Goal: Information Seeking & Learning: Learn about a topic

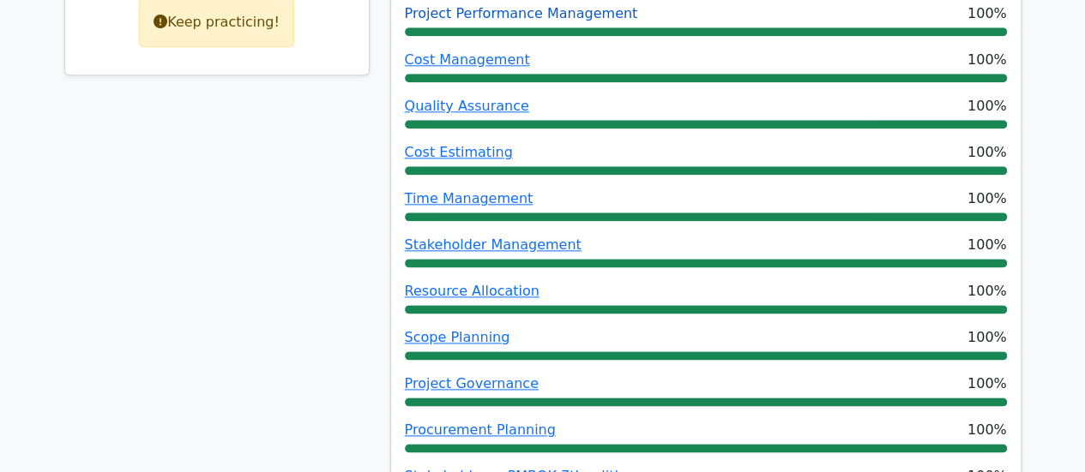
scroll to position [857, 0]
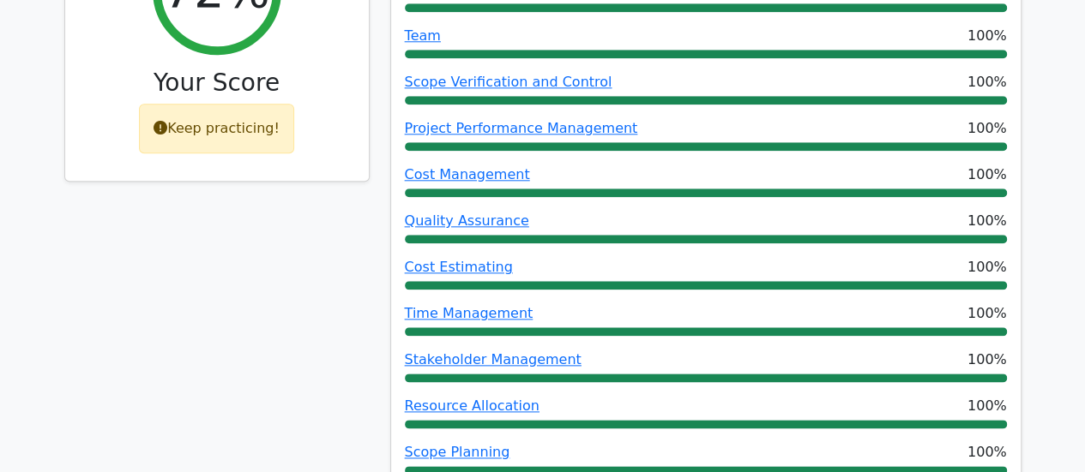
click at [244, 104] on div "Keep practicing!" at bounding box center [216, 129] width 155 height 50
click at [199, 104] on div "Keep practicing!" at bounding box center [216, 129] width 155 height 50
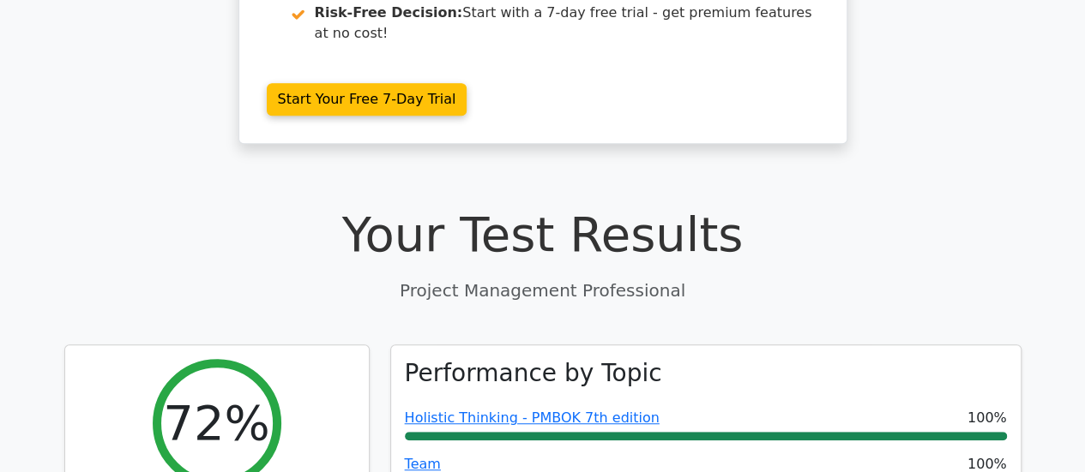
scroll to position [0, 0]
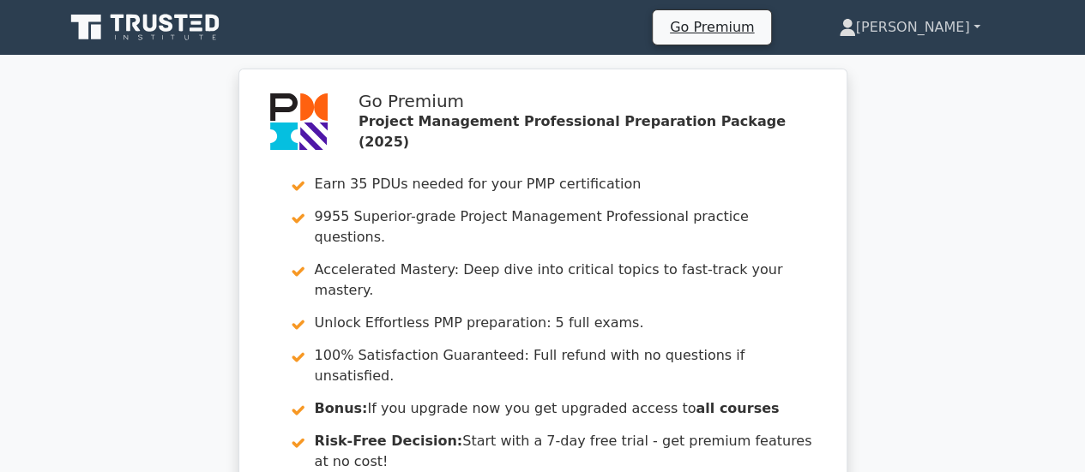
click at [919, 30] on link "[PERSON_NAME]" at bounding box center [909, 27] width 224 height 34
click at [164, 27] on icon at bounding box center [166, 23] width 14 height 18
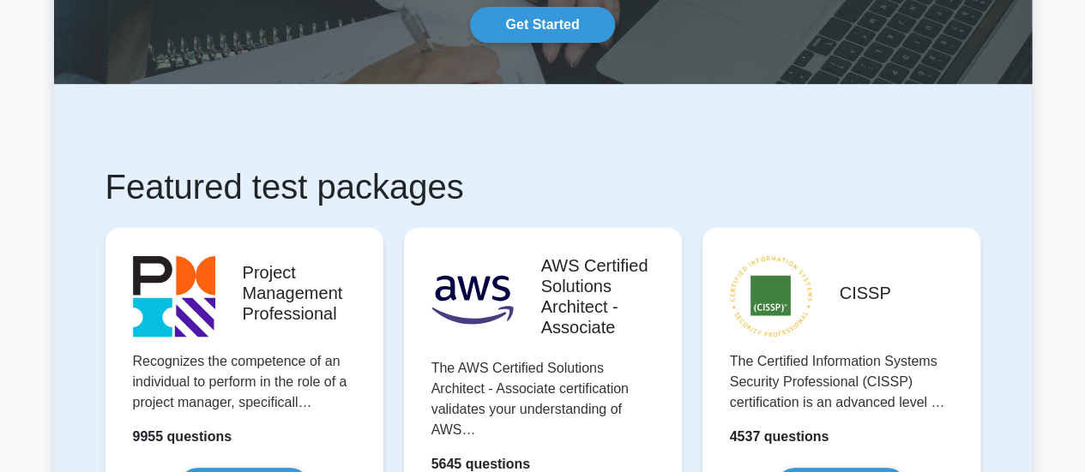
scroll to position [429, 0]
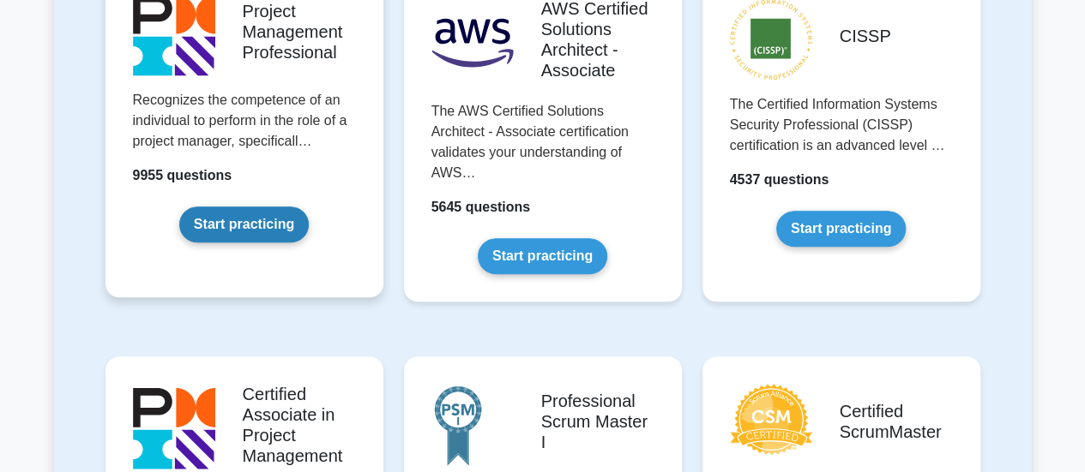
click at [234, 227] on link "Start practicing" at bounding box center [243, 225] width 129 height 36
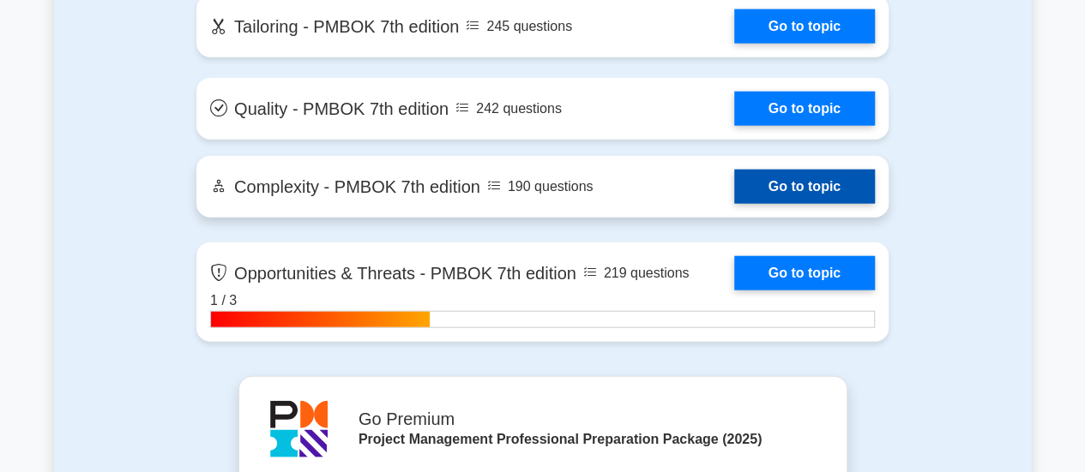
scroll to position [5058, 0]
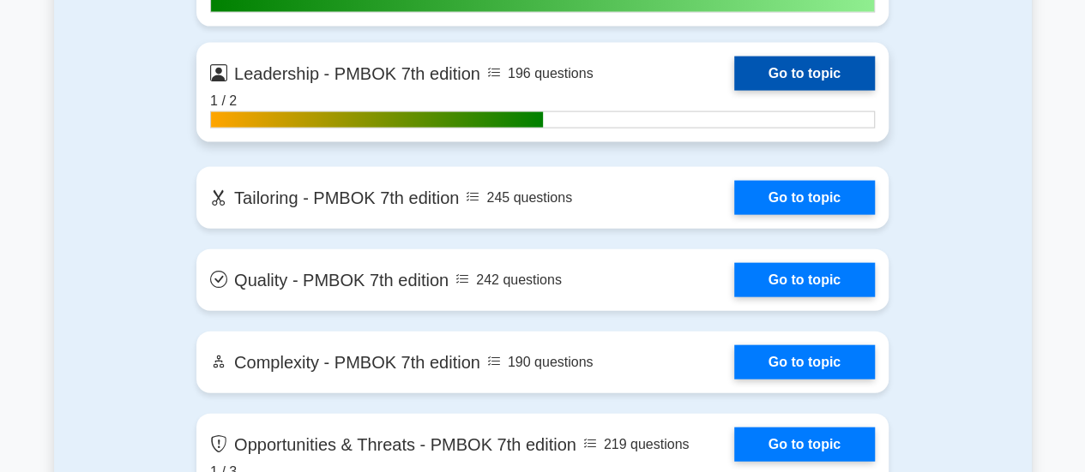
click at [817, 75] on link "Go to topic" at bounding box center [804, 74] width 141 height 34
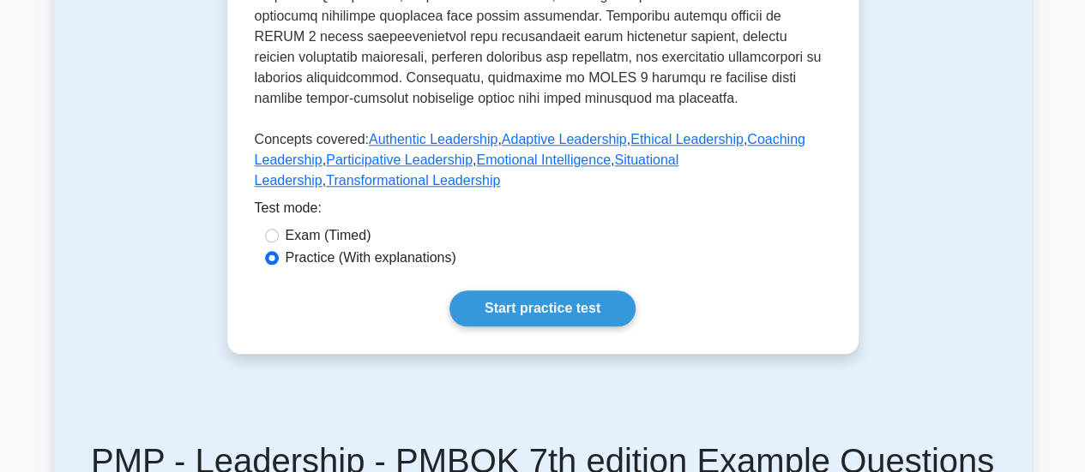
scroll to position [857, 0]
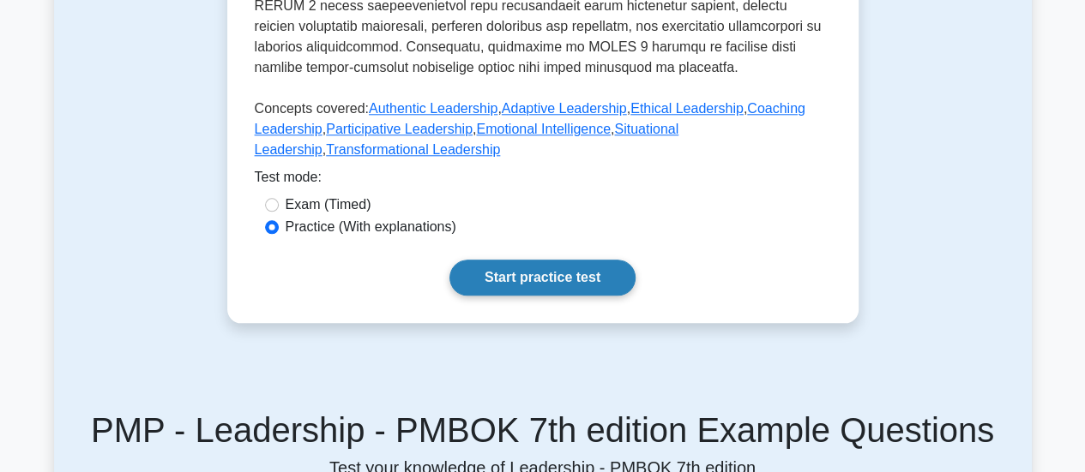
click at [576, 284] on link "Start practice test" at bounding box center [542, 278] width 186 height 36
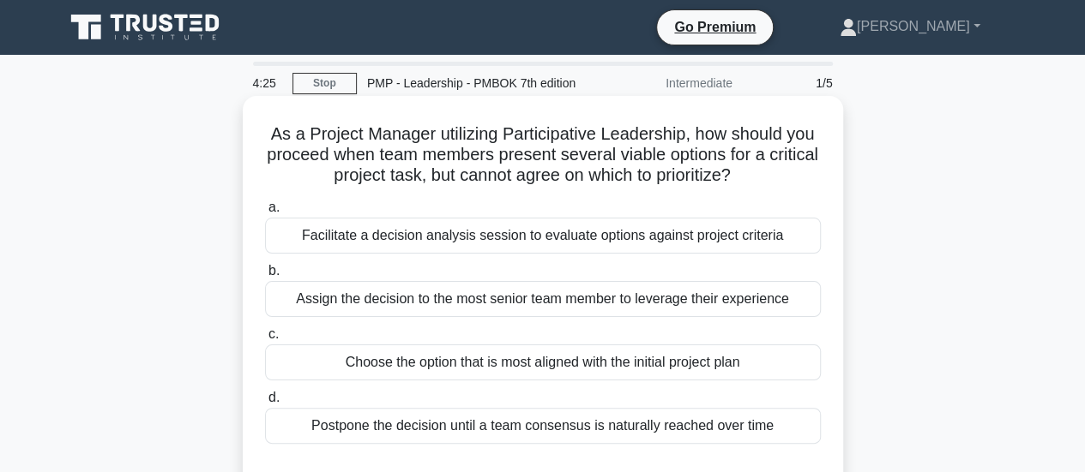
click at [588, 239] on div "Facilitate a decision analysis session to evaluate options against project crit…" at bounding box center [543, 236] width 556 height 36
click at [265, 213] on input "a. Facilitate a decision analysis session to evaluate options against project c…" at bounding box center [265, 207] width 0 height 11
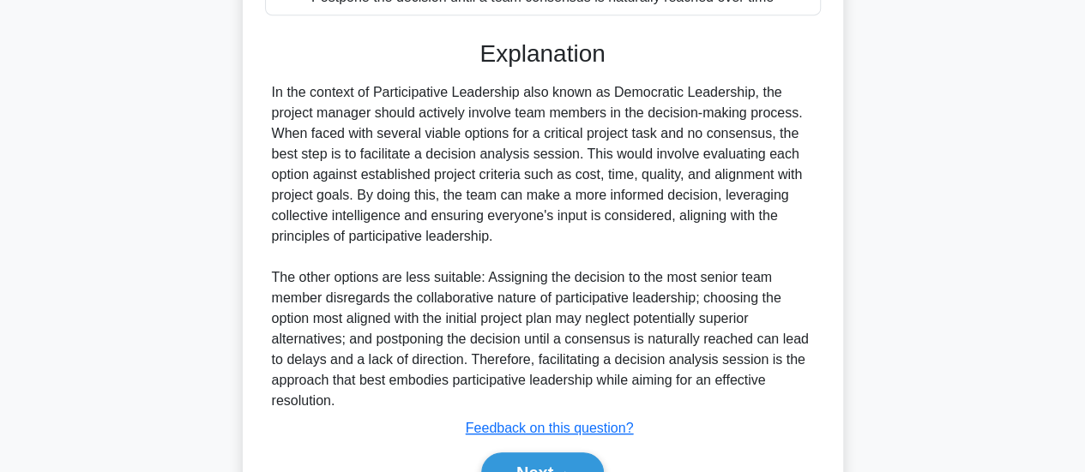
scroll to position [514, 0]
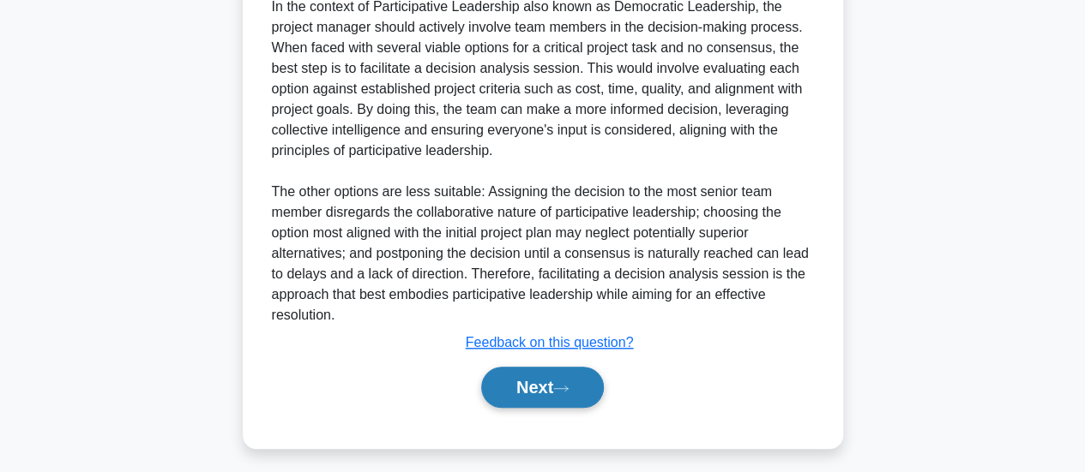
click at [568, 391] on icon at bounding box center [560, 388] width 15 height 9
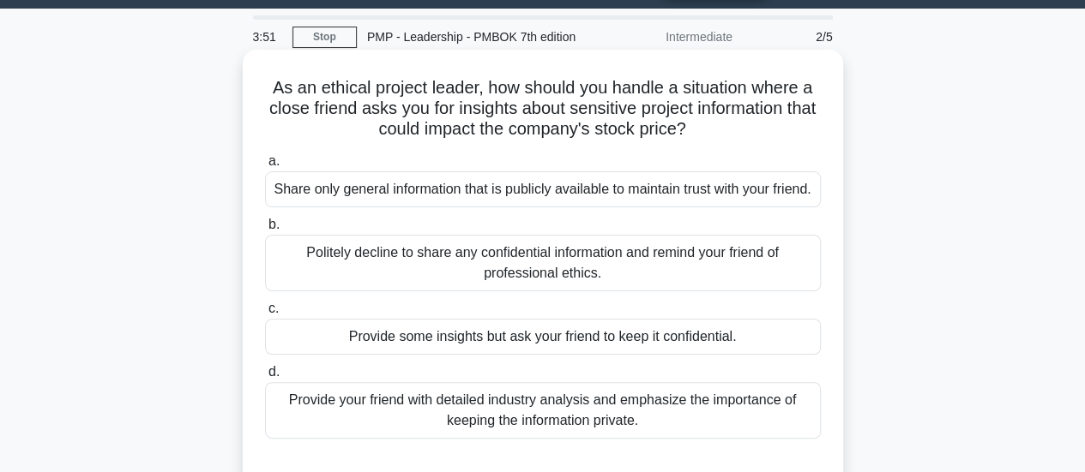
scroll to position [111, 0]
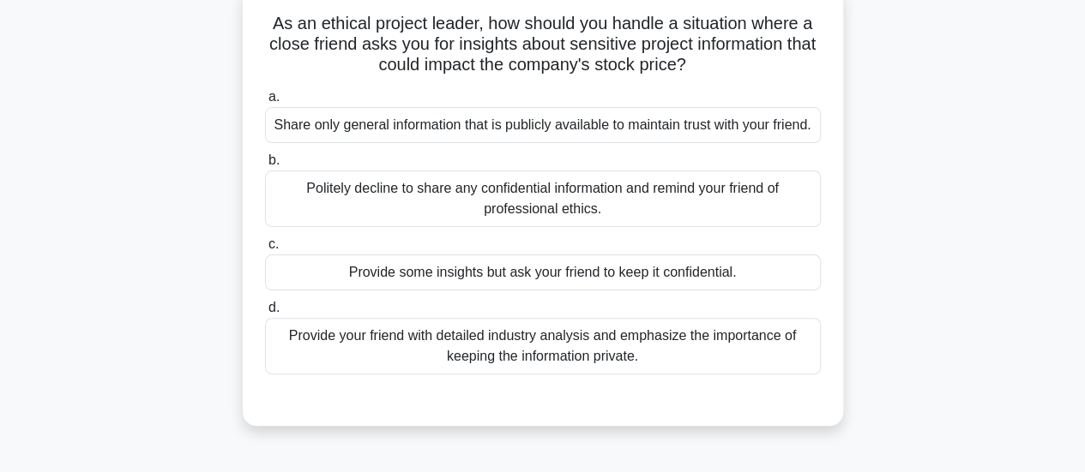
click at [409, 225] on div "Politely decline to share any confidential information and remind your friend o…" at bounding box center [543, 199] width 556 height 57
click at [265, 166] on input "b. Politely decline to share any confidential information and remind your frien…" at bounding box center [265, 160] width 0 height 11
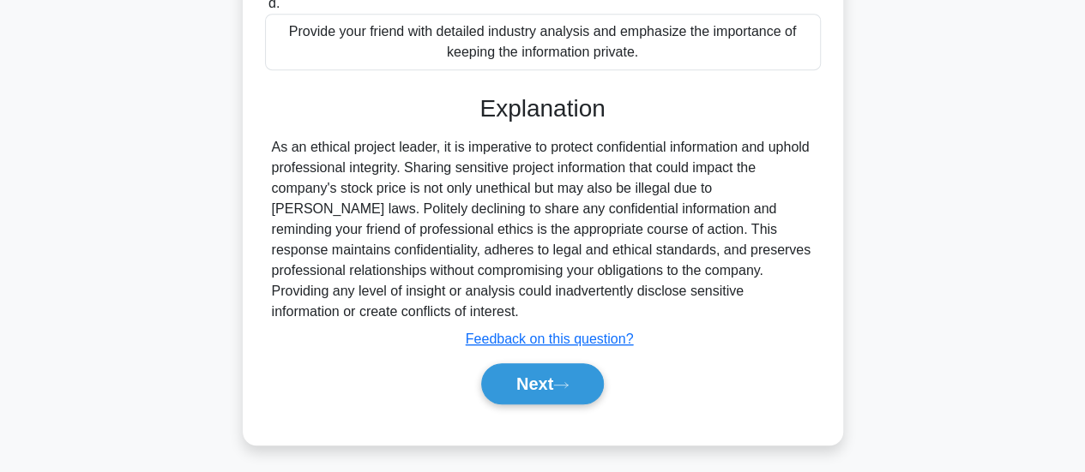
scroll to position [454, 0]
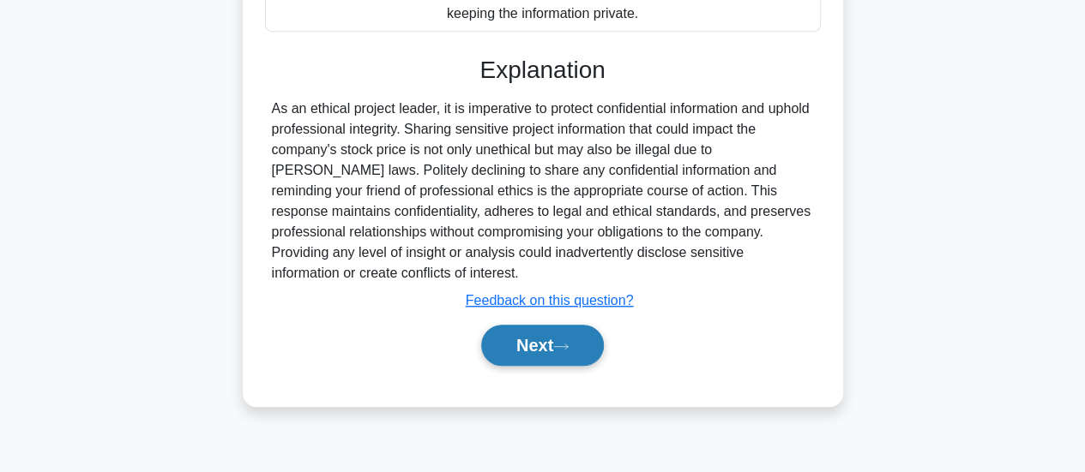
click at [514, 366] on button "Next" at bounding box center [542, 345] width 123 height 41
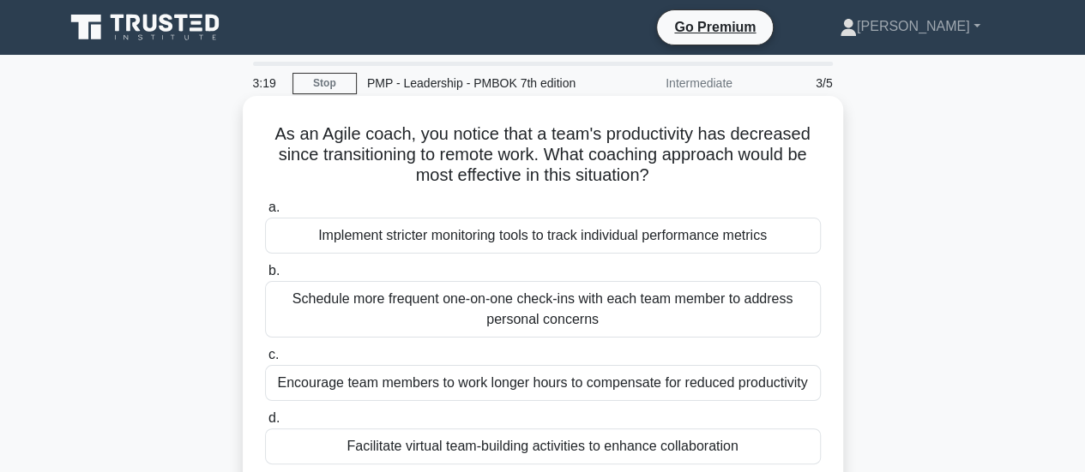
scroll to position [86, 0]
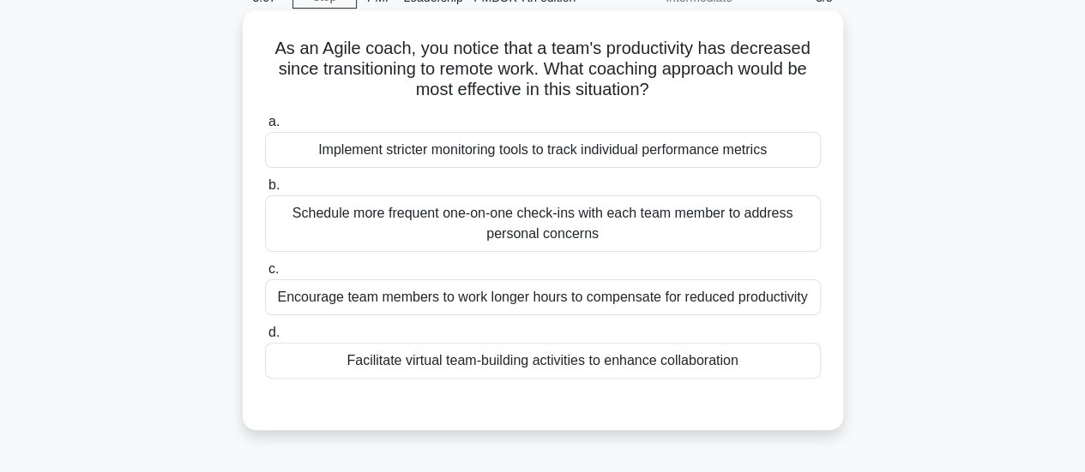
click at [490, 236] on div "Schedule more frequent one-on-one check-ins with each team member to address pe…" at bounding box center [543, 223] width 556 height 57
click at [265, 191] on input "b. Schedule more frequent one-on-one check-ins with each team member to address…" at bounding box center [265, 185] width 0 height 11
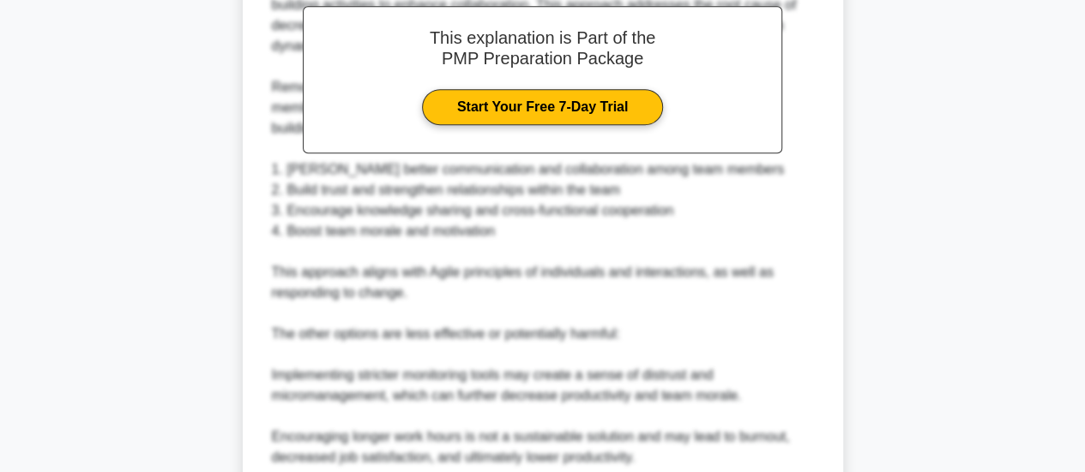
scroll to position [772, 0]
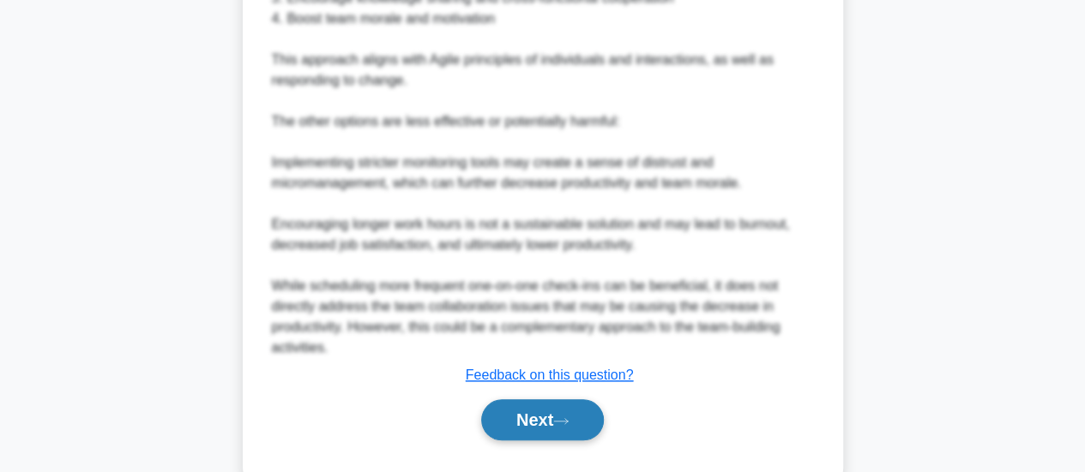
click at [544, 423] on button "Next" at bounding box center [542, 420] width 123 height 41
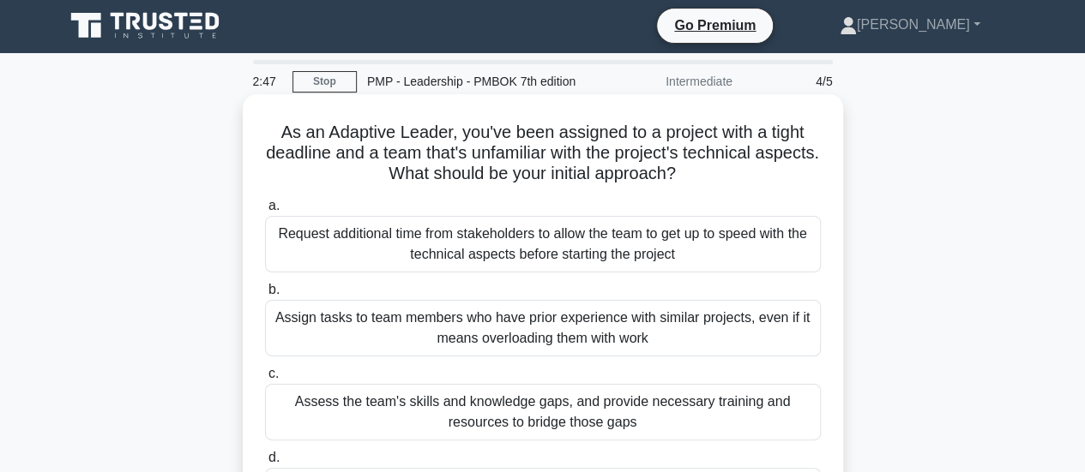
scroll to position [0, 0]
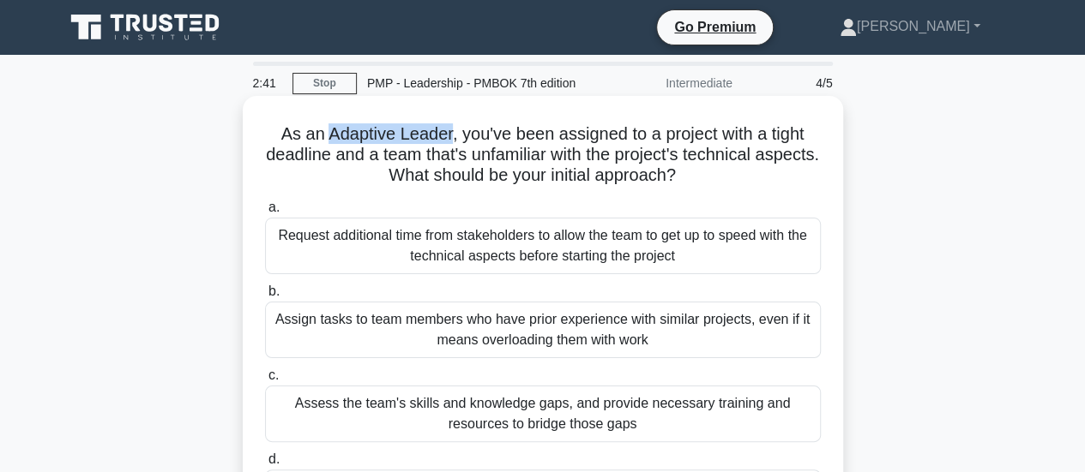
drag, startPoint x: 320, startPoint y: 138, endPoint x: 446, endPoint y: 141, distance: 126.1
click at [446, 141] on h5 "As an Adaptive Leader, you've been assigned to a project with a tight deadline …" at bounding box center [542, 154] width 559 height 63
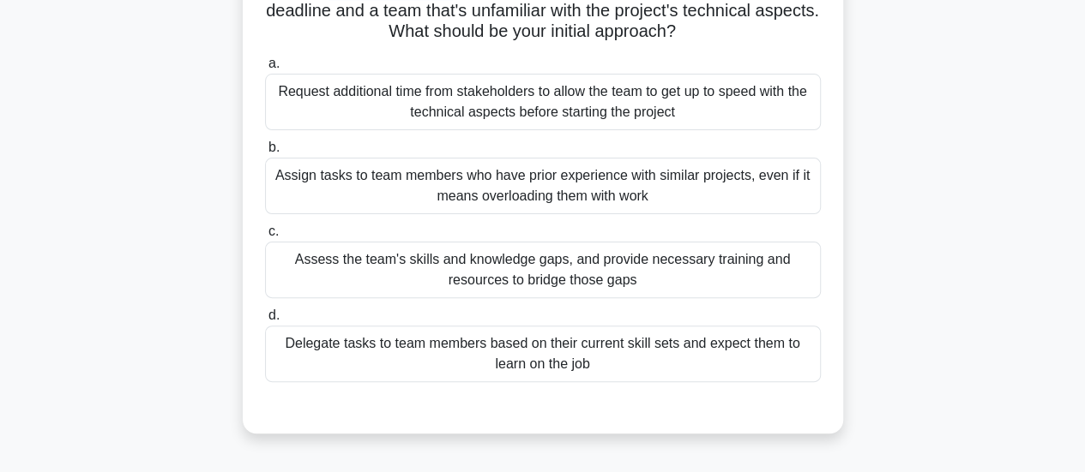
scroll to position [171, 0]
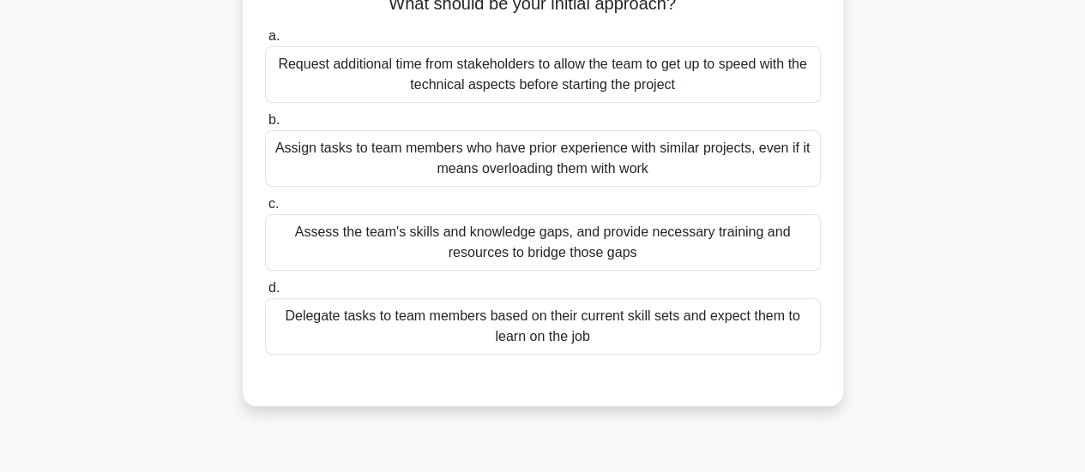
click at [648, 251] on div "Assess the team's skills and knowledge gaps, and provide necessary training and…" at bounding box center [543, 242] width 556 height 57
click at [265, 210] on input "c. Assess the team's skills and knowledge gaps, and provide necessary training …" at bounding box center [265, 204] width 0 height 11
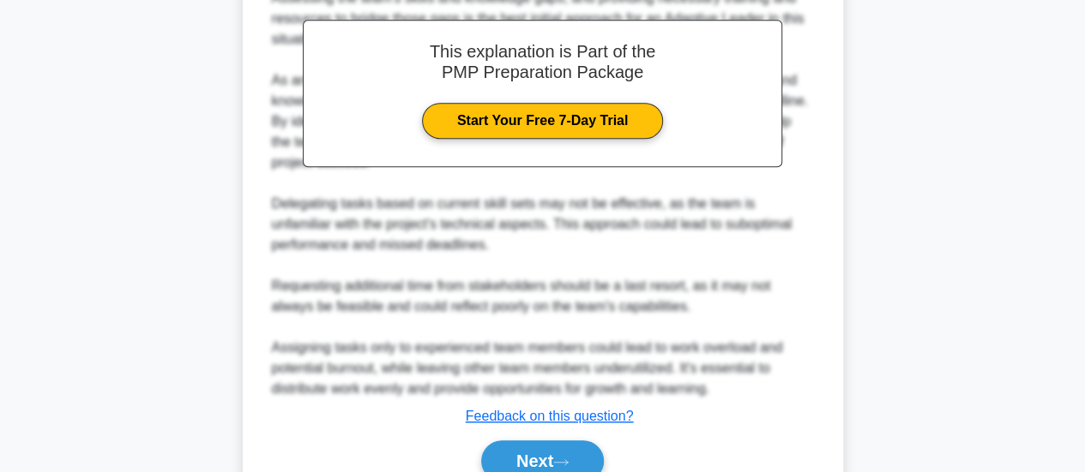
scroll to position [685, 0]
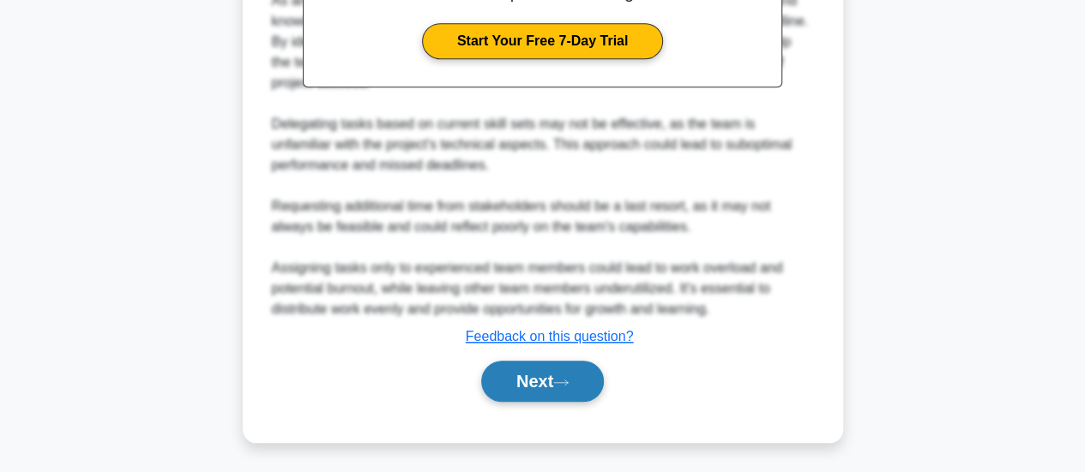
click at [550, 378] on button "Next" at bounding box center [542, 381] width 123 height 41
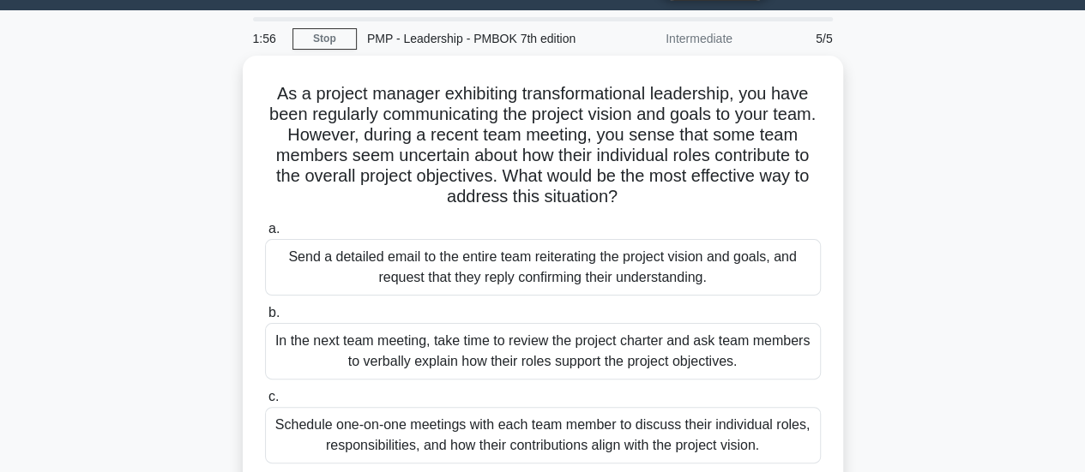
scroll to position [0, 0]
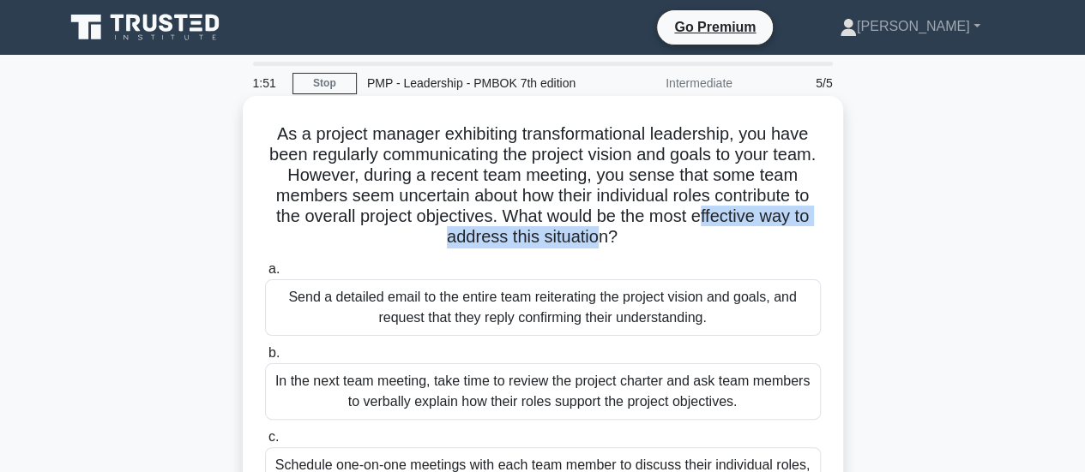
drag, startPoint x: 387, startPoint y: 239, endPoint x: 663, endPoint y: 237, distance: 276.1
click at [663, 237] on h5 "As a project manager exhibiting transformational leadership, you have been regu…" at bounding box center [542, 185] width 559 height 125
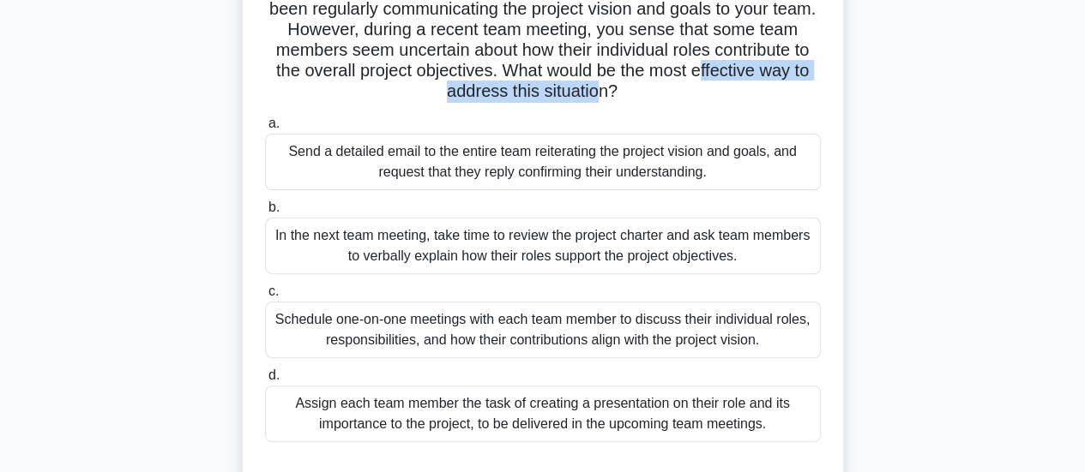
scroll to position [171, 0]
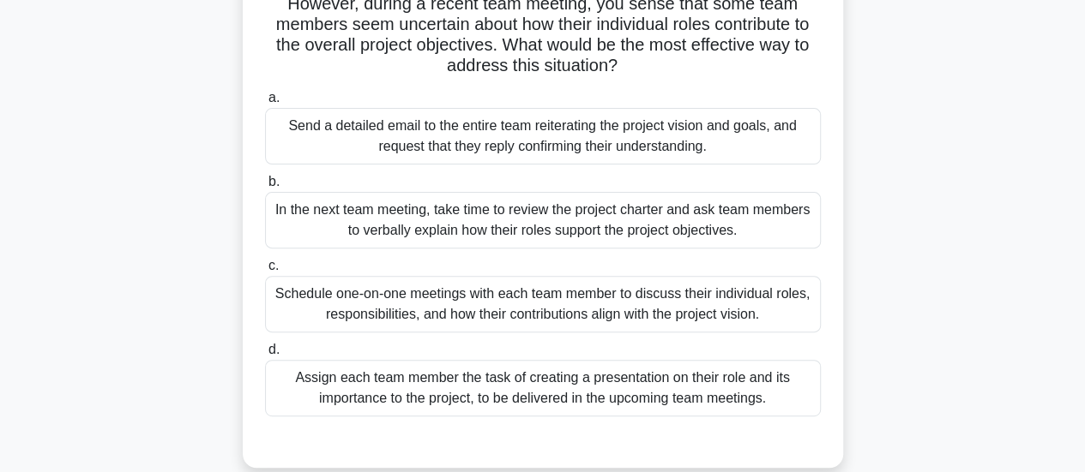
click at [544, 320] on div "Schedule one-on-one meetings with each team member to discuss their individual …" at bounding box center [543, 304] width 556 height 57
click at [265, 272] on input "c. Schedule one-on-one meetings with each team member to discuss their individu…" at bounding box center [265, 266] width 0 height 11
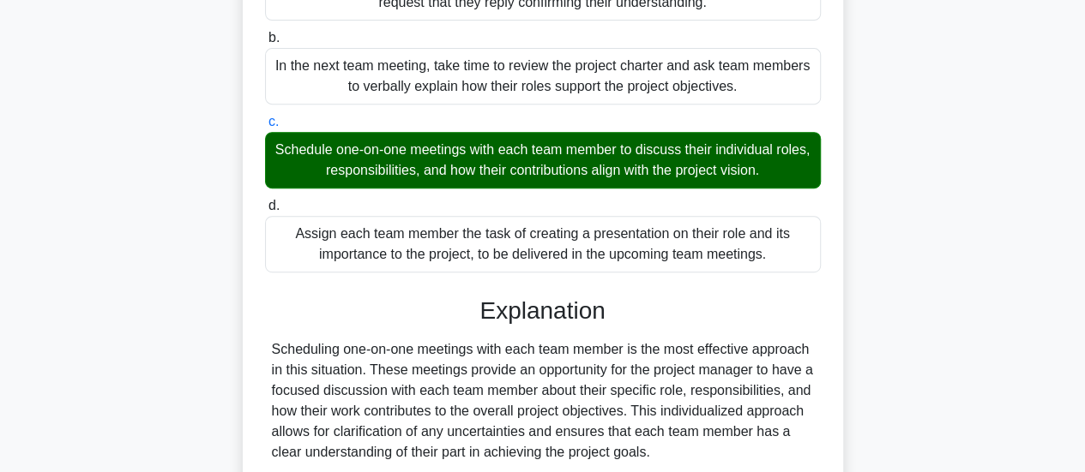
scroll to position [623, 0]
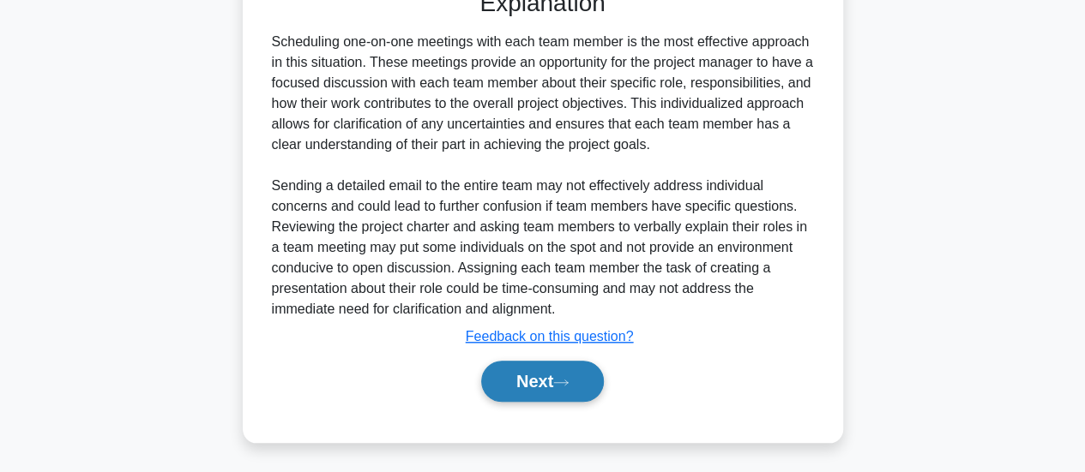
click at [538, 368] on button "Next" at bounding box center [542, 381] width 123 height 41
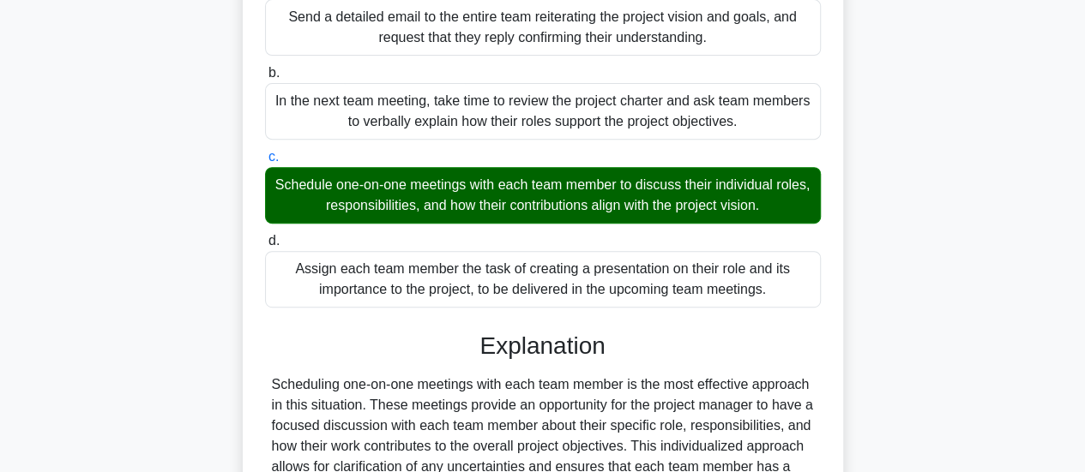
scroll to position [23, 0]
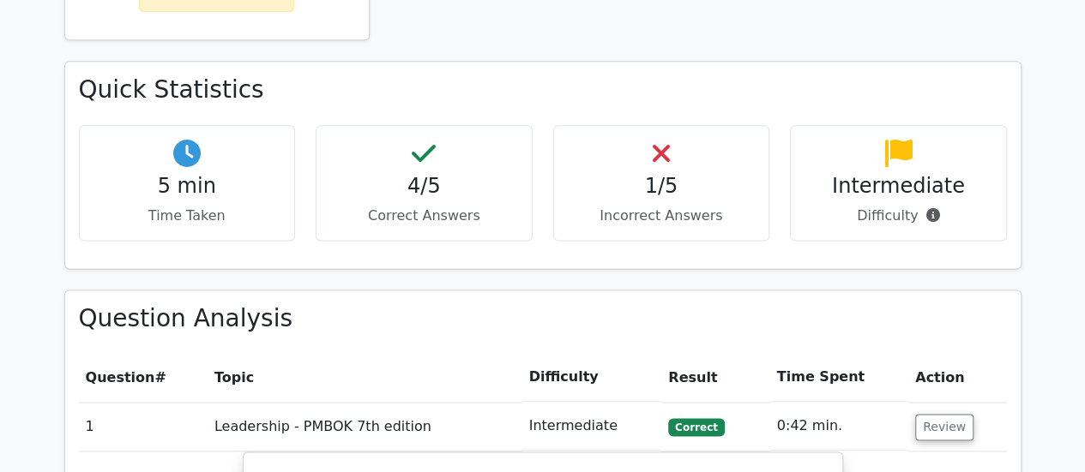
scroll to position [943, 0]
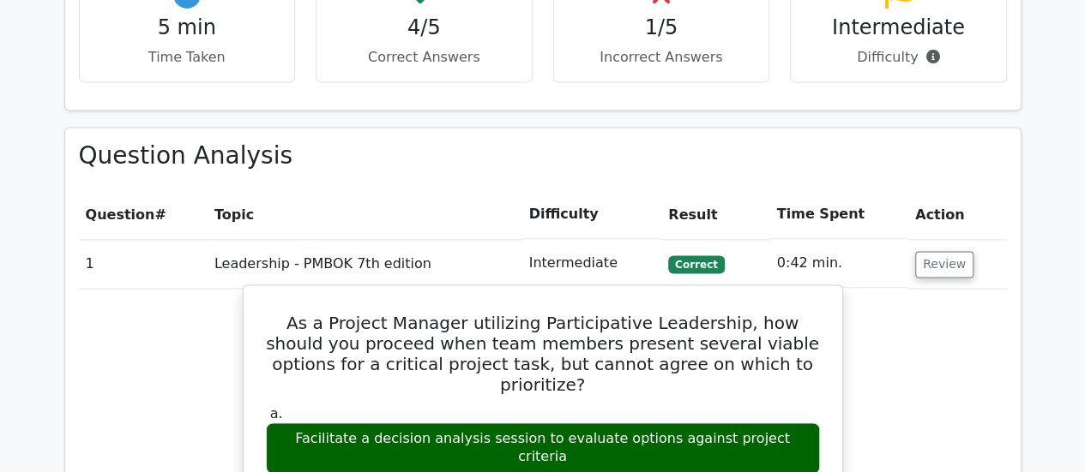
scroll to position [1200, 0]
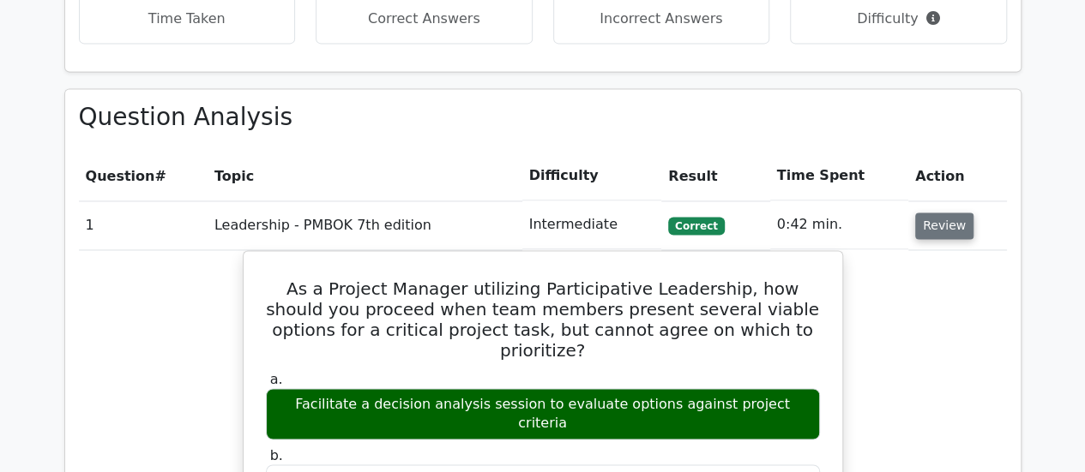
click at [947, 213] on button "Review" at bounding box center [944, 226] width 58 height 27
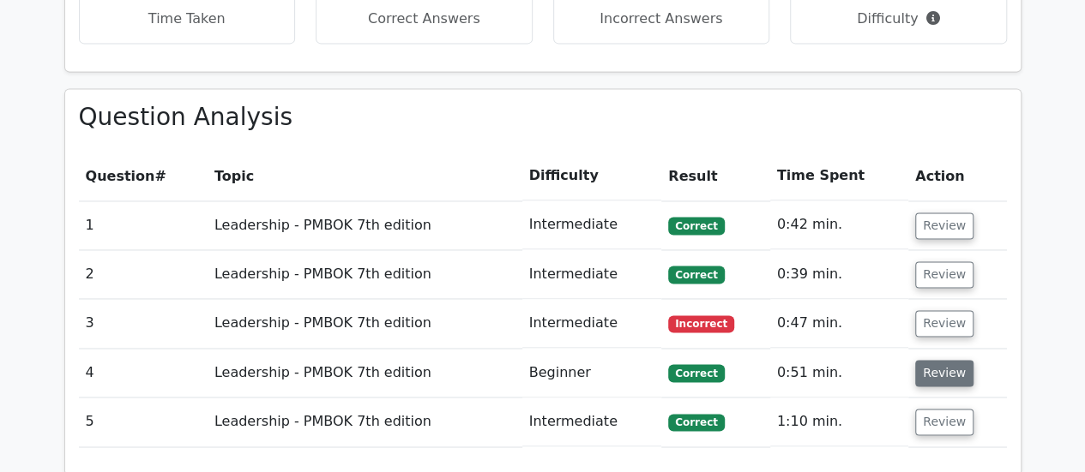
click at [929, 360] on button "Review" at bounding box center [944, 373] width 58 height 27
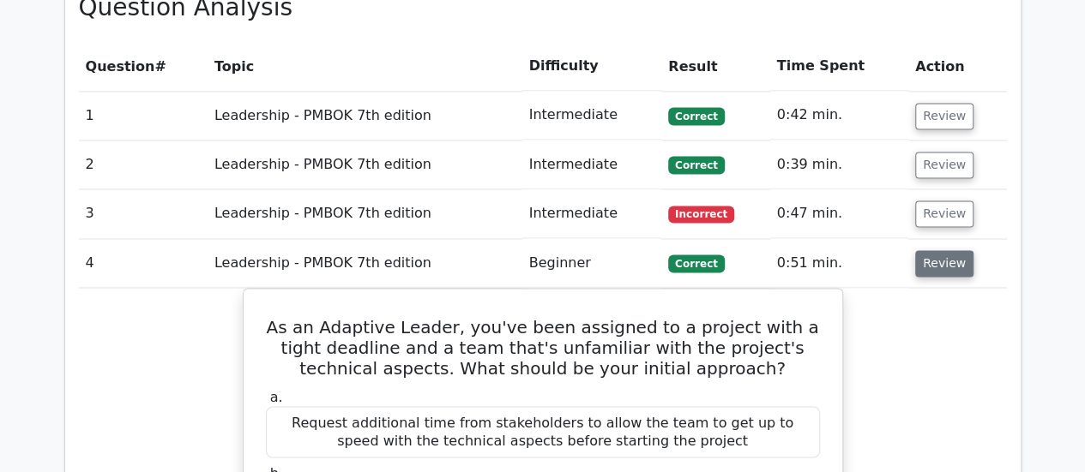
scroll to position [1372, 0]
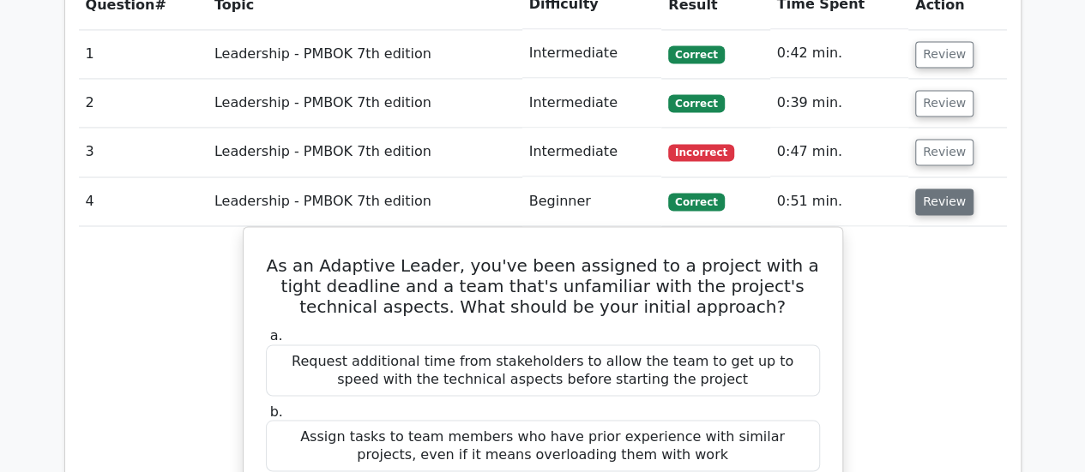
click at [930, 189] on button "Review" at bounding box center [944, 202] width 58 height 27
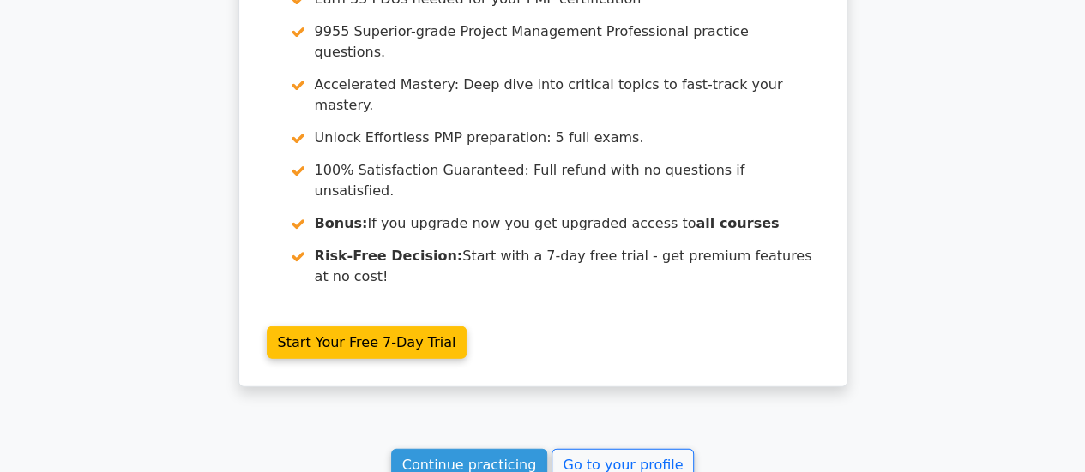
scroll to position [1938, 0]
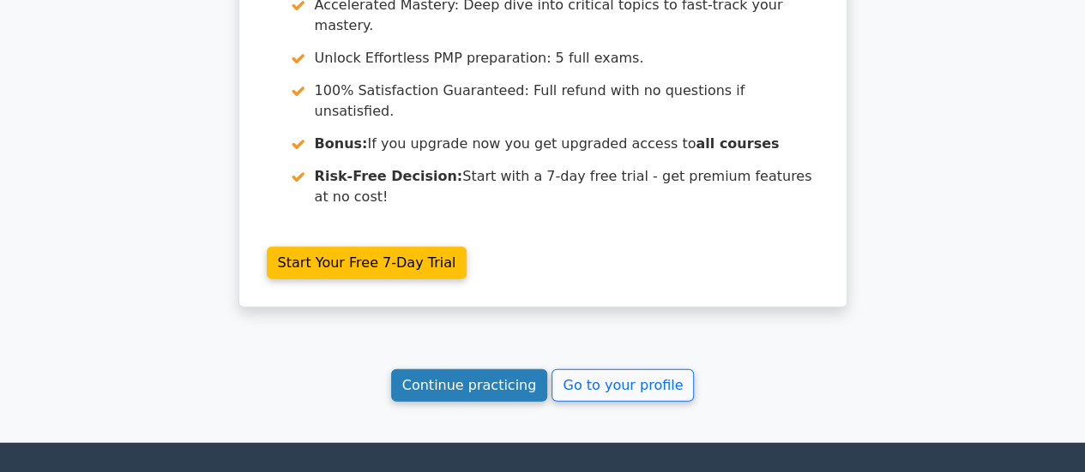
click at [514, 370] on link "Continue practicing" at bounding box center [469, 386] width 157 height 33
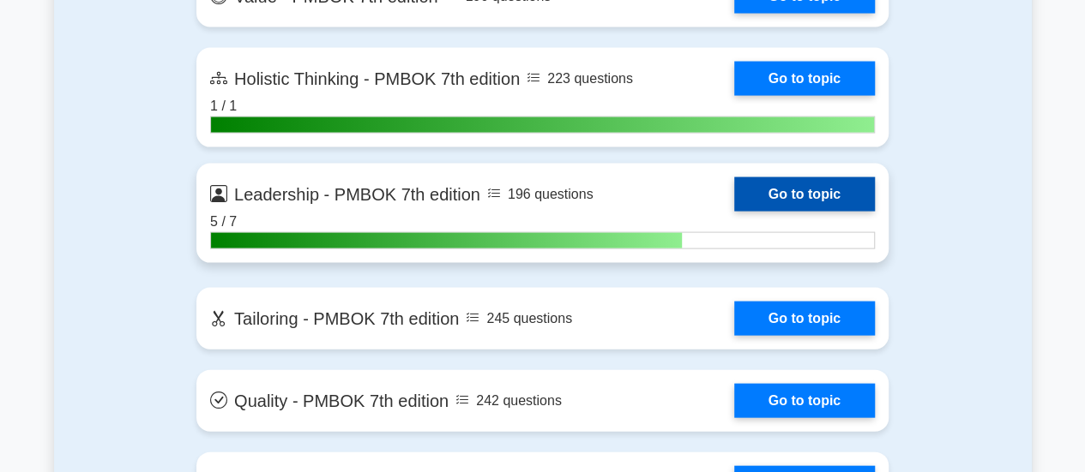
scroll to position [4973, 0]
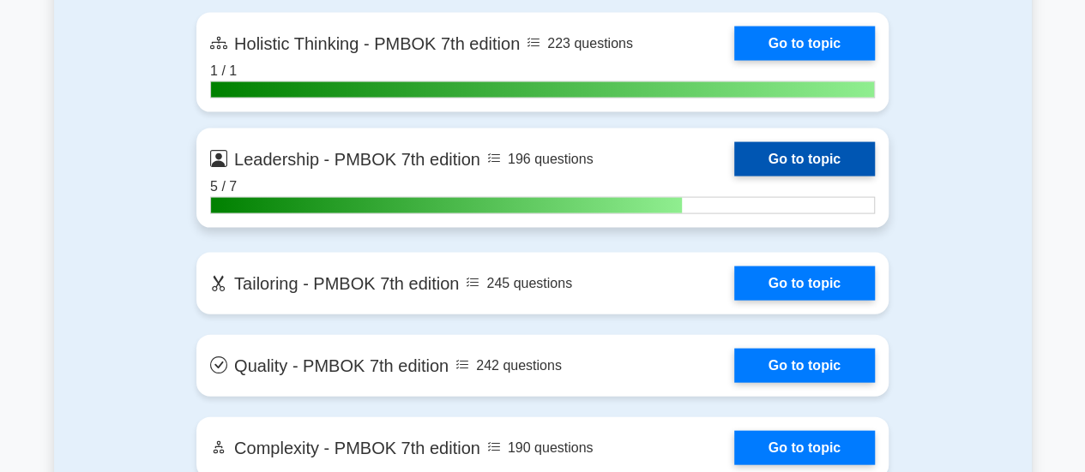
click at [775, 160] on link "Go to topic" at bounding box center [804, 159] width 141 height 34
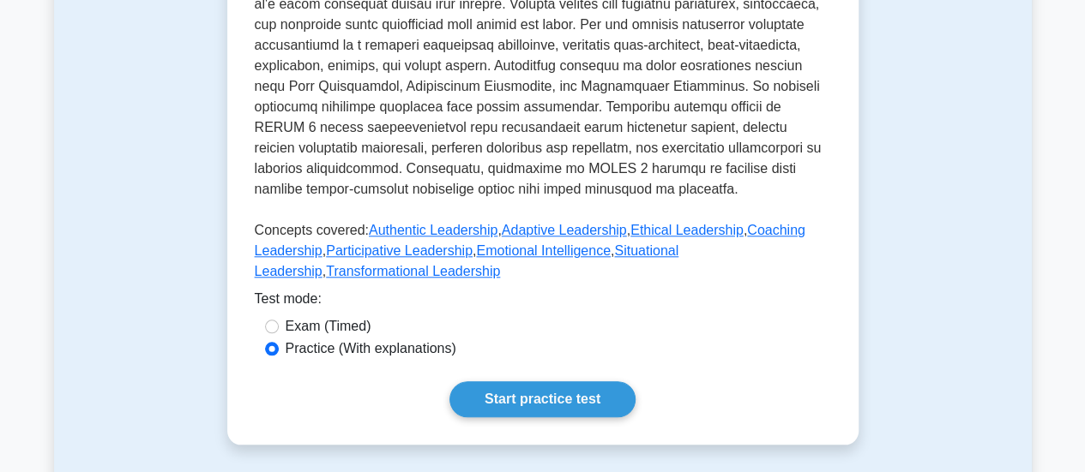
scroll to position [857, 0]
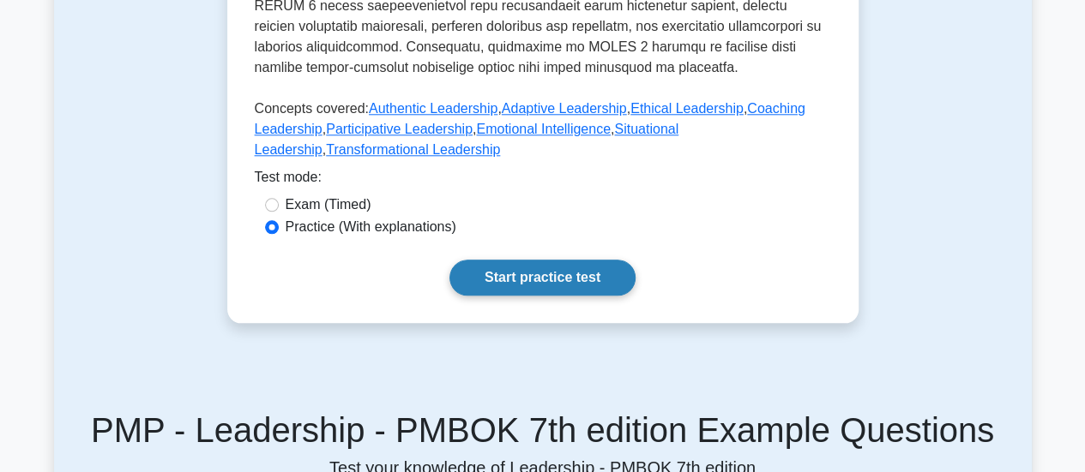
click at [512, 280] on link "Start practice test" at bounding box center [542, 278] width 186 height 36
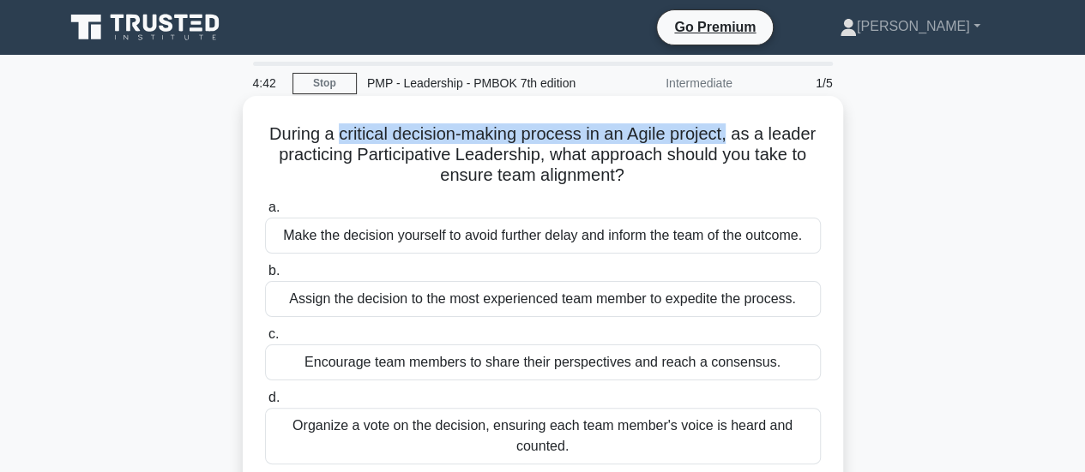
drag, startPoint x: 333, startPoint y: 138, endPoint x: 734, endPoint y: 141, distance: 401.2
click at [734, 141] on h5 "During a critical decision-making process in an Agile project, as a leader prac…" at bounding box center [542, 154] width 559 height 63
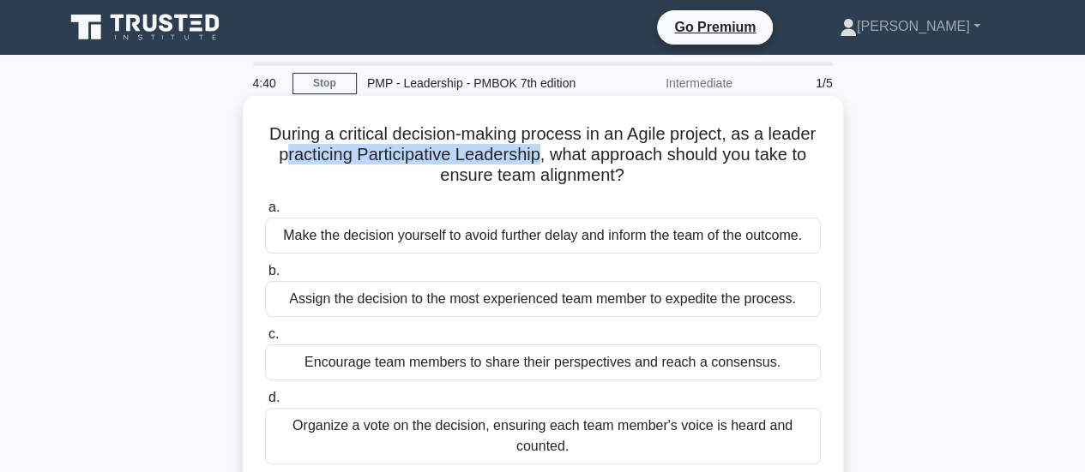
drag, startPoint x: 278, startPoint y: 157, endPoint x: 534, endPoint y: 155, distance: 256.4
click at [534, 155] on h5 "During a critical decision-making process in an Agile project, as a leader prac…" at bounding box center [542, 154] width 559 height 63
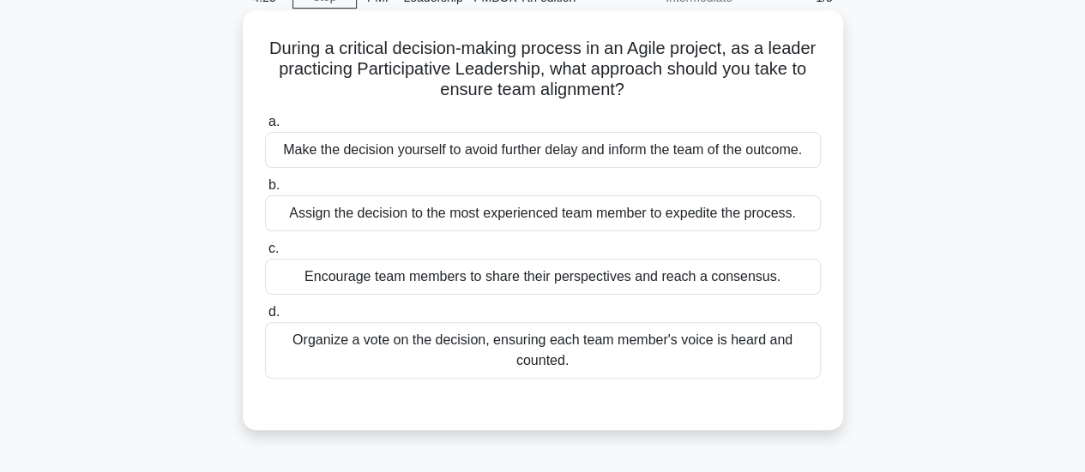
click at [573, 277] on div "Encourage team members to share their perspectives and reach a consensus." at bounding box center [543, 277] width 556 height 36
click at [265, 255] on input "c. Encourage team members to share their perspectives and reach a consensus." at bounding box center [265, 248] width 0 height 11
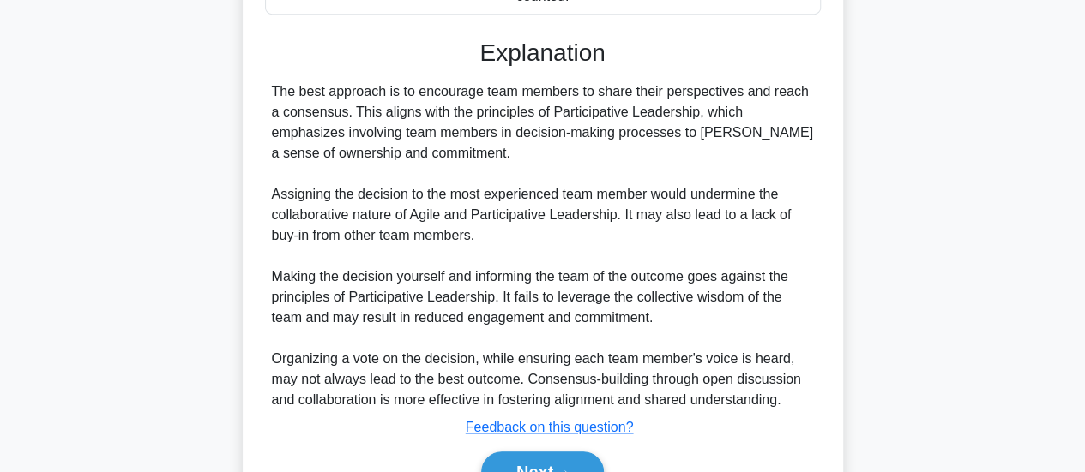
scroll to position [541, 0]
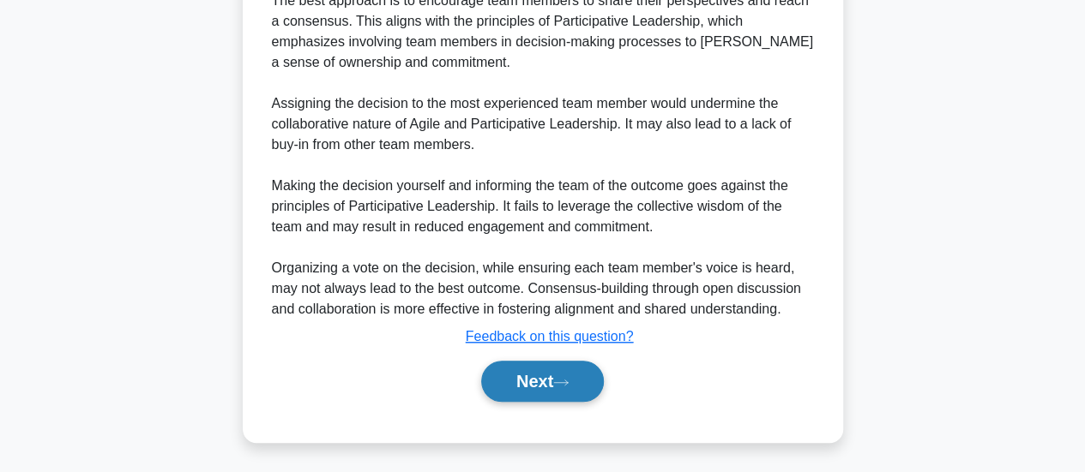
click at [549, 383] on button "Next" at bounding box center [542, 381] width 123 height 41
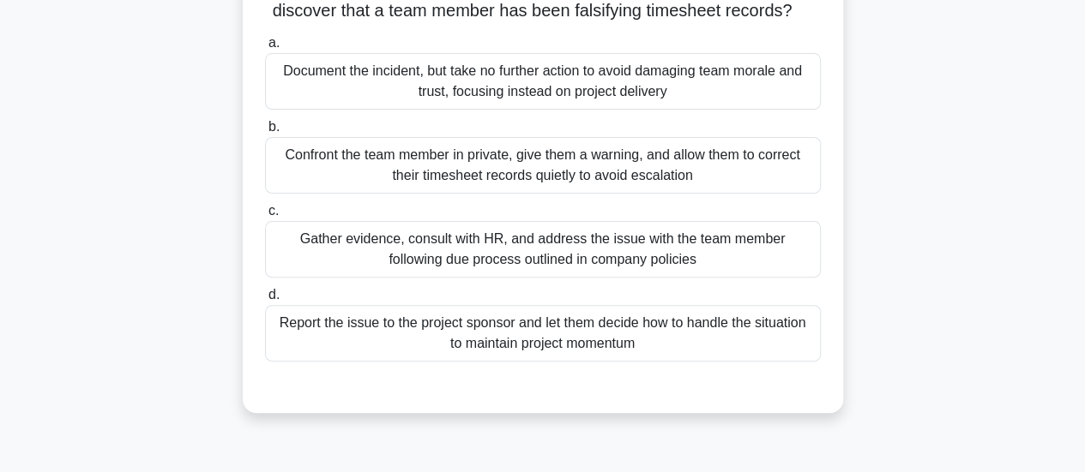
scroll to position [171, 0]
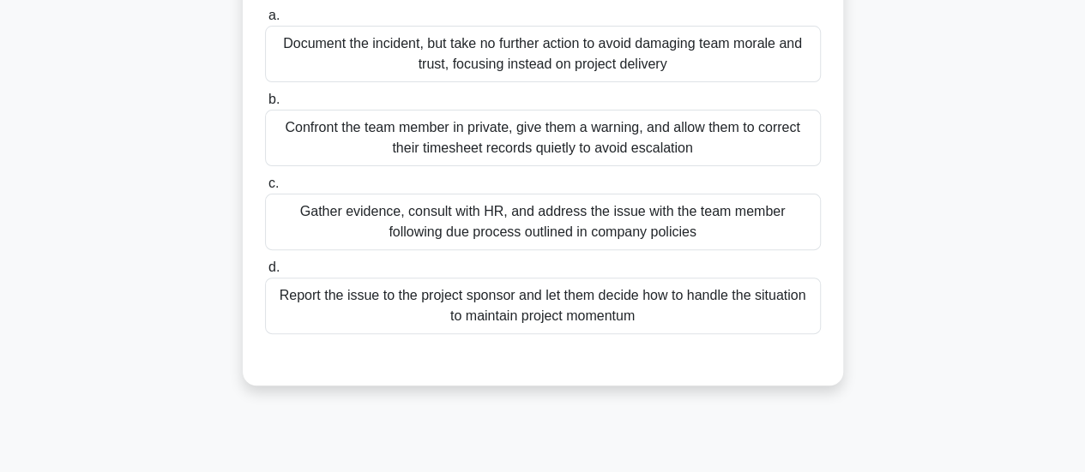
click at [556, 165] on div "Confront the team member in private, give them a warning, and allow them to cor…" at bounding box center [543, 138] width 556 height 57
click at [265, 105] on input "b. Confront the team member in private, give them a warning, and allow them to …" at bounding box center [265, 99] width 0 height 11
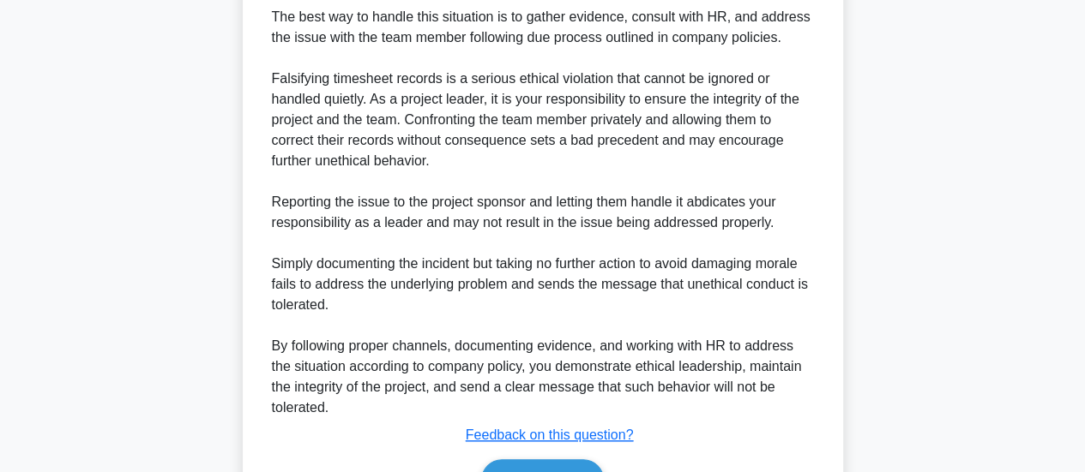
scroll to position [688, 0]
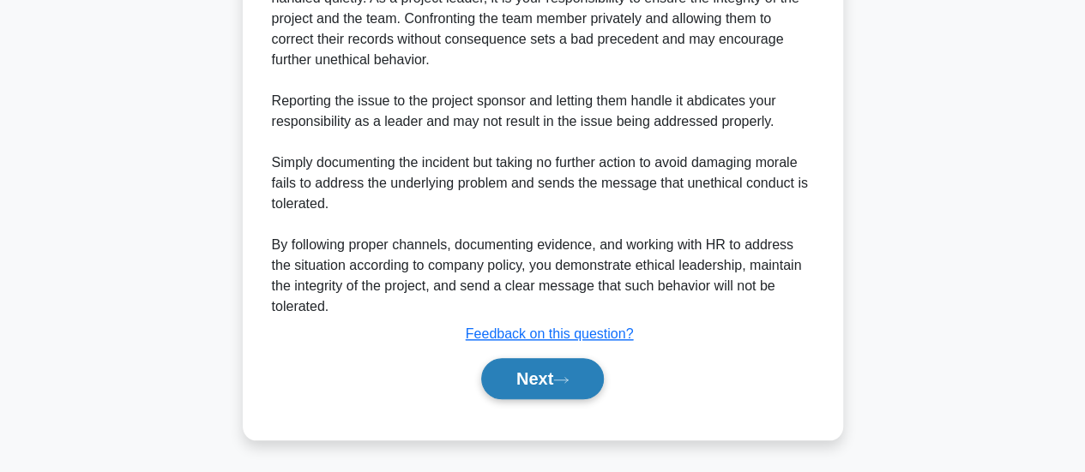
click at [552, 375] on button "Next" at bounding box center [542, 378] width 123 height 41
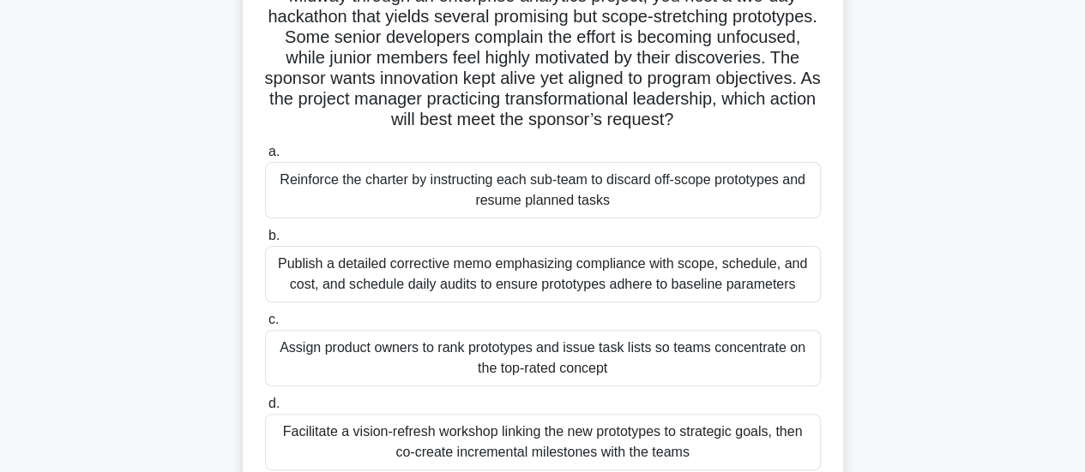
scroll to position [257, 0]
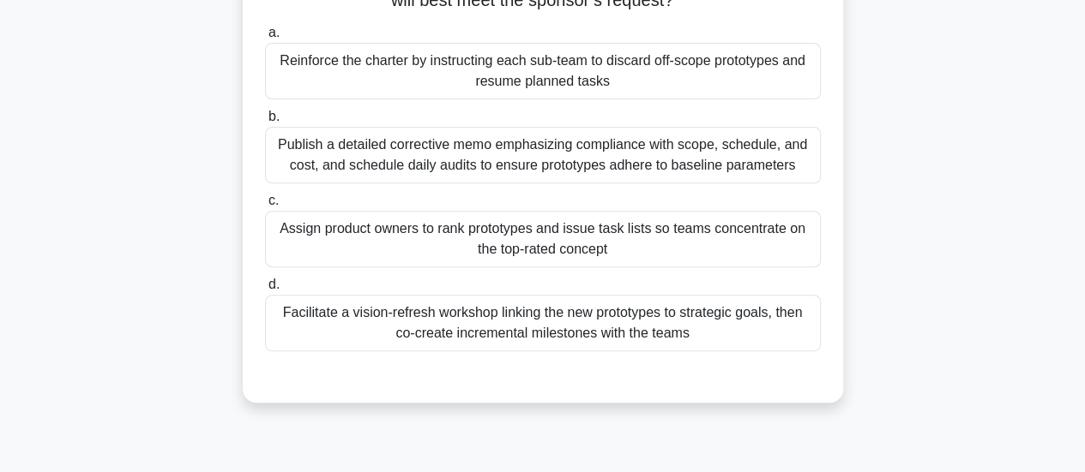
click at [634, 329] on div "Facilitate a vision-refresh workshop linking the new prototypes to strategic go…" at bounding box center [543, 323] width 556 height 57
click at [265, 291] on input "d. Facilitate a vision-refresh workshop linking the new prototypes to strategic…" at bounding box center [265, 284] width 0 height 11
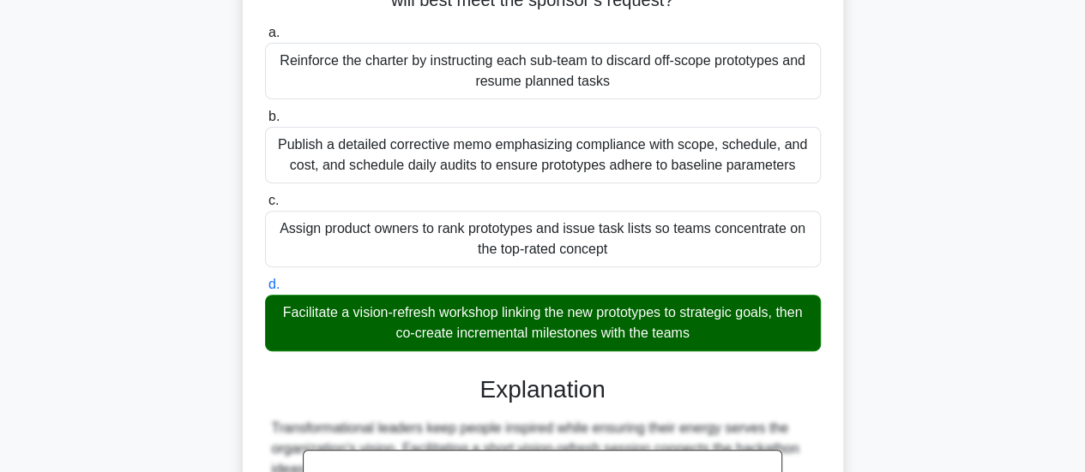
scroll to position [644, 0]
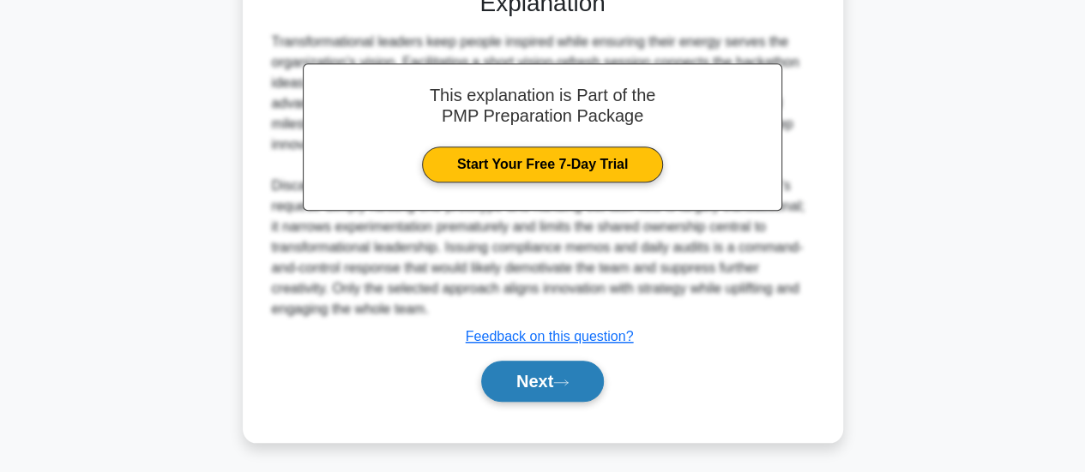
click at [556, 375] on button "Next" at bounding box center [542, 381] width 123 height 41
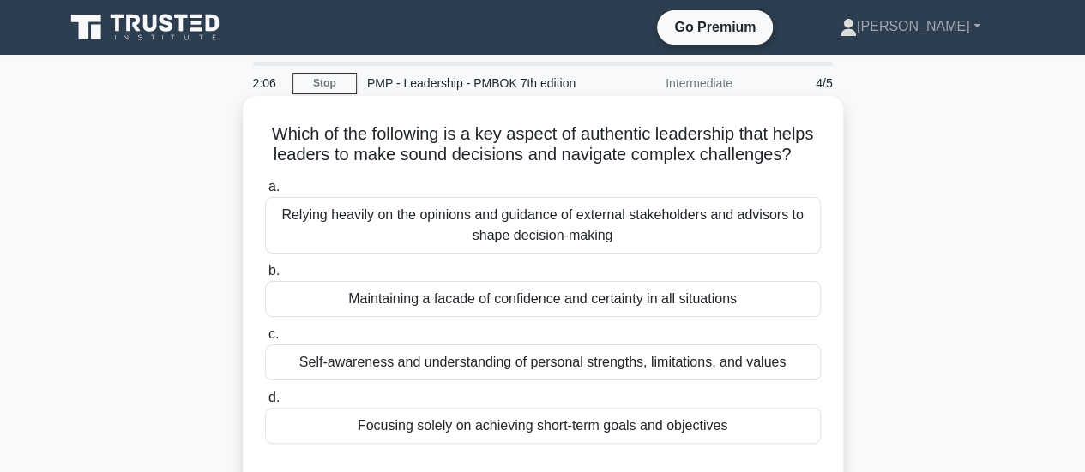
scroll to position [86, 0]
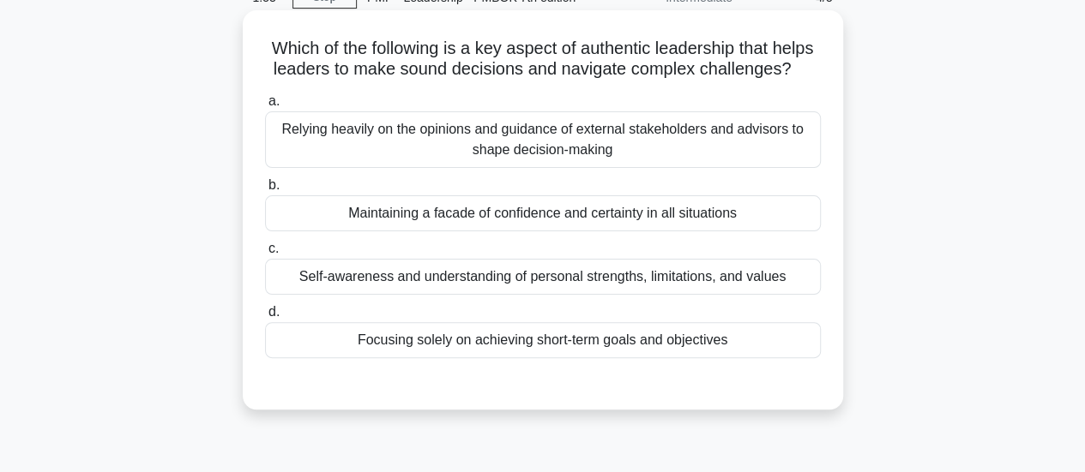
click at [604, 295] on div "Self-awareness and understanding of personal strengths, limitations, and values" at bounding box center [543, 277] width 556 height 36
click at [265, 255] on input "c. Self-awareness and understanding of personal strengths, limitations, and val…" at bounding box center [265, 248] width 0 height 11
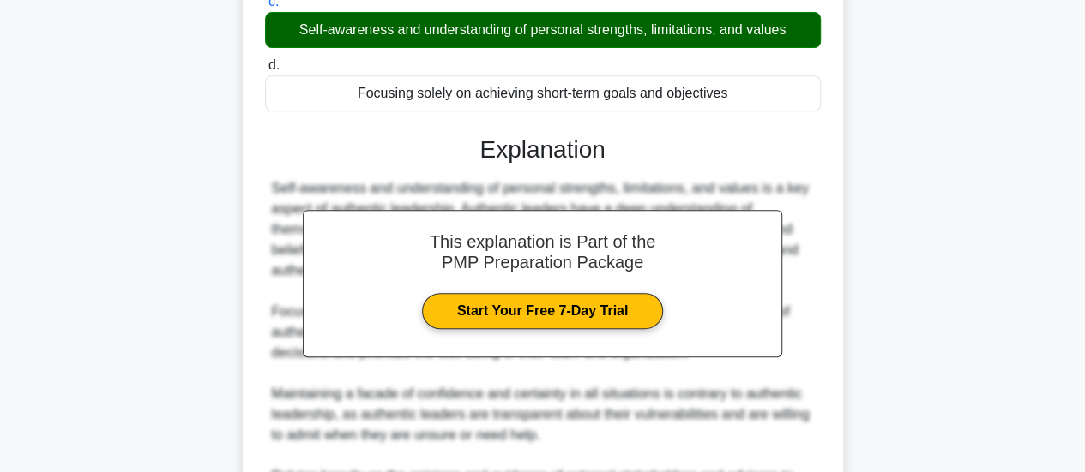
scroll to position [582, 0]
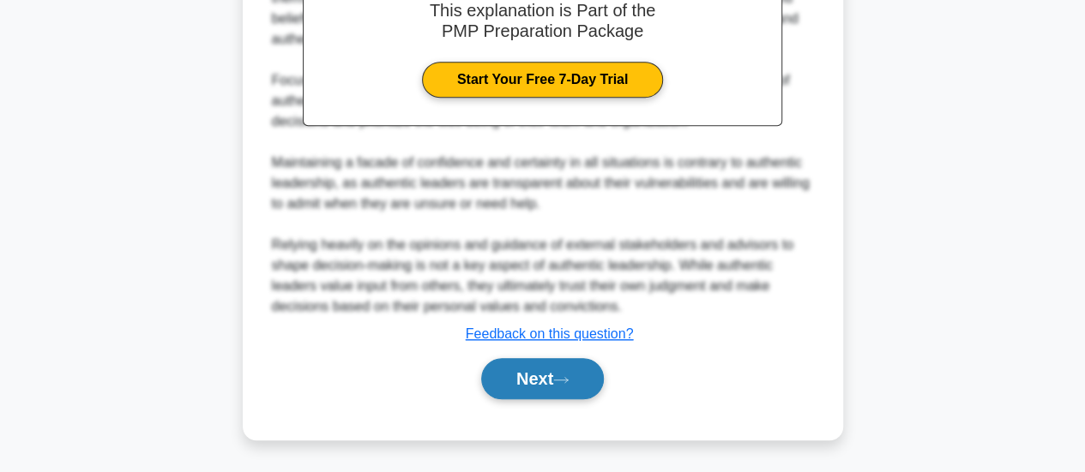
click at [573, 388] on button "Next" at bounding box center [542, 378] width 123 height 41
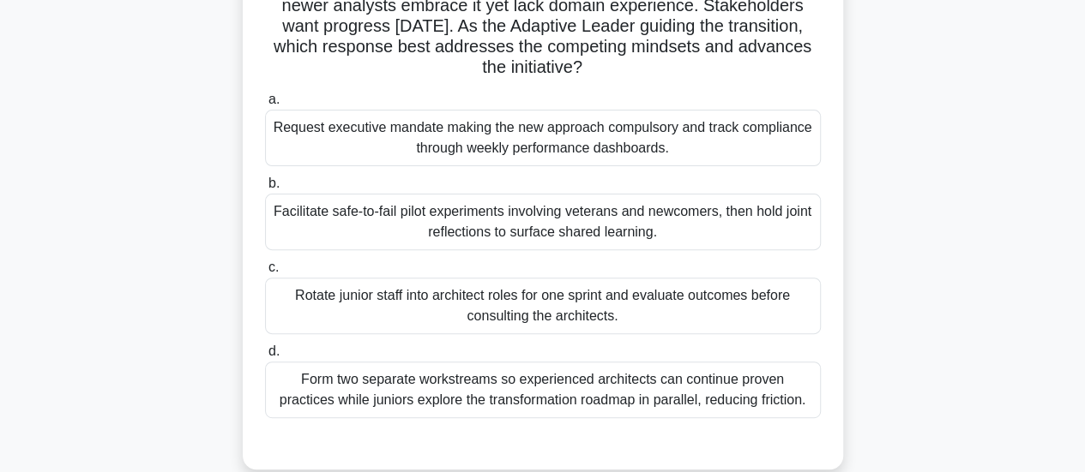
scroll to position [196, 0]
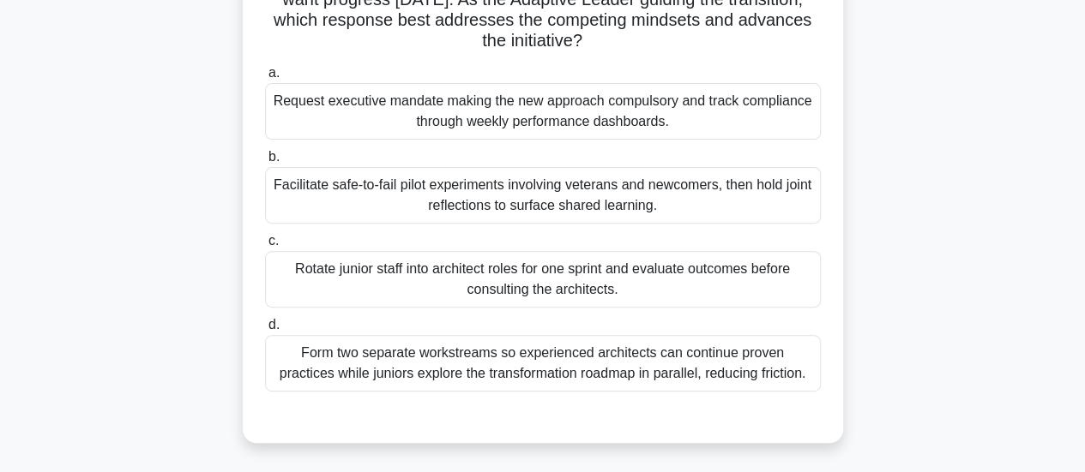
click at [503, 215] on div "Facilitate safe-to-fail pilot experiments involving veterans and newcomers, the…" at bounding box center [543, 195] width 556 height 57
click at [265, 163] on input "b. Facilitate safe-to-fail pilot experiments involving veterans and newcomers, …" at bounding box center [265, 157] width 0 height 11
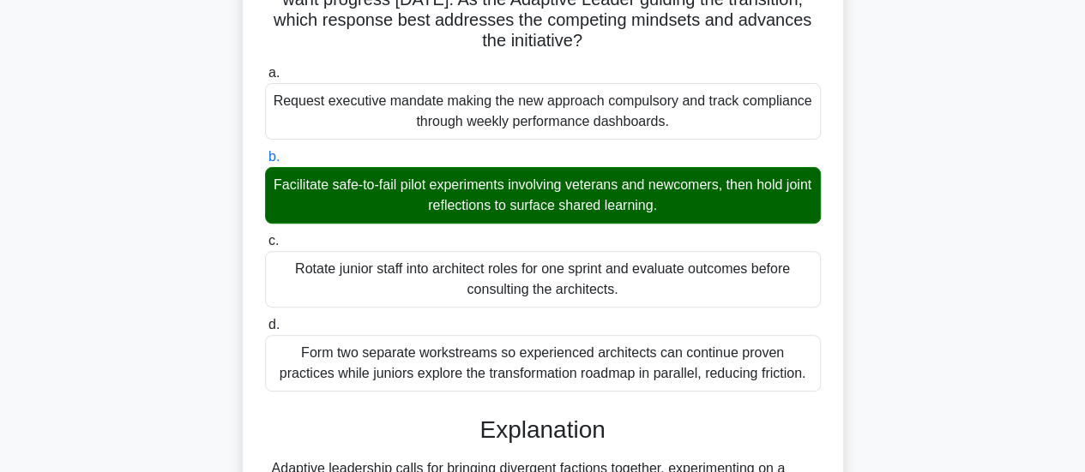
scroll to position [603, 0]
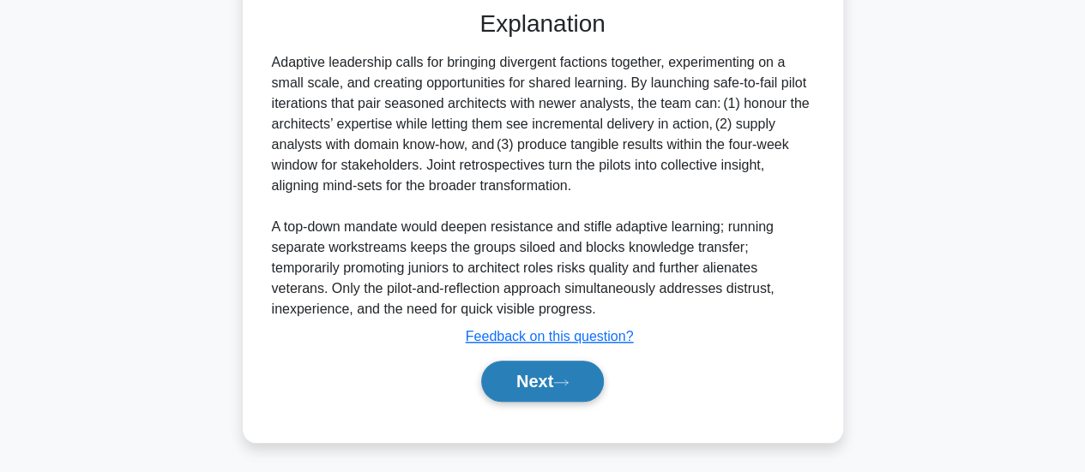
click at [550, 375] on button "Next" at bounding box center [542, 381] width 123 height 41
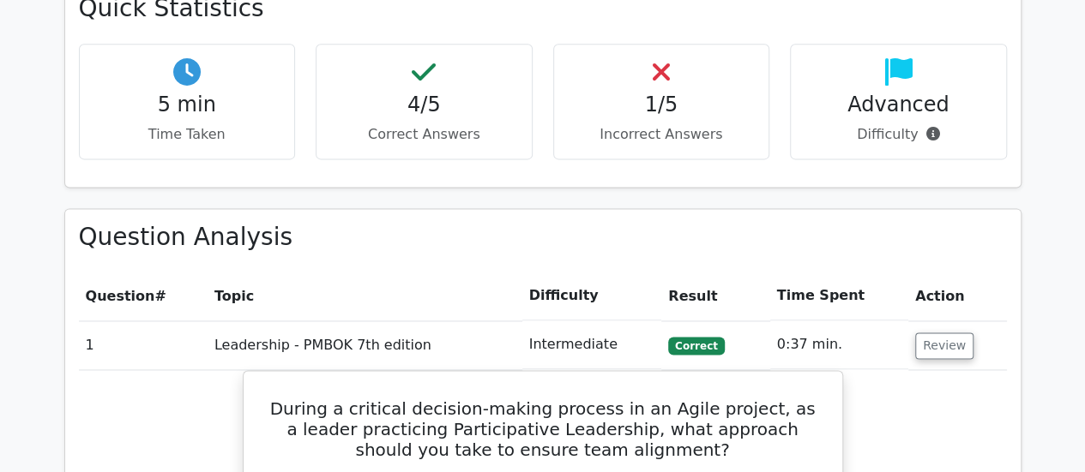
scroll to position [1200, 0]
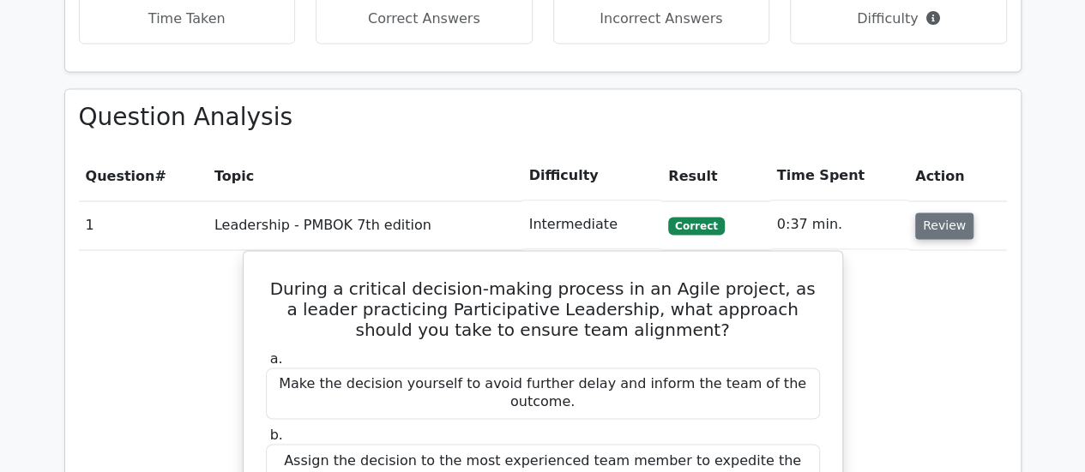
click at [929, 213] on button "Review" at bounding box center [944, 226] width 58 height 27
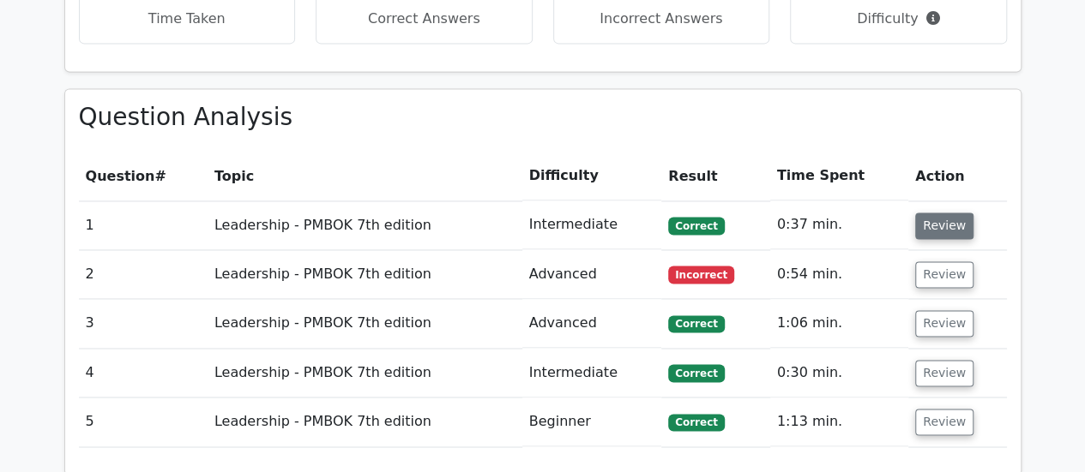
scroll to position [1372, 0]
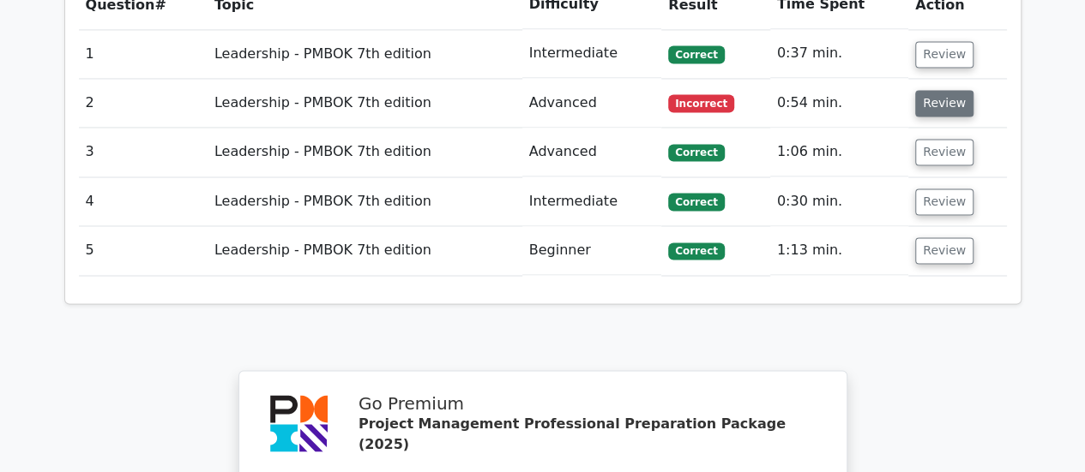
click at [924, 90] on button "Review" at bounding box center [944, 103] width 58 height 27
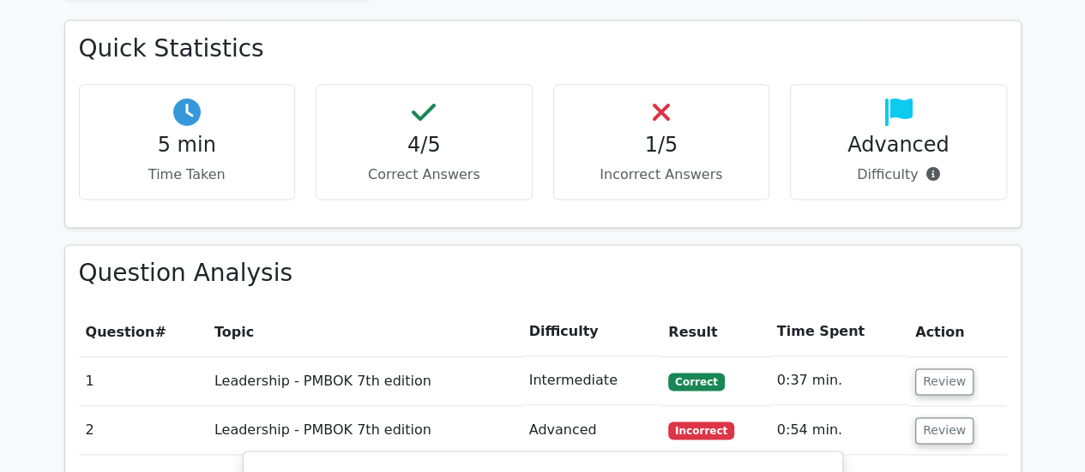
scroll to position [1115, 0]
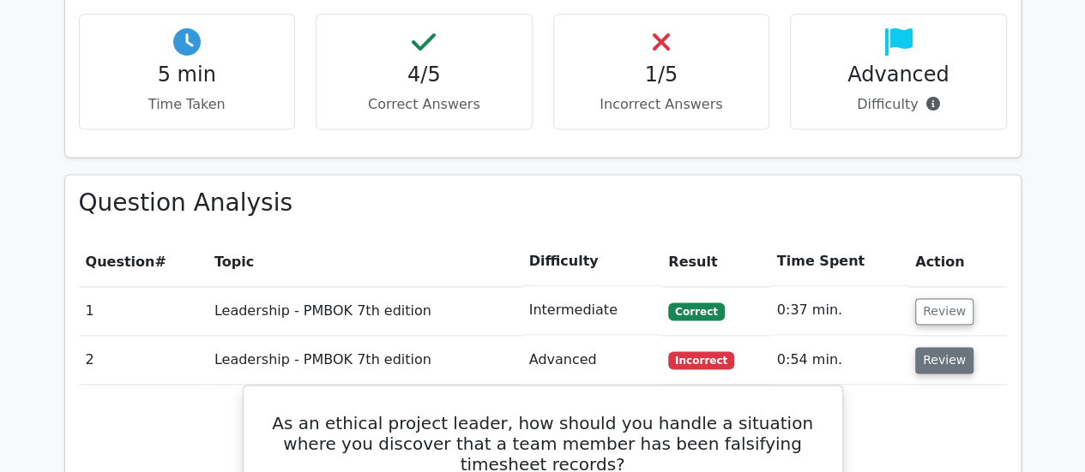
click at [922, 347] on button "Review" at bounding box center [944, 360] width 58 height 27
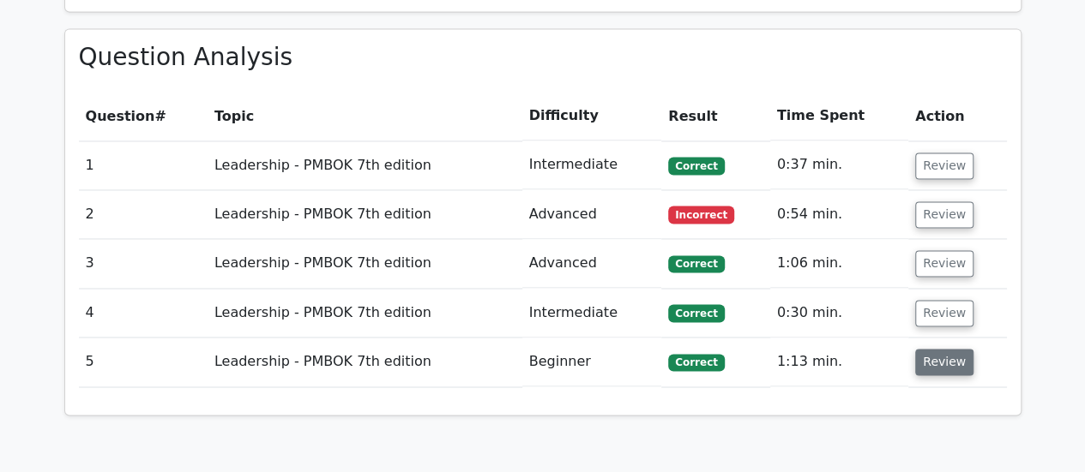
scroll to position [1286, 0]
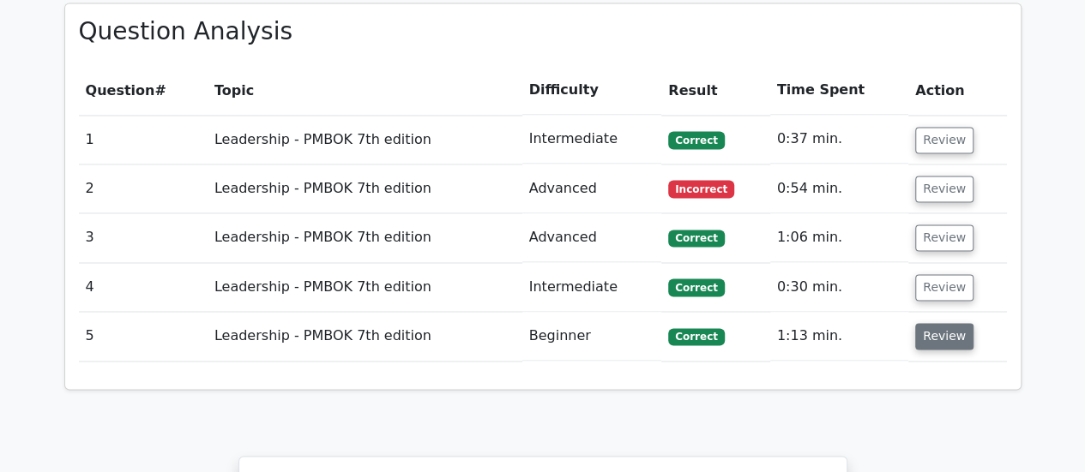
click at [947, 323] on button "Review" at bounding box center [944, 336] width 58 height 27
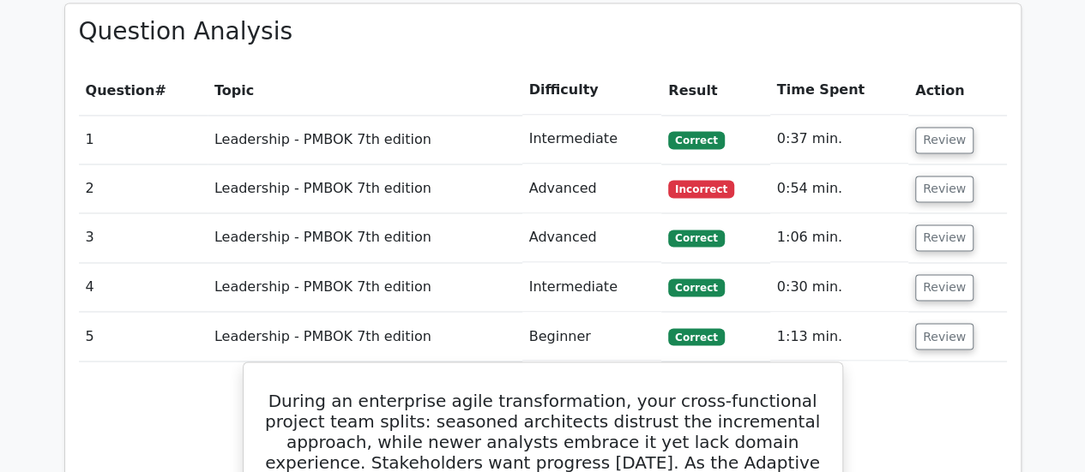
click at [974, 263] on td "Review" at bounding box center [957, 287] width 99 height 49
click at [932, 274] on button "Review" at bounding box center [944, 287] width 58 height 27
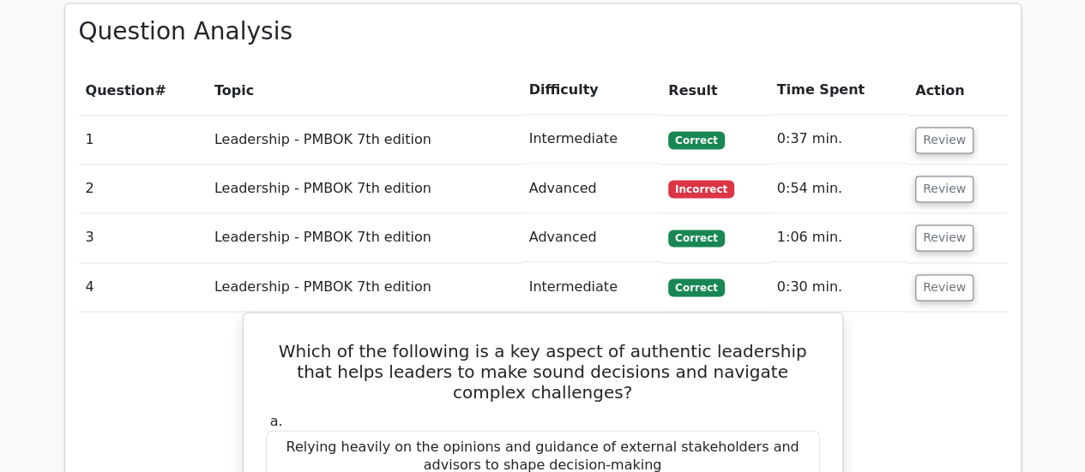
click at [965, 263] on td "Review" at bounding box center [957, 287] width 99 height 49
click at [957, 274] on button "Review" at bounding box center [944, 287] width 58 height 27
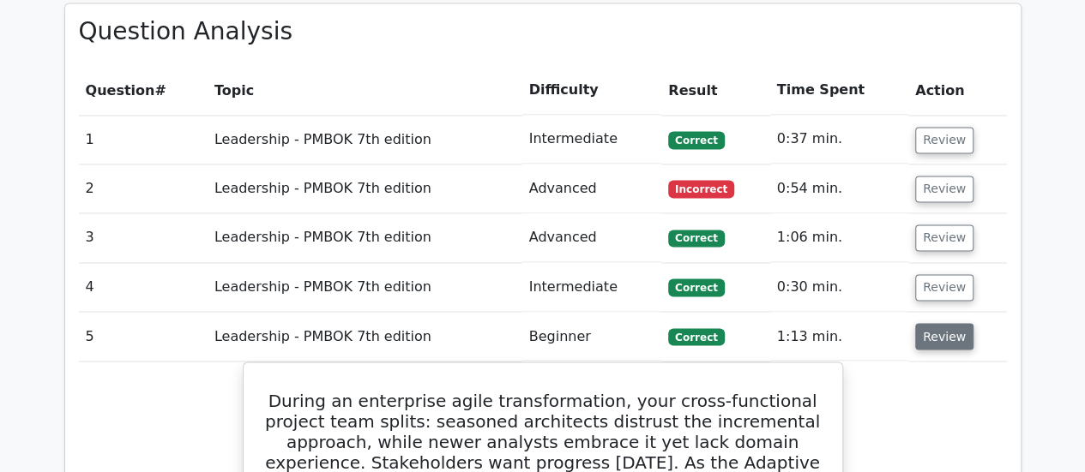
click at [944, 323] on button "Review" at bounding box center [944, 336] width 58 height 27
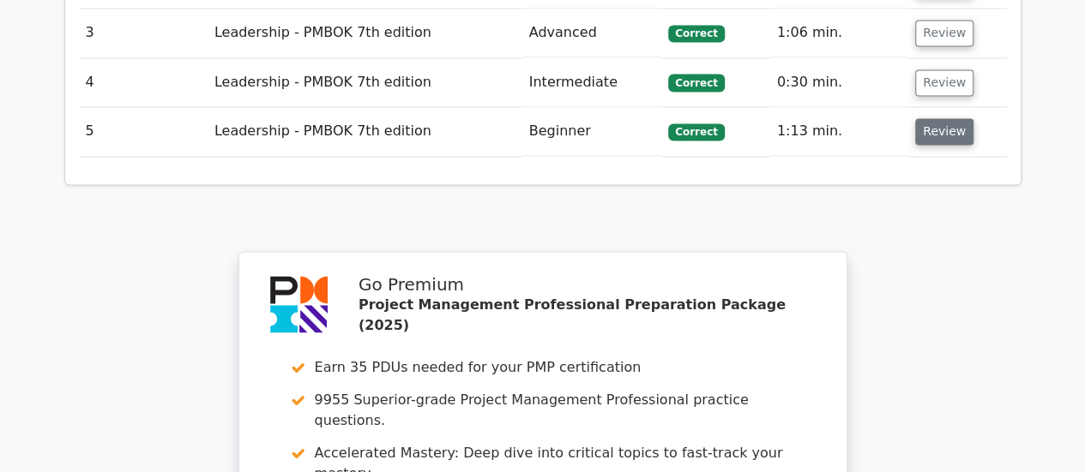
scroll to position [1372, 0]
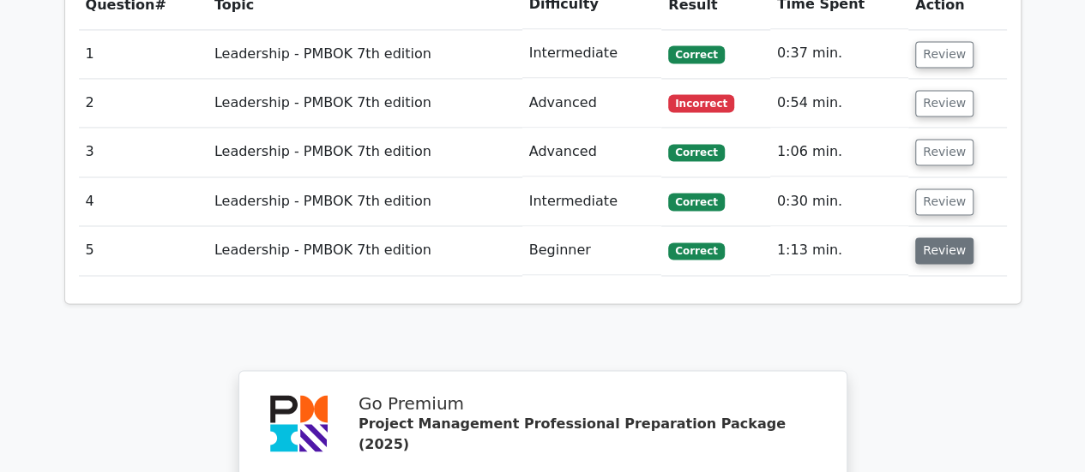
click at [933, 237] on button "Review" at bounding box center [944, 250] width 58 height 27
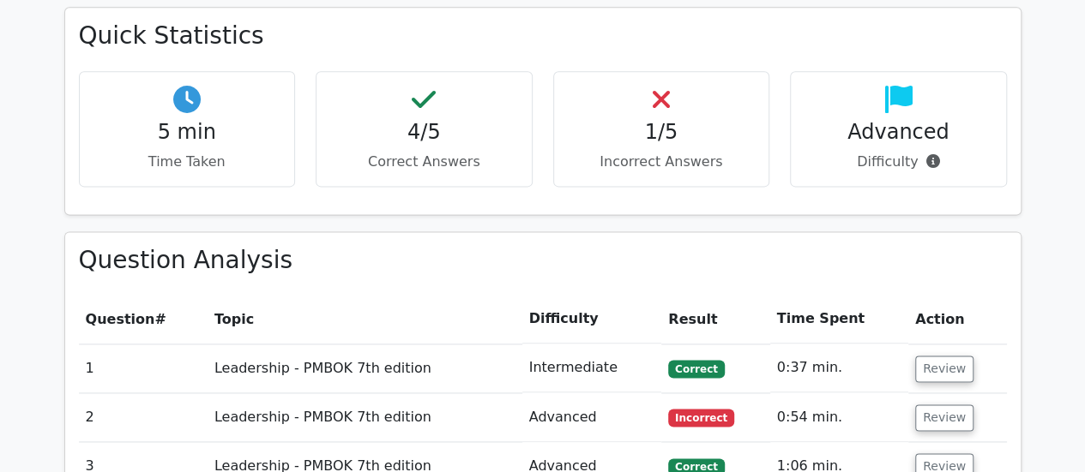
scroll to position [1200, 0]
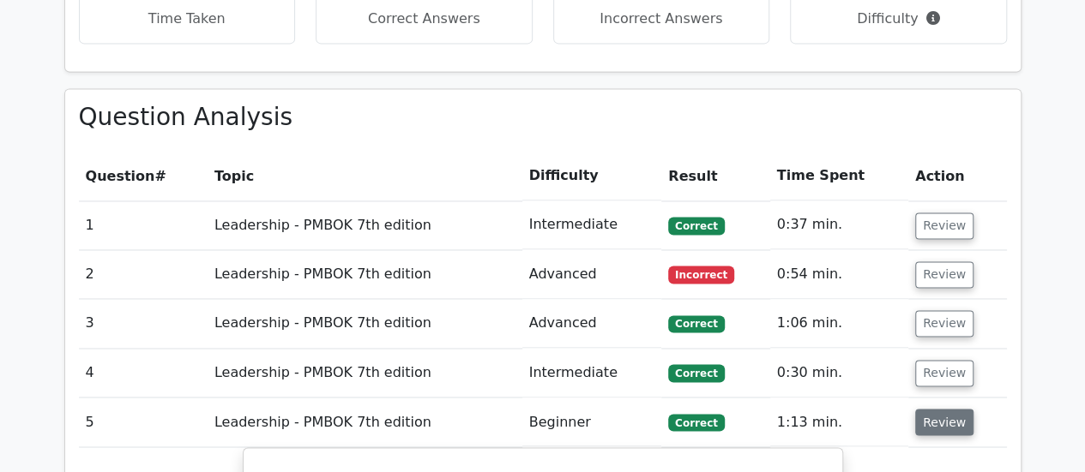
click at [938, 409] on button "Review" at bounding box center [944, 422] width 58 height 27
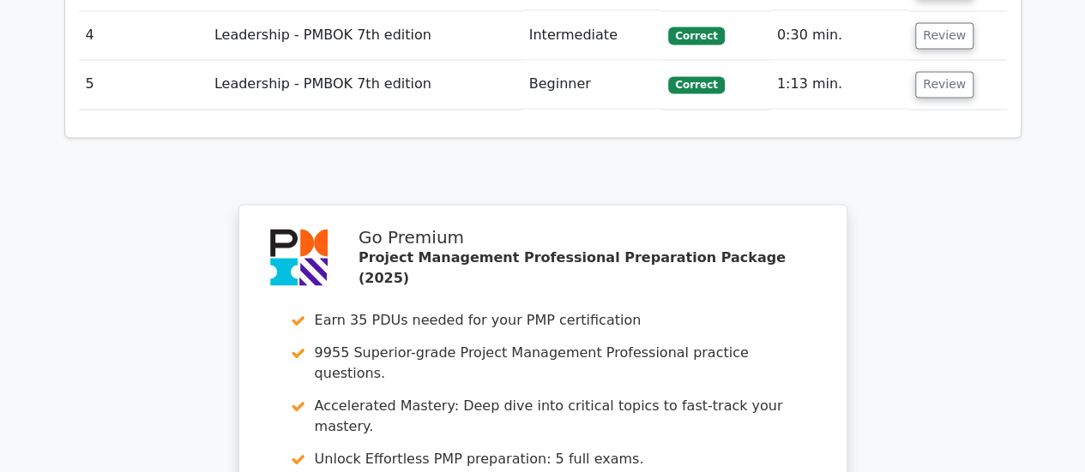
scroll to position [1886, 0]
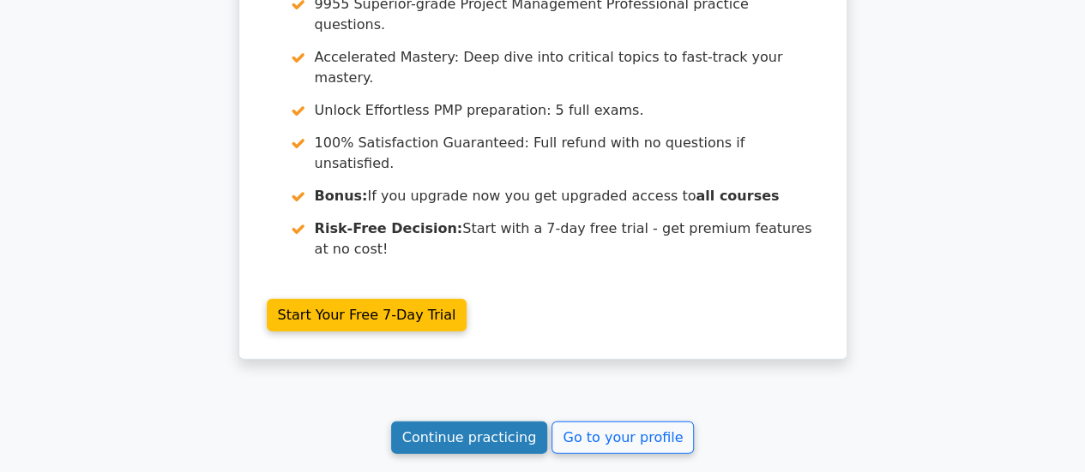
click at [430, 422] on link "Continue practicing" at bounding box center [469, 438] width 157 height 33
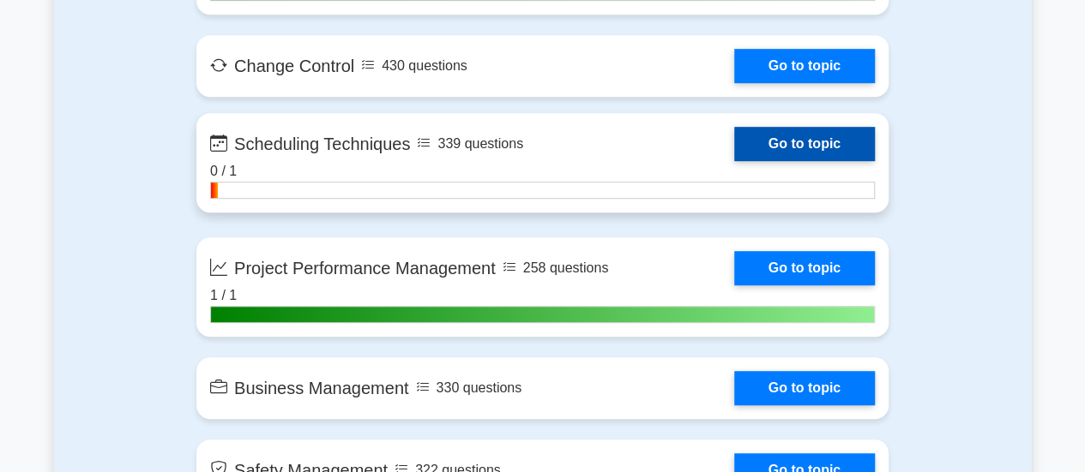
scroll to position [3772, 0]
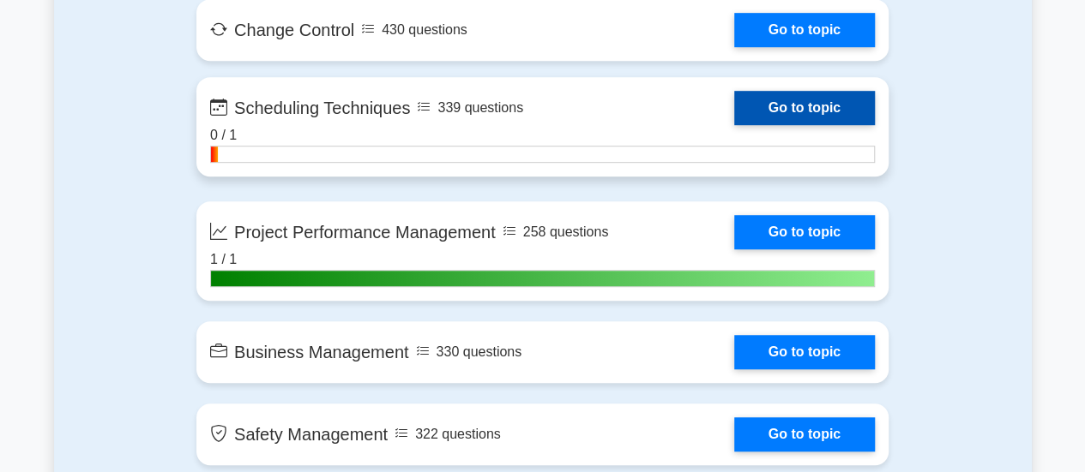
click at [749, 99] on link "Go to topic" at bounding box center [804, 108] width 141 height 34
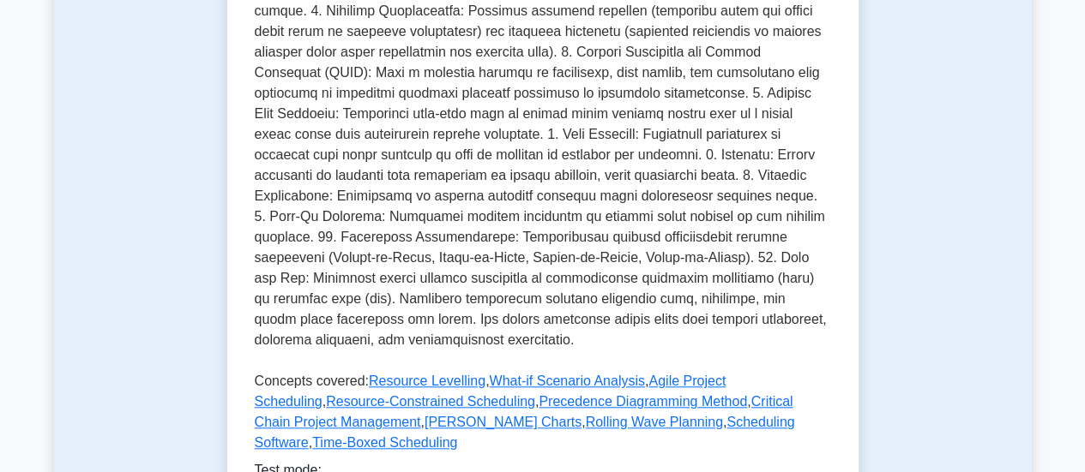
scroll to position [943, 0]
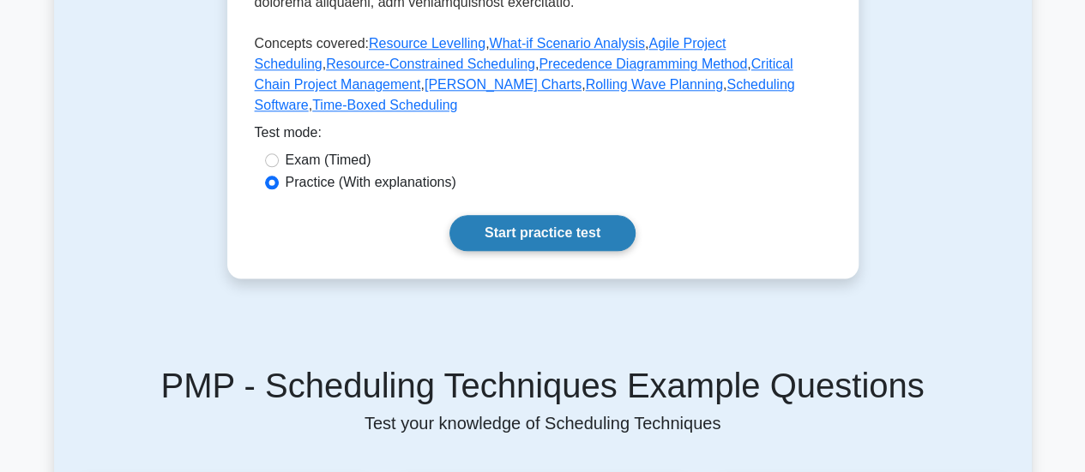
click at [548, 215] on link "Start practice test" at bounding box center [542, 233] width 186 height 36
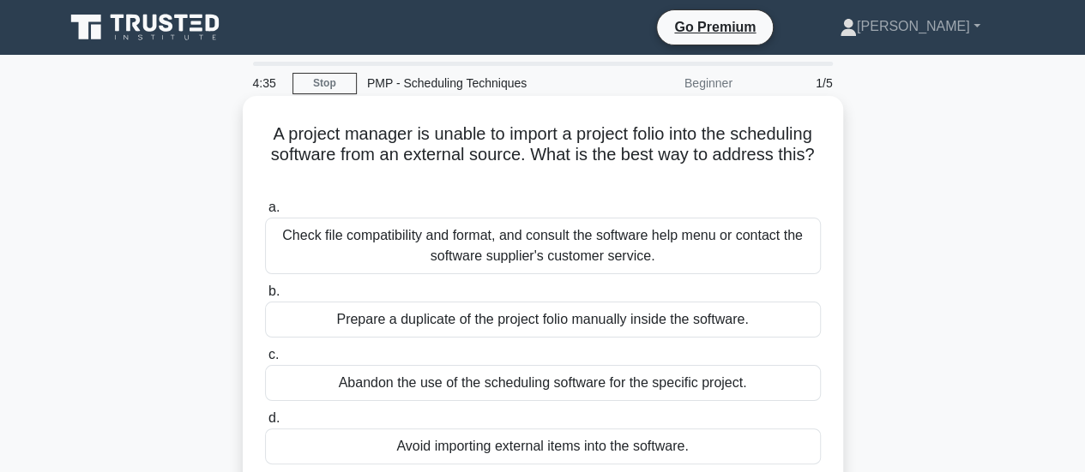
click at [605, 256] on div "Check file compatibility and format, and consult the software help menu or cont…" at bounding box center [543, 246] width 556 height 57
click at [265, 213] on input "a. Check file compatibility and format, and consult the software help menu or c…" at bounding box center [265, 207] width 0 height 11
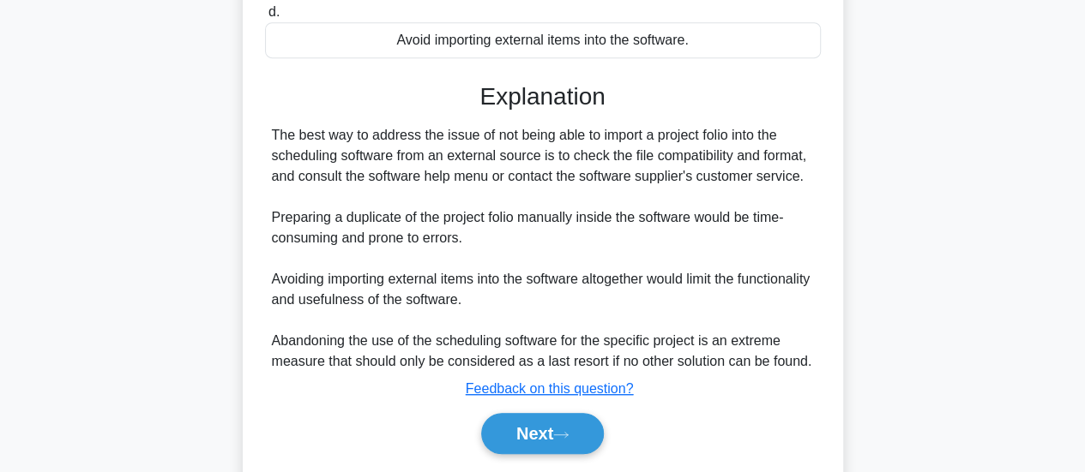
scroll to position [459, 0]
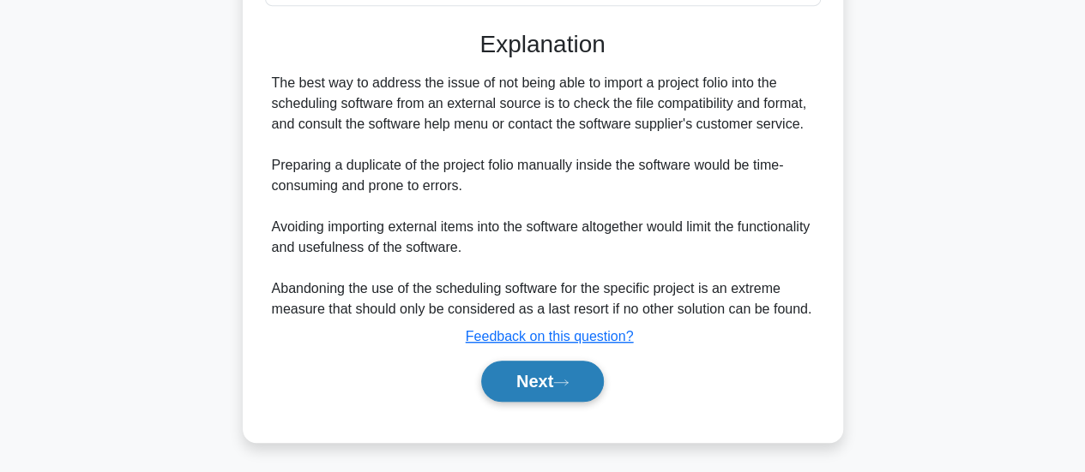
click at [568, 380] on icon at bounding box center [560, 382] width 15 height 9
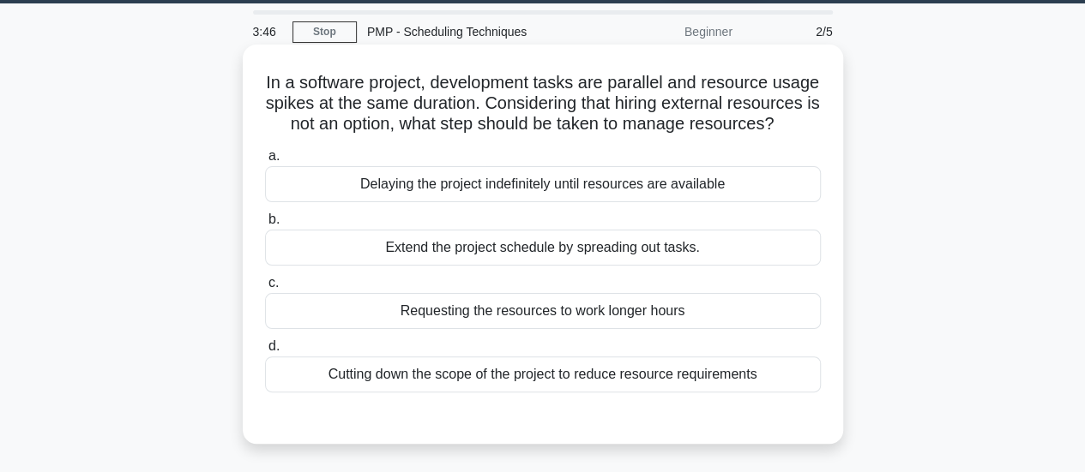
scroll to position [25, 0]
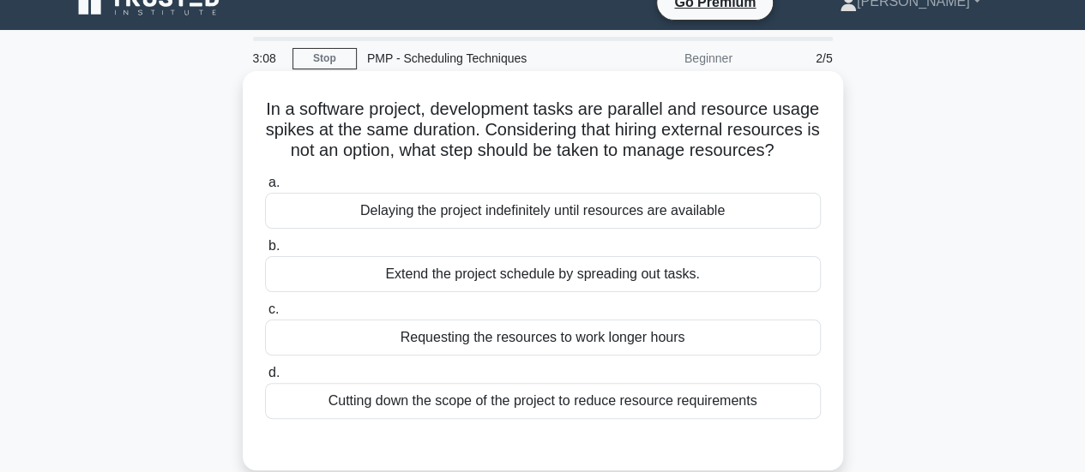
click at [563, 292] on div "Extend the project schedule by spreading out tasks." at bounding box center [543, 274] width 556 height 36
click at [265, 252] on input "b. Extend the project schedule by spreading out tasks." at bounding box center [265, 246] width 0 height 11
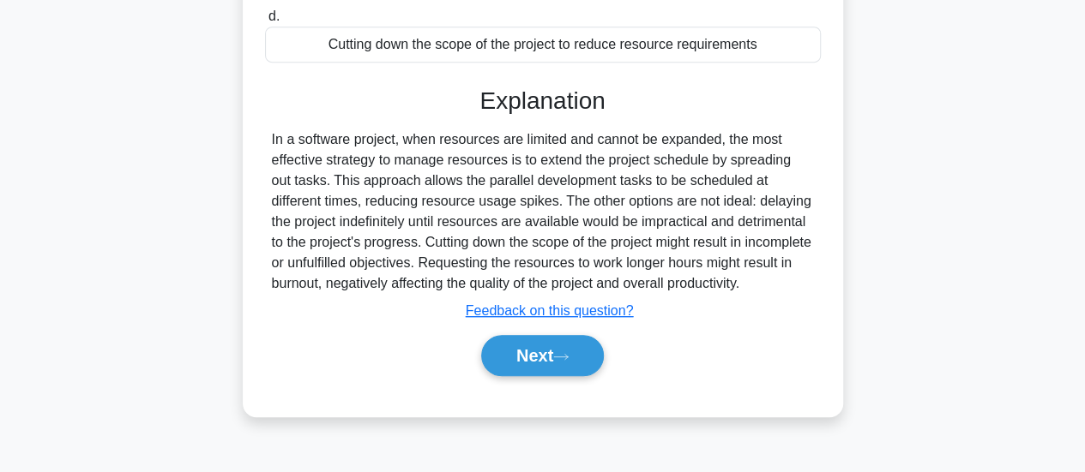
scroll to position [454, 0]
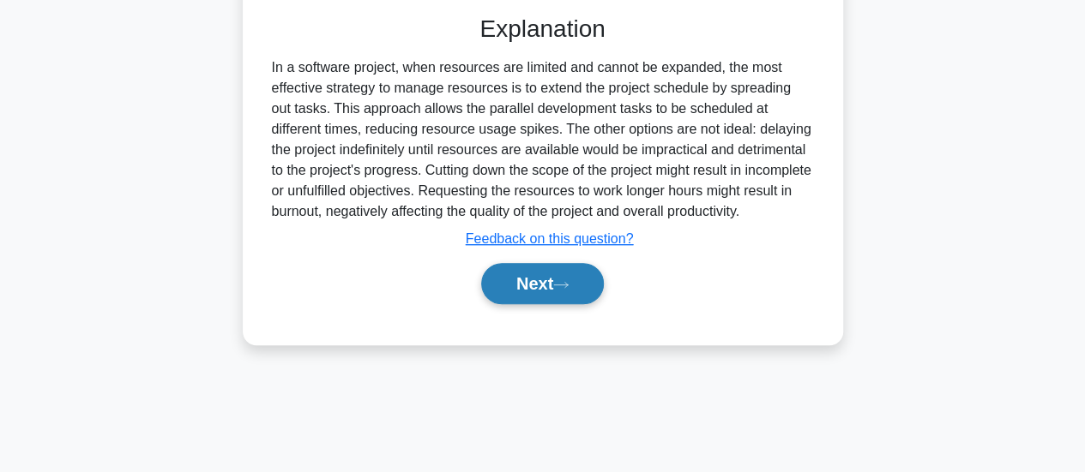
click at [554, 304] on button "Next" at bounding box center [542, 283] width 123 height 41
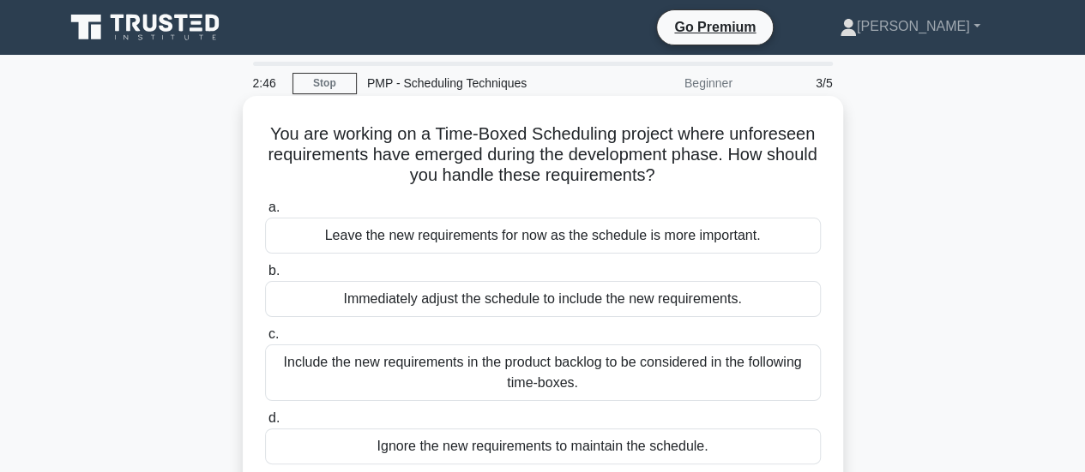
scroll to position [86, 0]
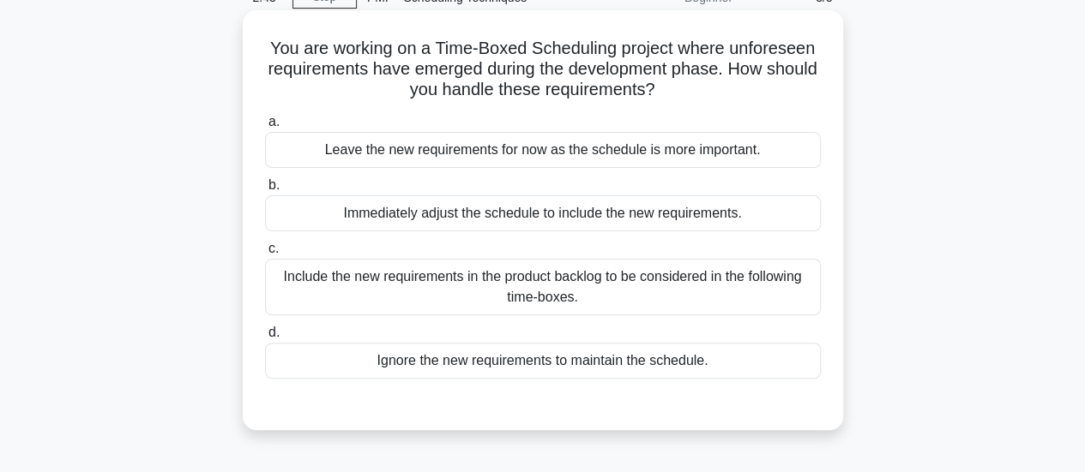
click at [664, 296] on div "Include the new requirements in the product backlog to be considered in the fol…" at bounding box center [543, 287] width 556 height 57
click at [265, 255] on input "c. Include the new requirements in the product backlog to be considered in the …" at bounding box center [265, 248] width 0 height 11
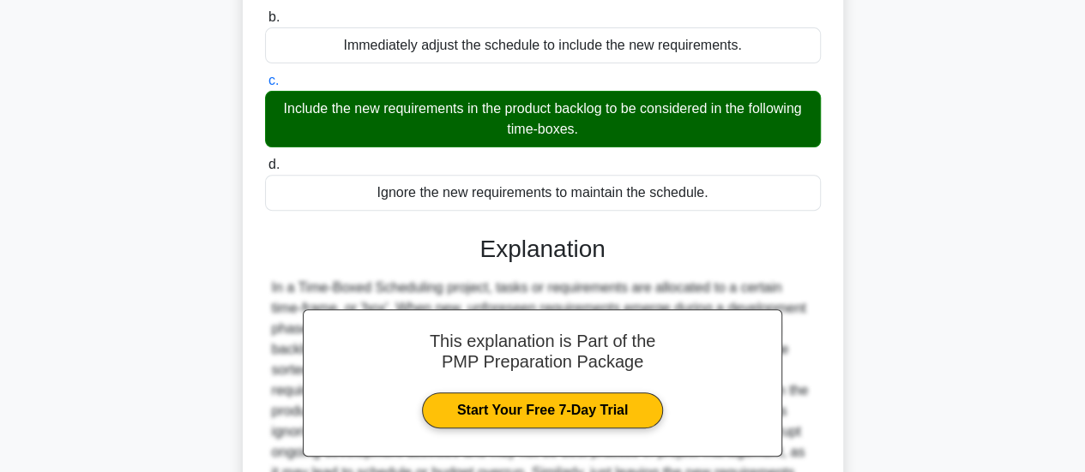
scroll to position [459, 0]
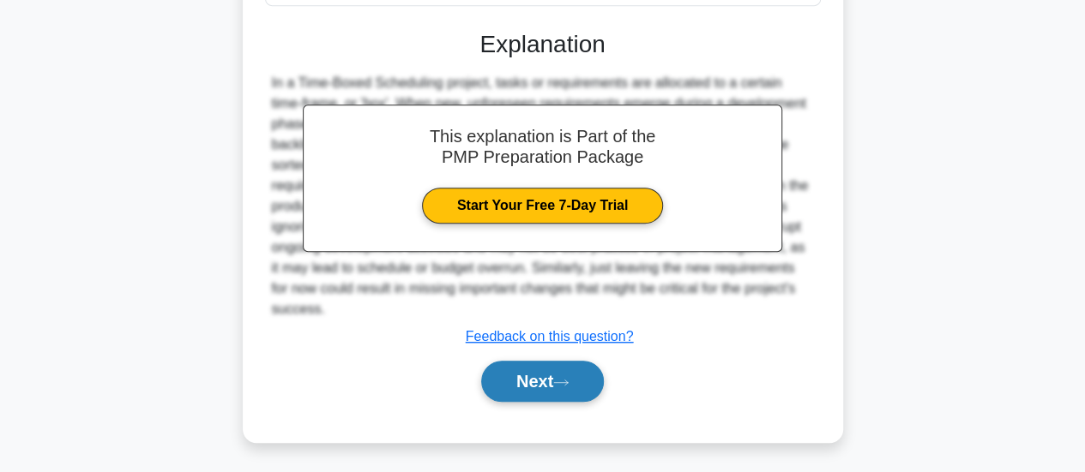
click at [565, 378] on icon at bounding box center [560, 382] width 15 height 9
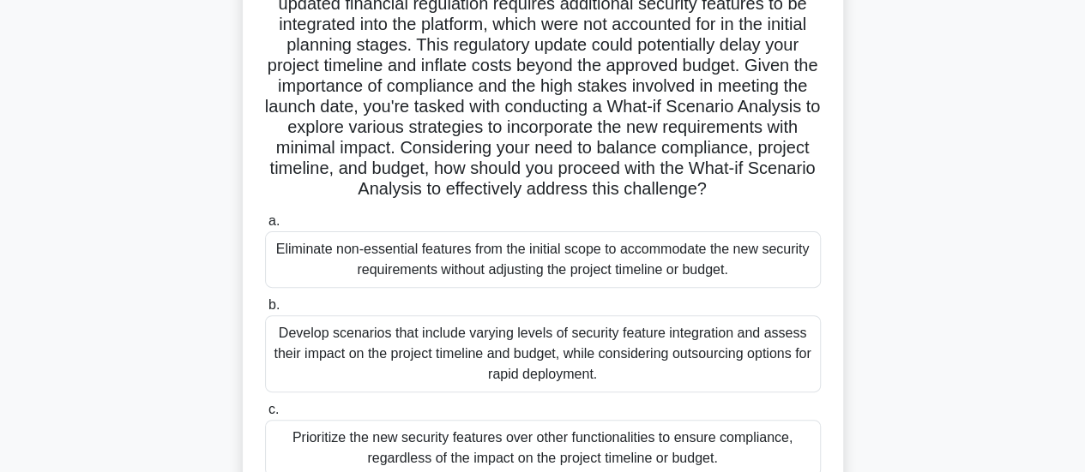
scroll to position [257, 0]
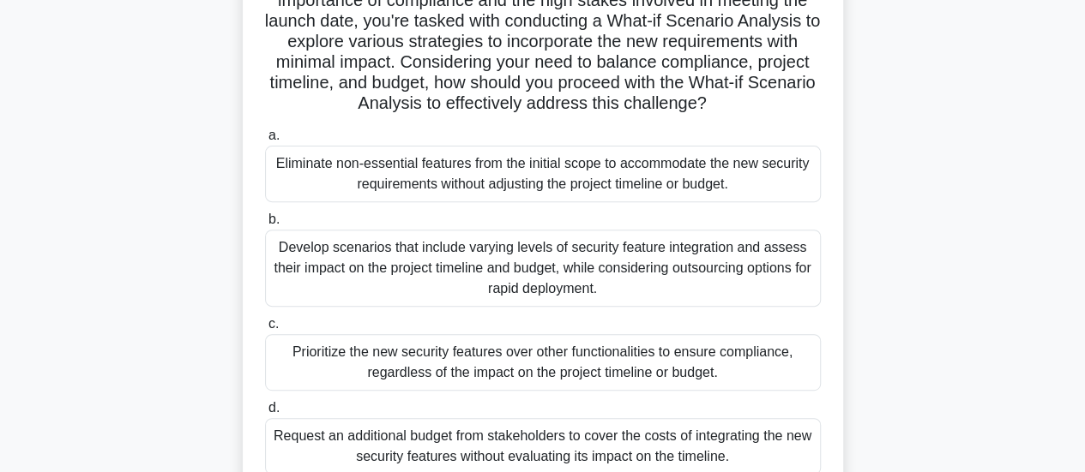
click at [700, 304] on div "Develop scenarios that include varying levels of security feature integration a…" at bounding box center [543, 268] width 556 height 77
click at [265, 225] on input "b. Develop scenarios that include varying levels of security feature integratio…" at bounding box center [265, 219] width 0 height 11
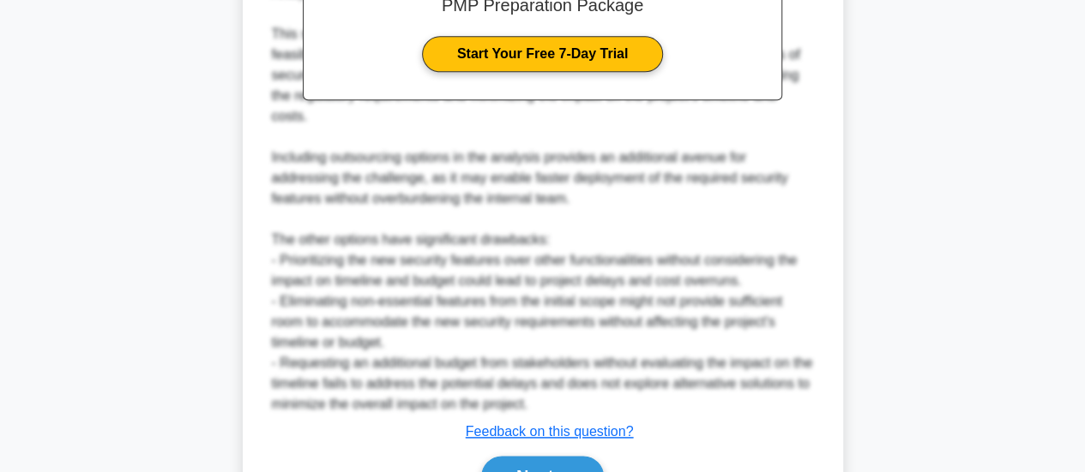
scroll to position [994, 0]
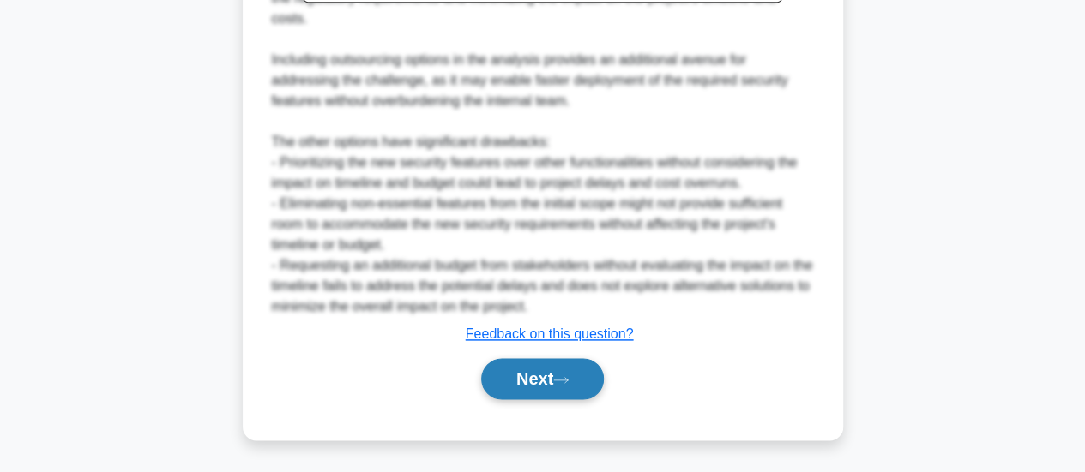
click at [554, 378] on button "Next" at bounding box center [542, 378] width 123 height 41
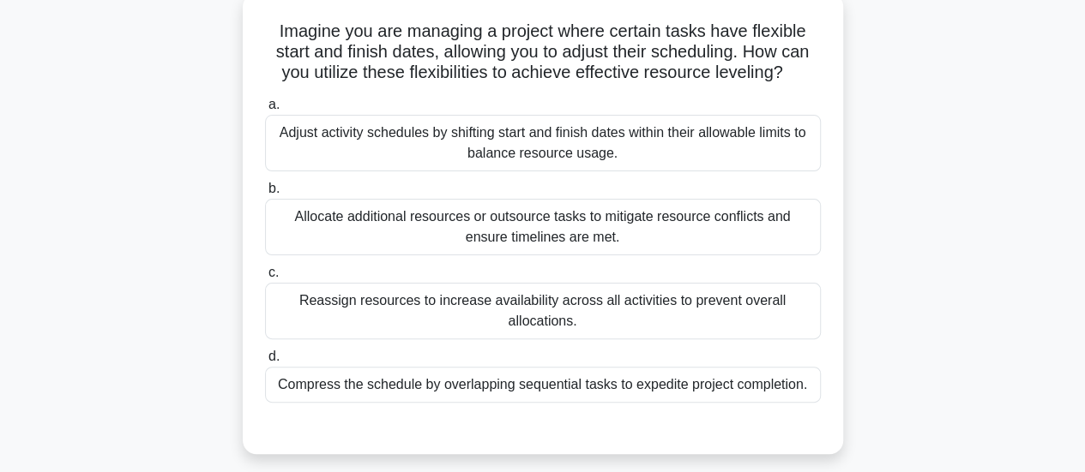
scroll to position [0, 0]
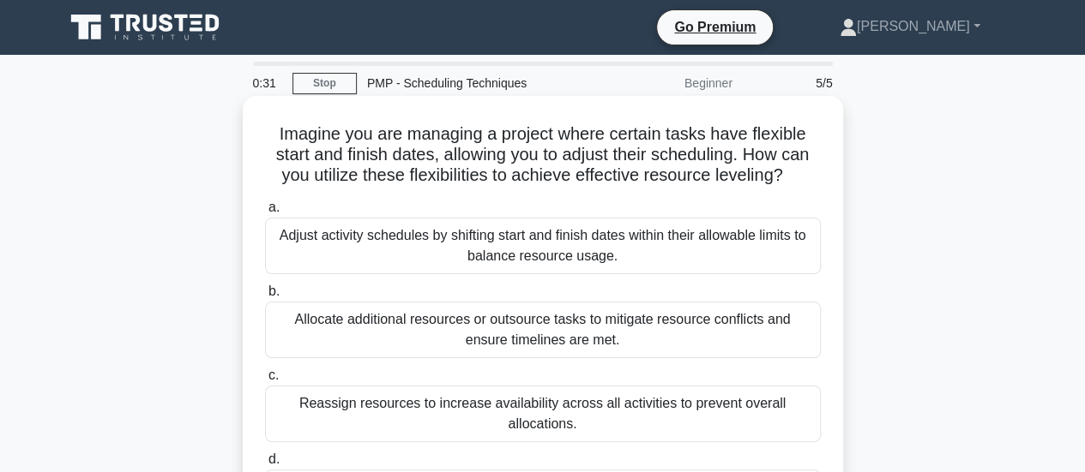
click at [709, 237] on div "Adjust activity schedules by shifting start and finish dates within their allow…" at bounding box center [543, 246] width 556 height 57
click at [265, 213] on input "a. Adjust activity schedules by shifting start and finish dates within their al…" at bounding box center [265, 207] width 0 height 11
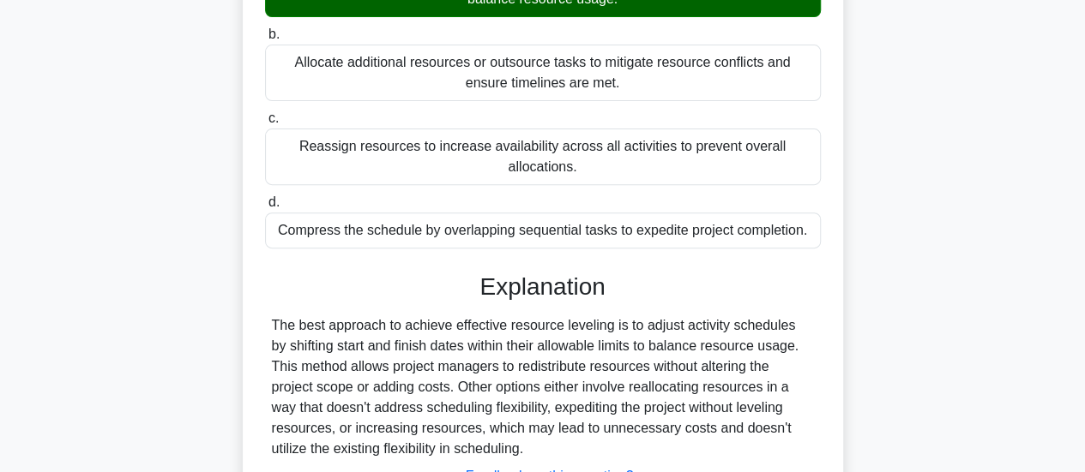
scroll to position [454, 0]
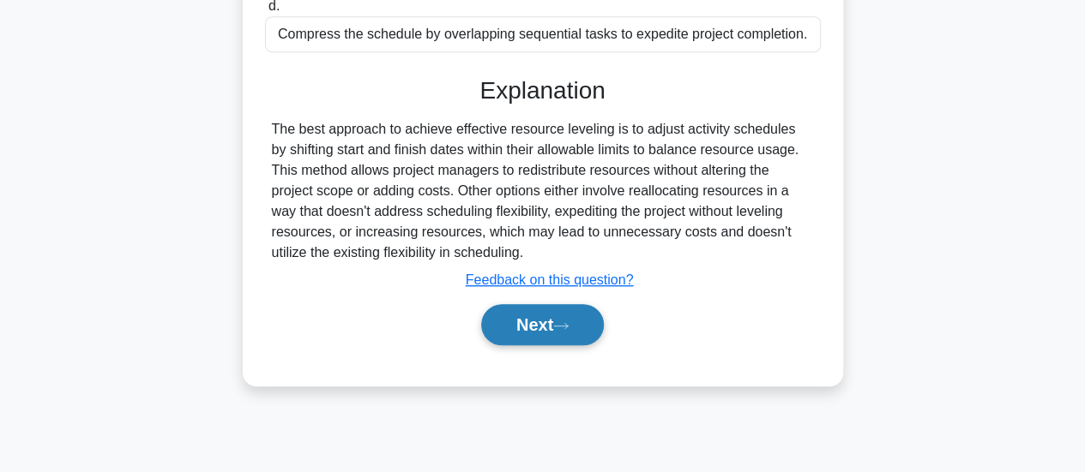
click at [568, 322] on icon at bounding box center [560, 326] width 15 height 9
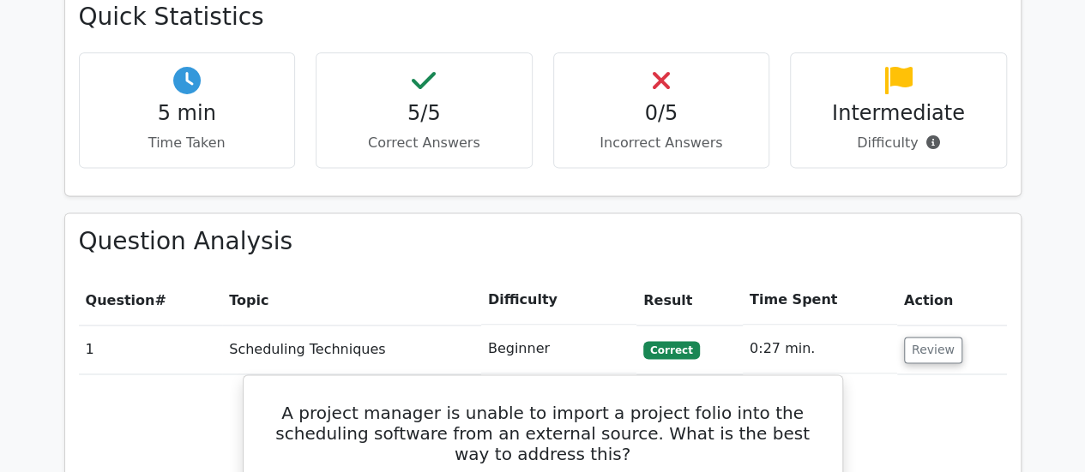
scroll to position [1115, 0]
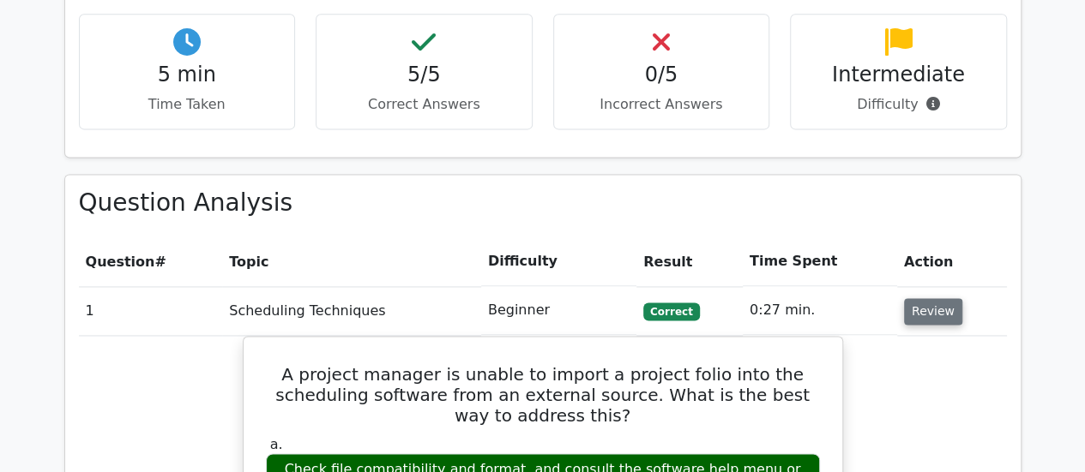
click at [929, 298] on button "Review" at bounding box center [933, 311] width 58 height 27
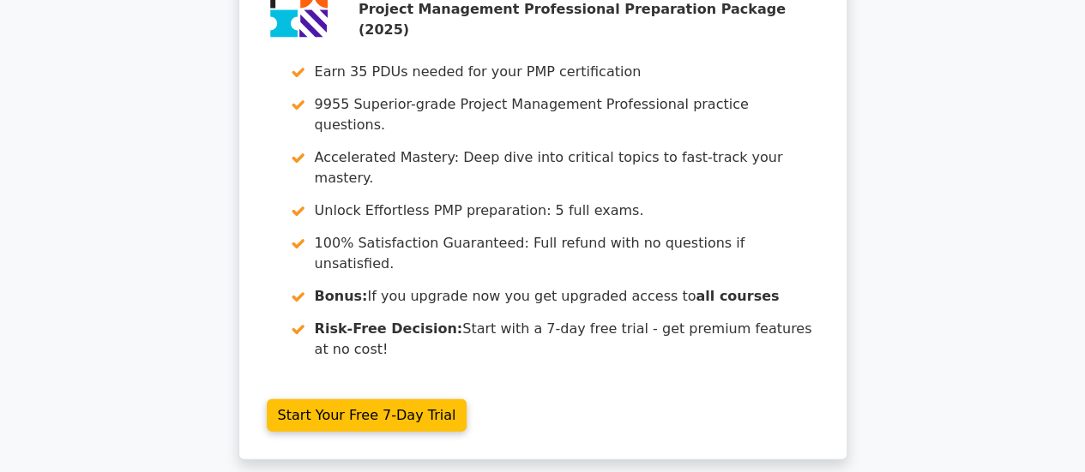
scroll to position [1938, 0]
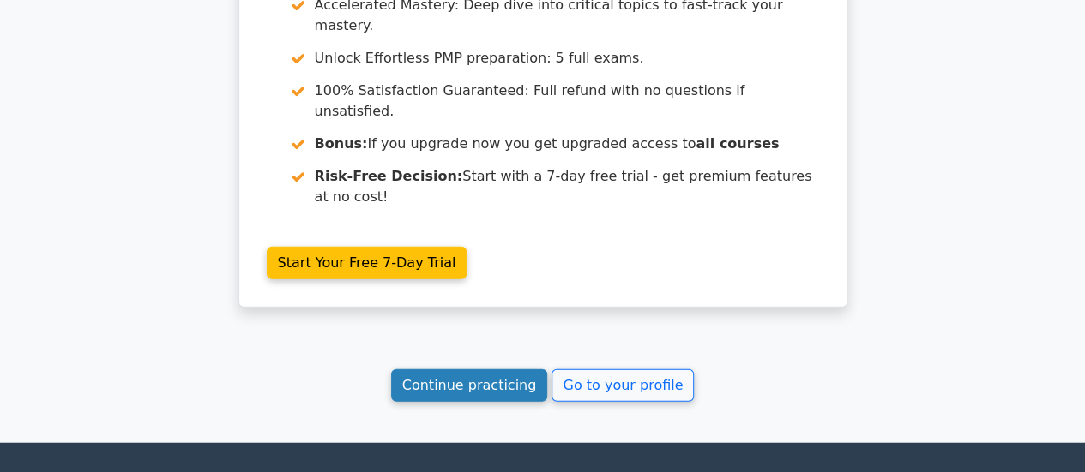
click at [535, 370] on link "Continue practicing" at bounding box center [469, 386] width 157 height 33
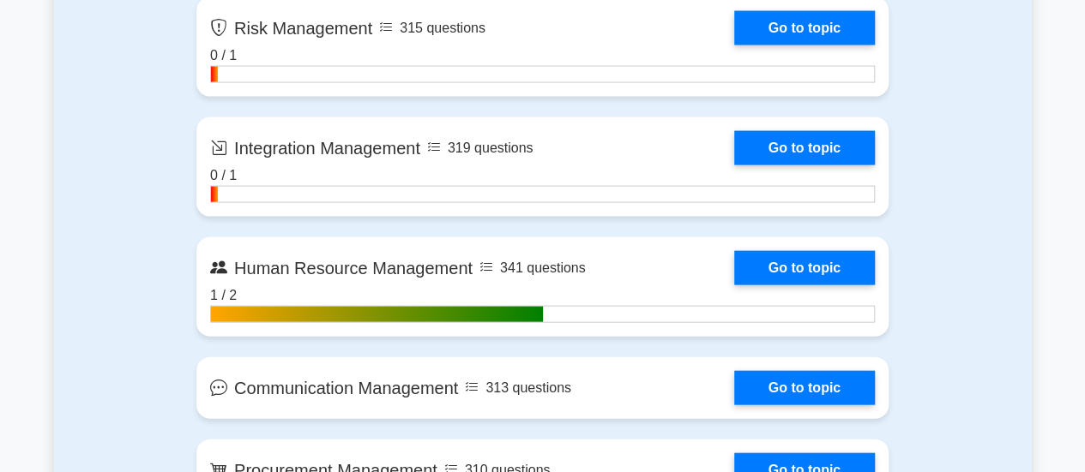
scroll to position [1800, 0]
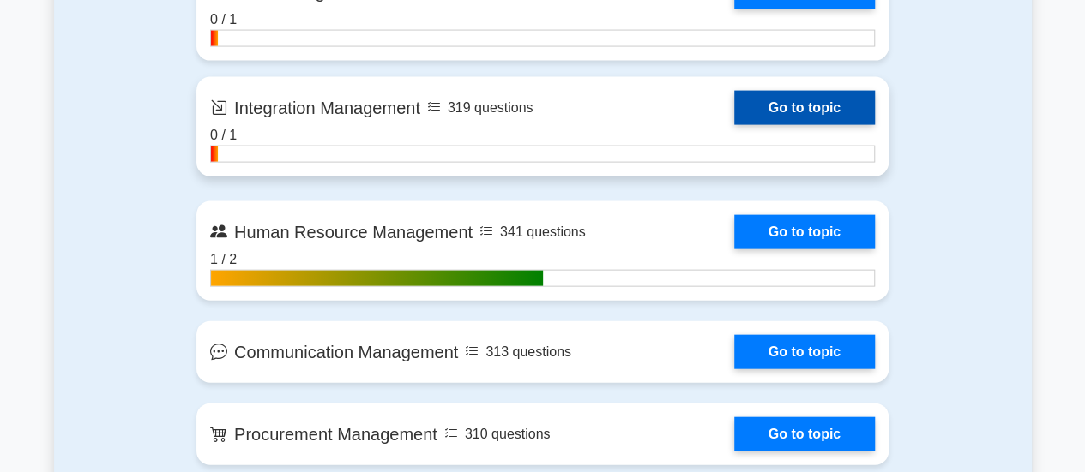
click at [802, 112] on link "Go to topic" at bounding box center [804, 108] width 141 height 34
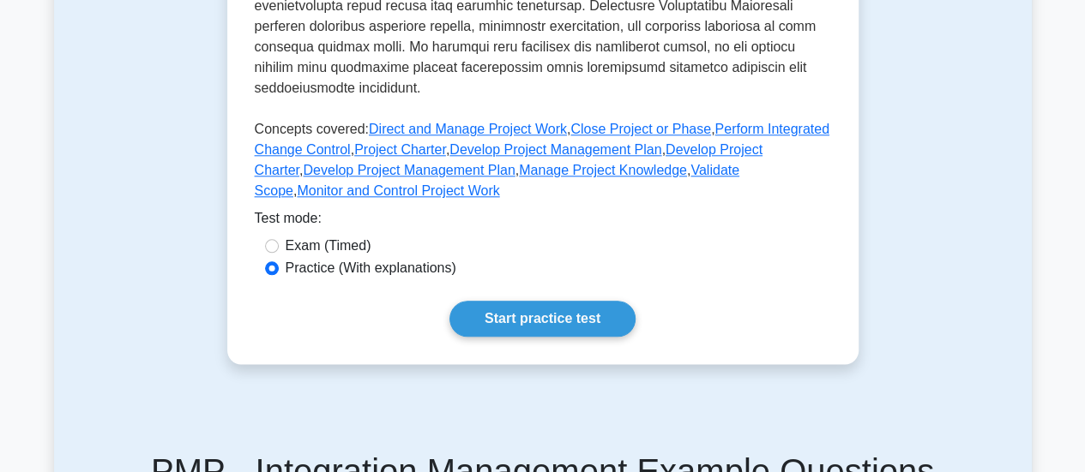
scroll to position [943, 0]
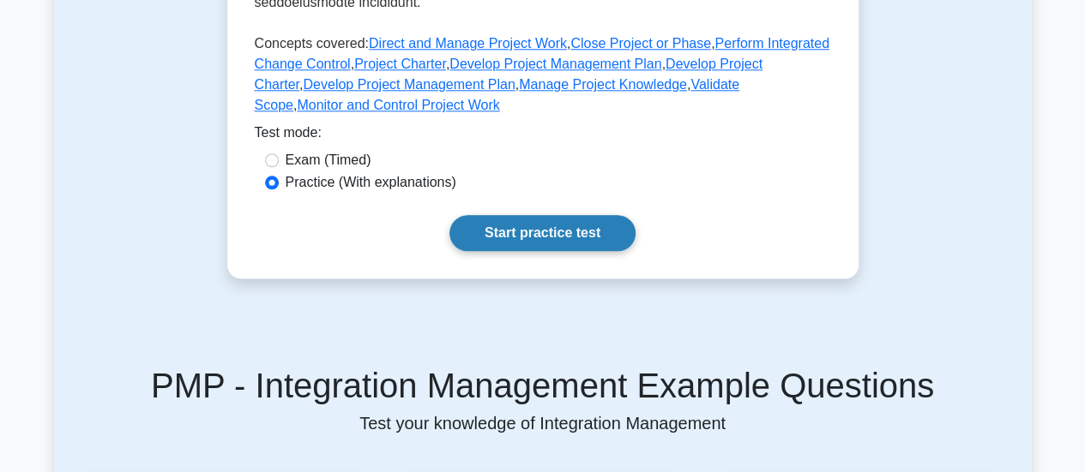
click at [593, 216] on link "Start practice test" at bounding box center [542, 233] width 186 height 36
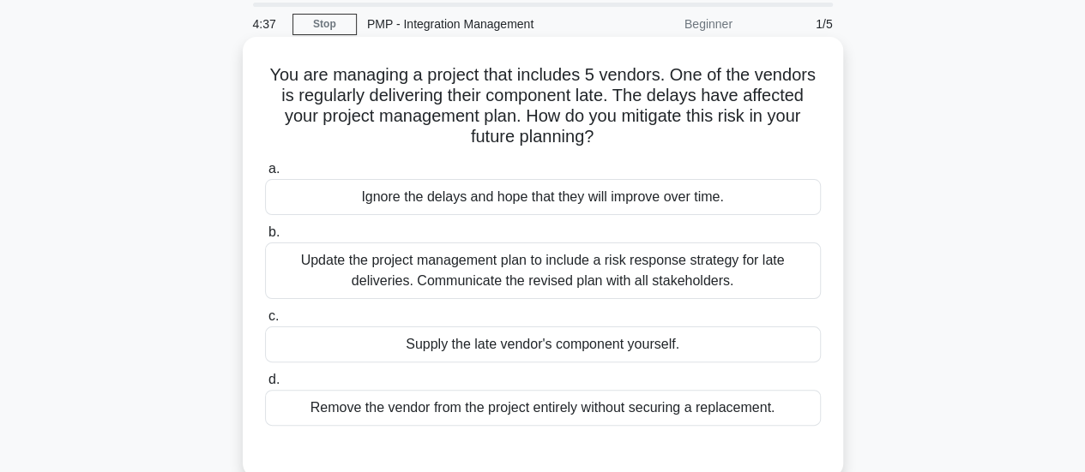
scroll to position [86, 0]
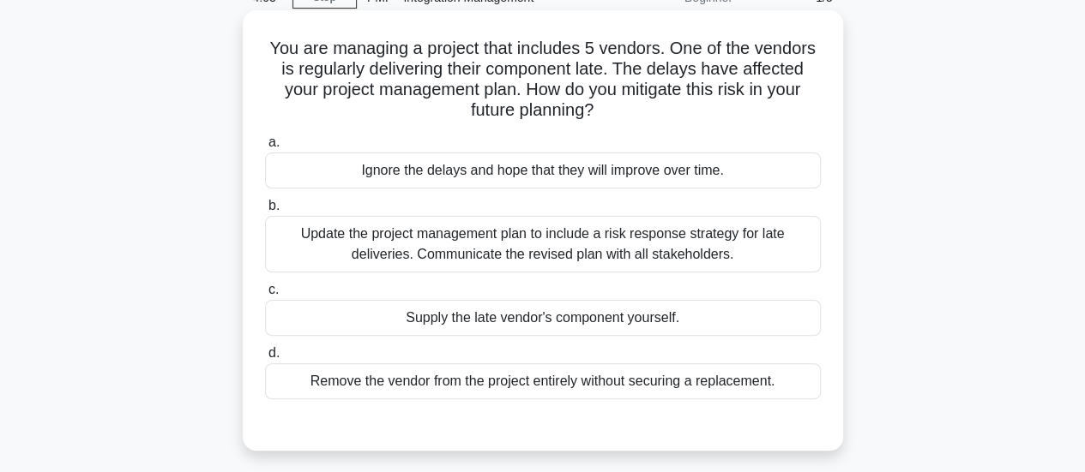
click at [554, 242] on div "Update the project management plan to include a risk response strategy for late…" at bounding box center [543, 244] width 556 height 57
click at [265, 212] on input "b. Update the project management plan to include a risk response strategy for l…" at bounding box center [265, 206] width 0 height 11
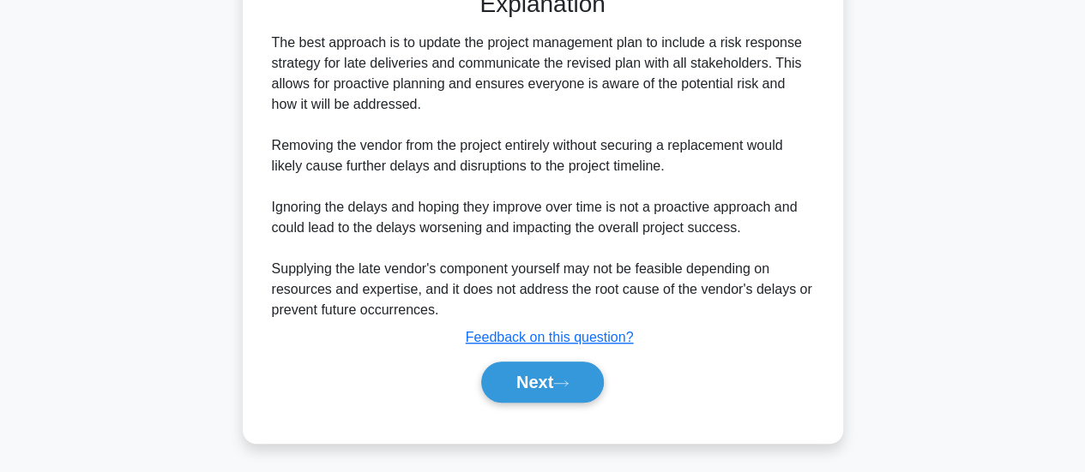
scroll to position [520, 0]
click at [562, 391] on button "Next" at bounding box center [542, 381] width 123 height 41
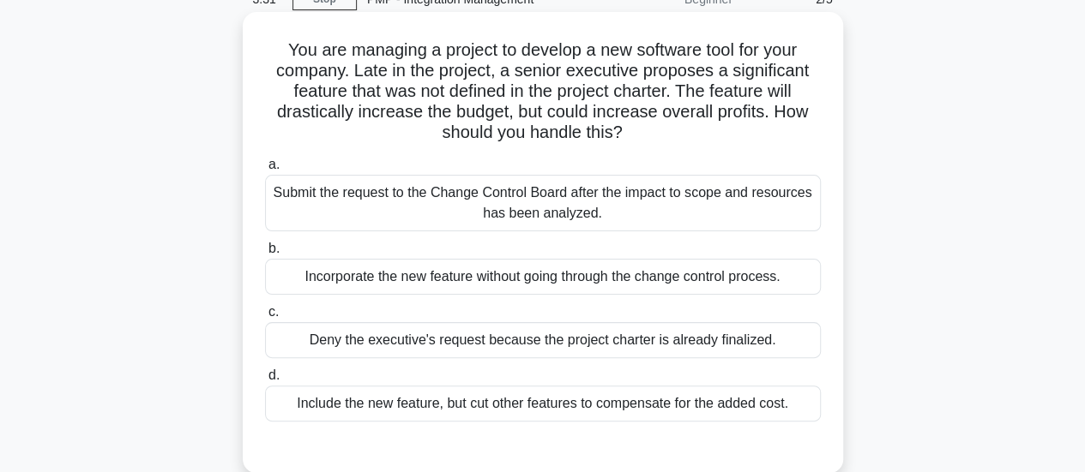
scroll to position [111, 0]
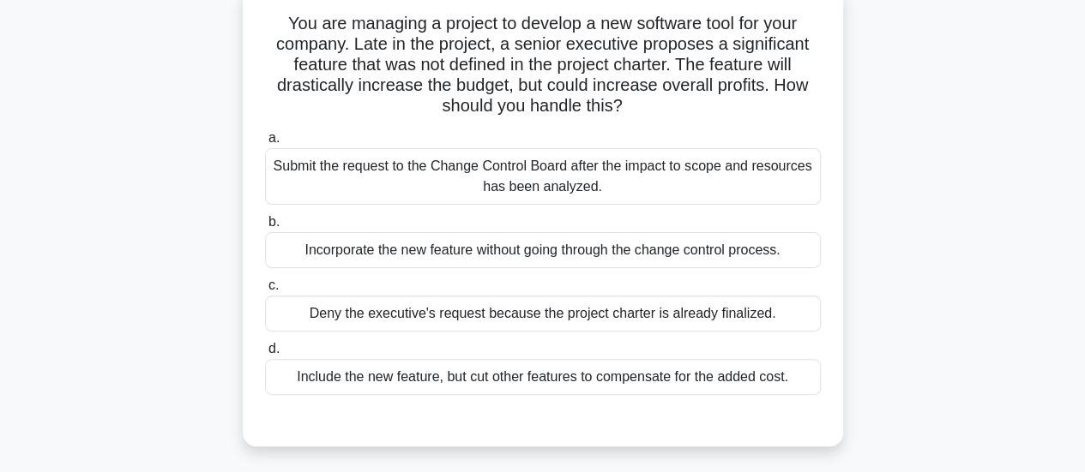
click at [705, 179] on div "Submit the request to the Change Control Board after the impact to scope and re…" at bounding box center [543, 176] width 556 height 57
click at [265, 144] on input "a. Submit the request to the Change Control Board after the impact to scope and…" at bounding box center [265, 138] width 0 height 11
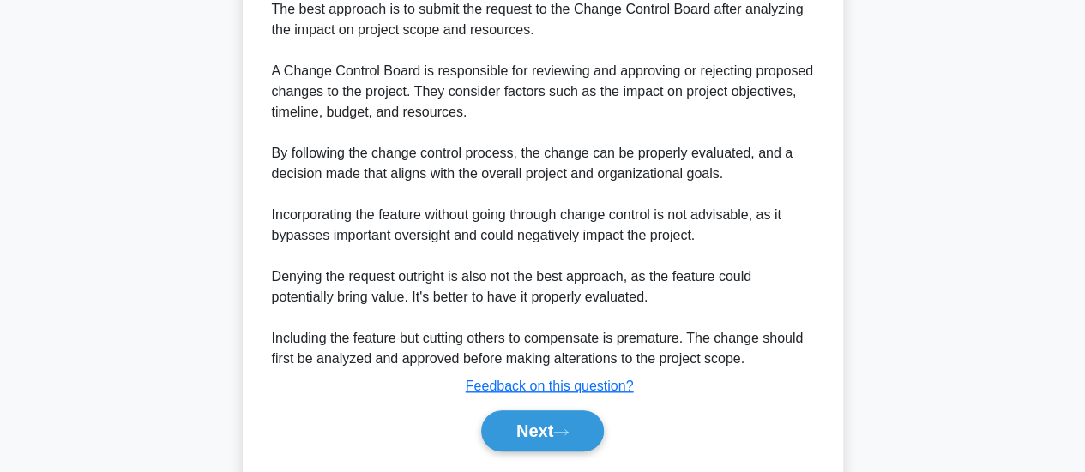
scroll to position [623, 0]
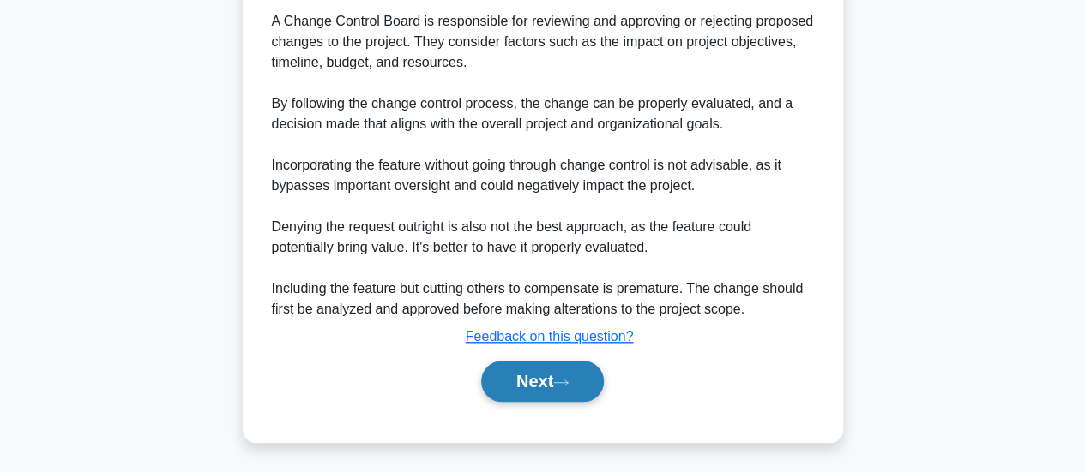
click at [542, 382] on button "Next" at bounding box center [542, 381] width 123 height 41
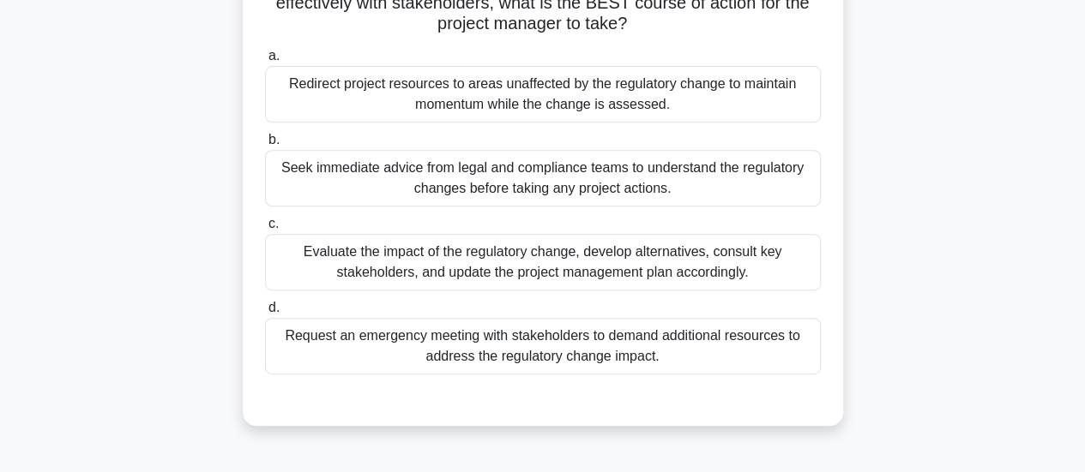
scroll to position [343, 0]
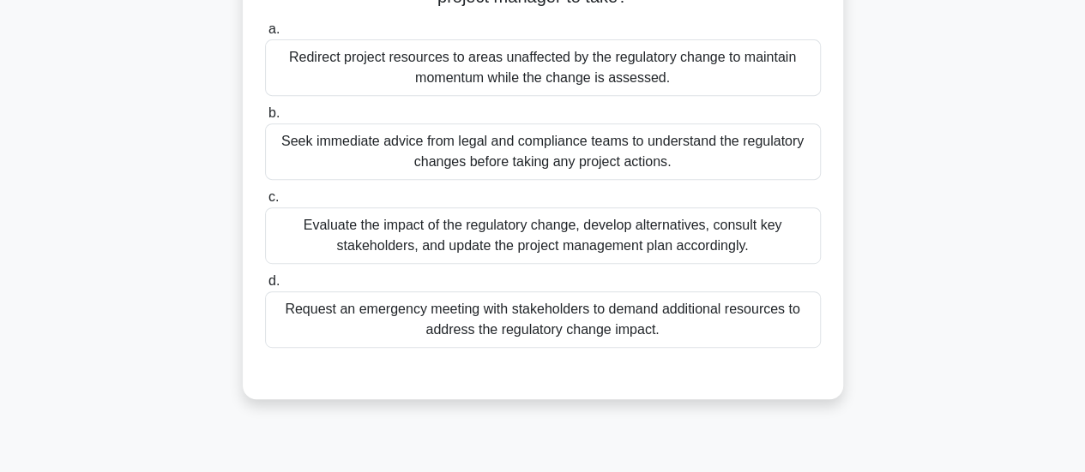
click at [581, 255] on div "Evaluate the impact of the regulatory change, develop alternatives, consult key…" at bounding box center [543, 235] width 556 height 57
click at [265, 203] on input "c. Evaluate the impact of the regulatory change, develop alternatives, consult …" at bounding box center [265, 197] width 0 height 11
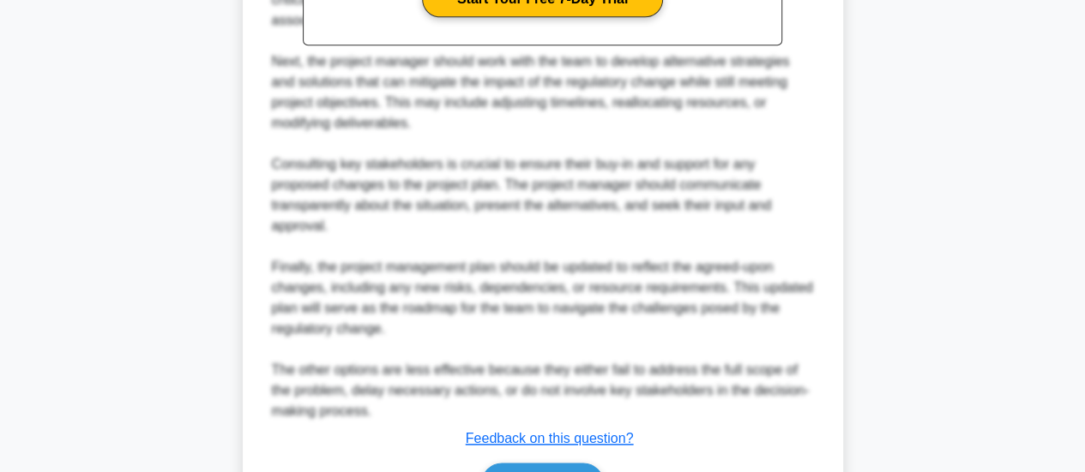
scroll to position [994, 0]
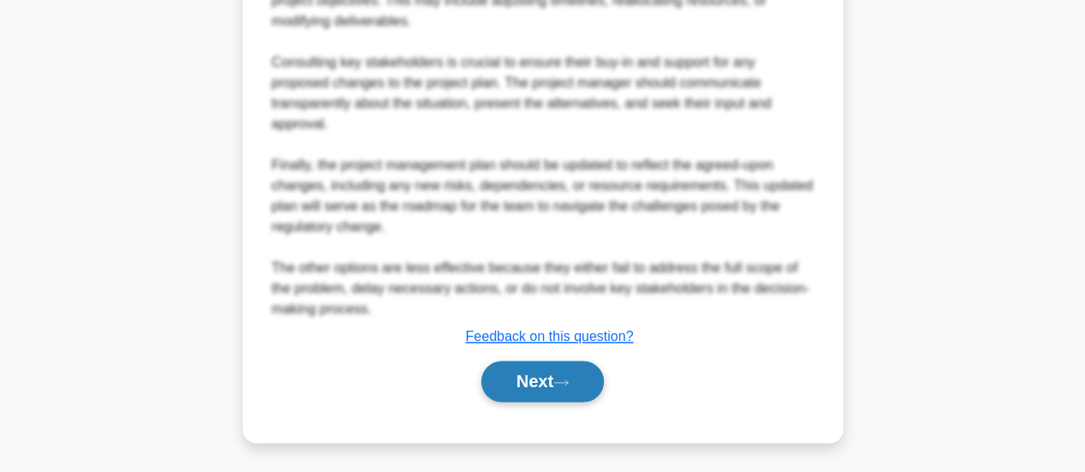
click at [559, 373] on button "Next" at bounding box center [542, 381] width 123 height 41
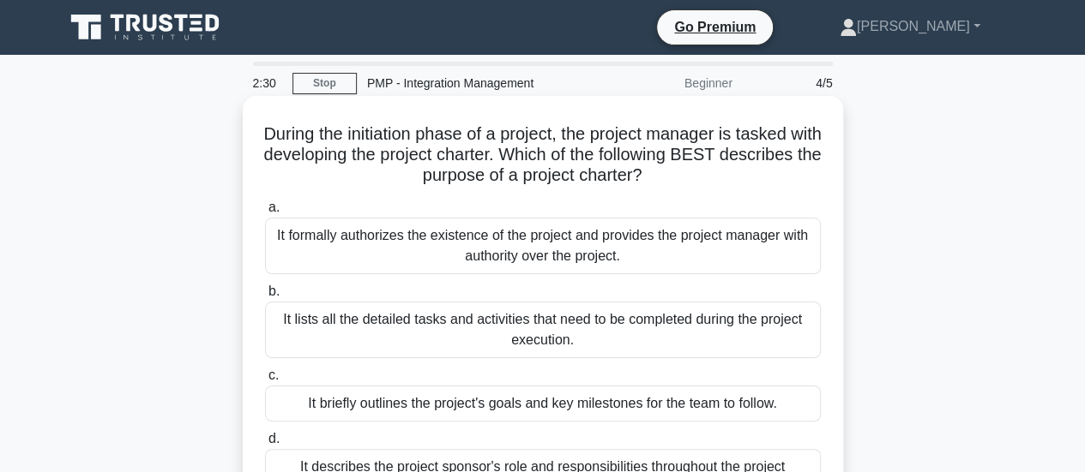
scroll to position [0, 0]
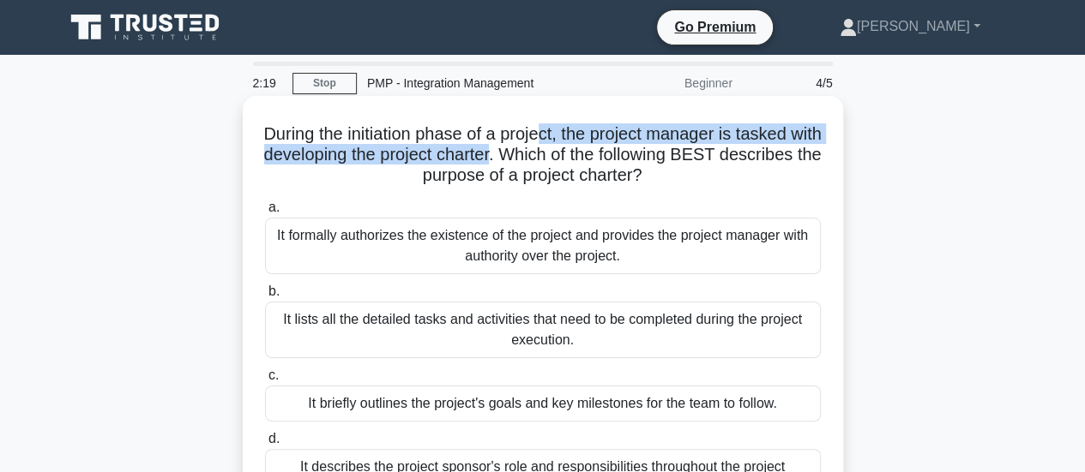
drag, startPoint x: 559, startPoint y: 139, endPoint x: 566, endPoint y: 159, distance: 20.9
click at [566, 159] on h5 "During the initiation phase of a project, the project manager is tasked with de…" at bounding box center [542, 154] width 559 height 63
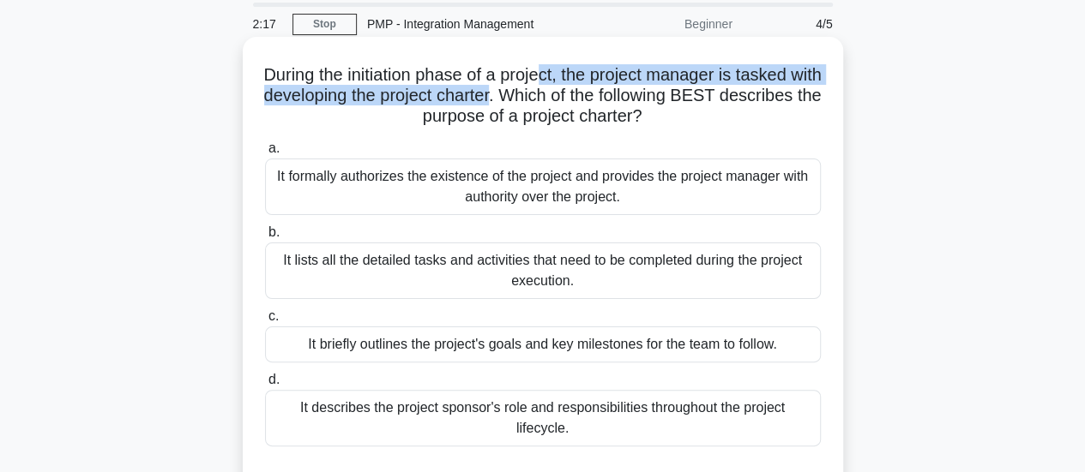
scroll to position [86, 0]
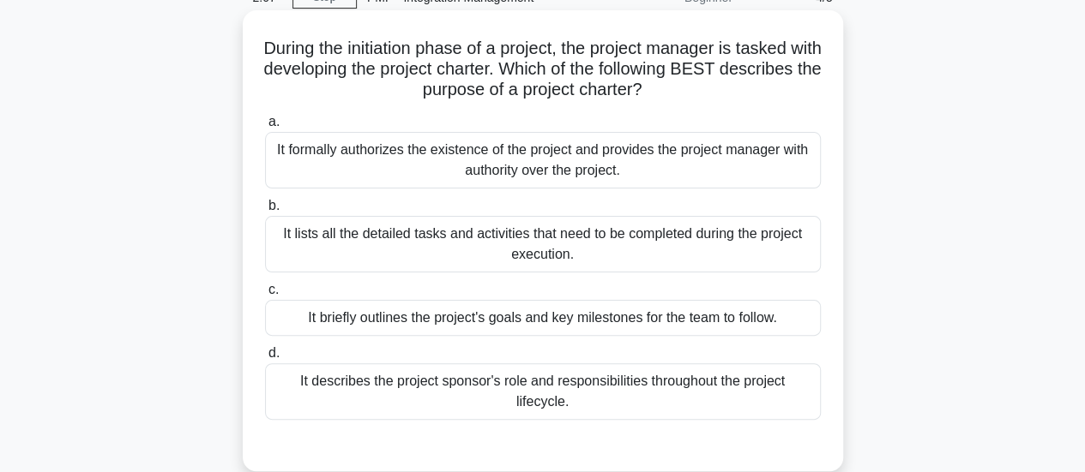
click at [619, 177] on div "It formally authorizes the existence of the project and provides the project ma…" at bounding box center [543, 160] width 556 height 57
click at [265, 128] on input "a. It formally authorizes the existence of the project and provides the project…" at bounding box center [265, 122] width 0 height 11
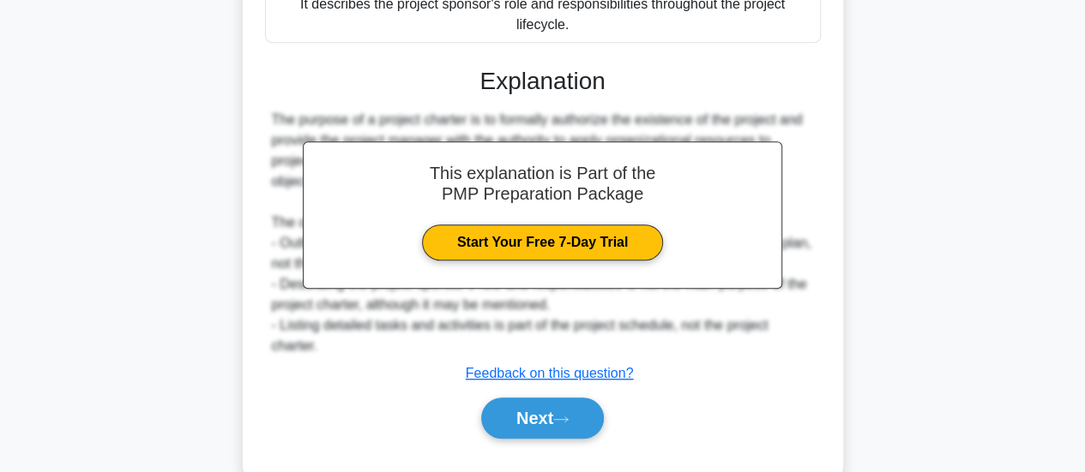
scroll to position [500, 0]
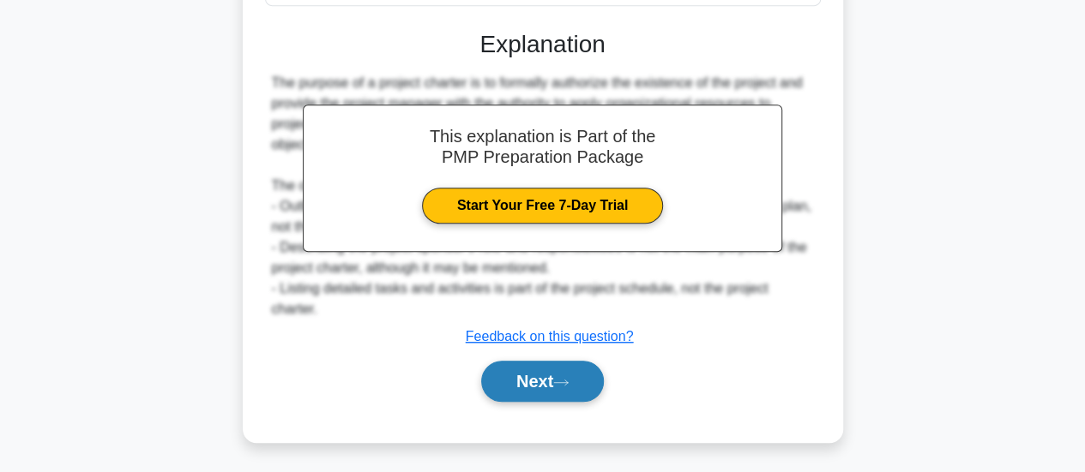
click at [528, 380] on button "Next" at bounding box center [542, 381] width 123 height 41
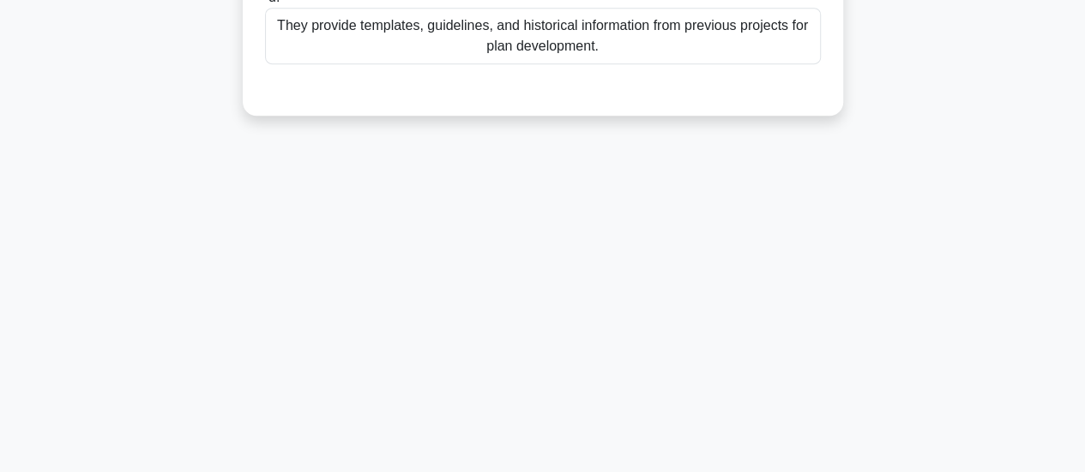
scroll to position [0, 0]
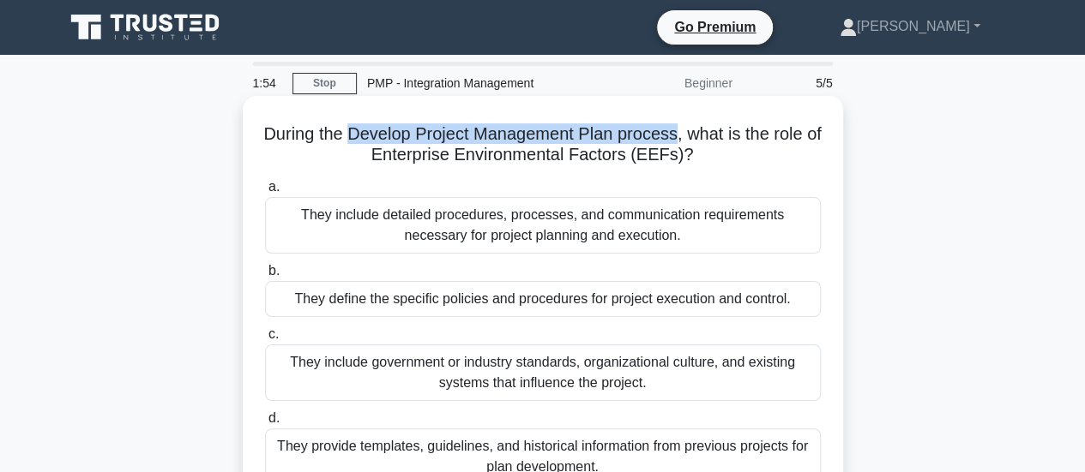
drag, startPoint x: 357, startPoint y: 133, endPoint x: 687, endPoint y: 144, distance: 330.3
click at [687, 144] on h5 "During the Develop Project Management Plan process, what is the role of Enterpr…" at bounding box center [542, 144] width 559 height 43
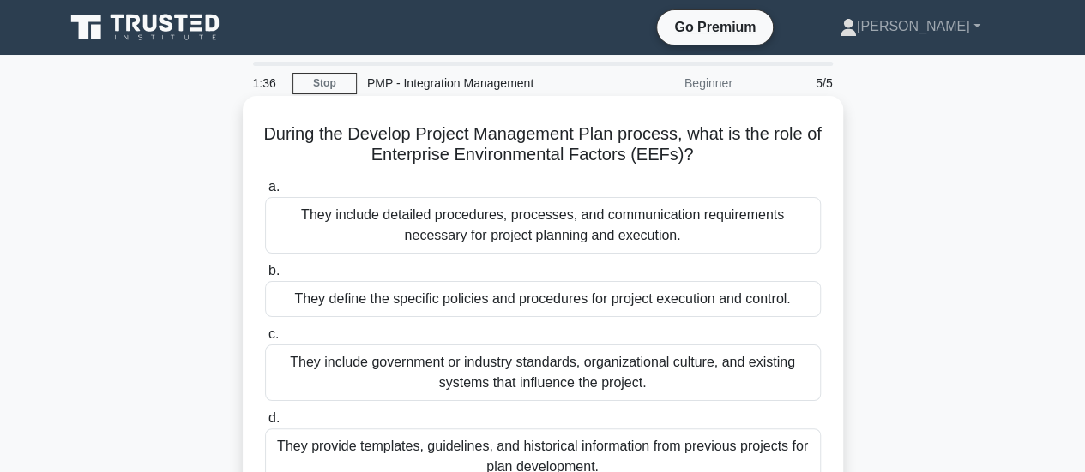
click at [545, 191] on label "a. They include detailed procedures, processes, and communication requirements …" at bounding box center [543, 215] width 556 height 77
click at [265, 191] on input "a. They include detailed procedures, processes, and communication requirements …" at bounding box center [265, 187] width 0 height 11
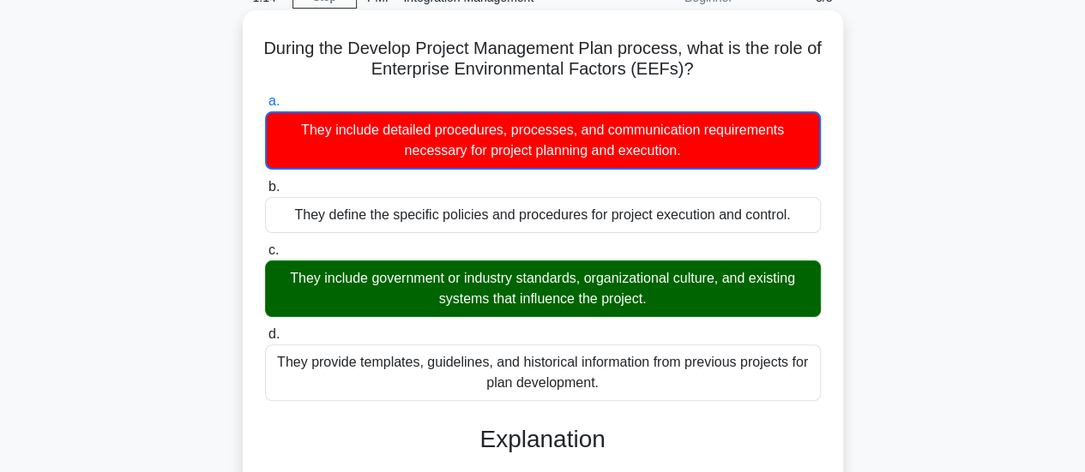
scroll to position [171, 0]
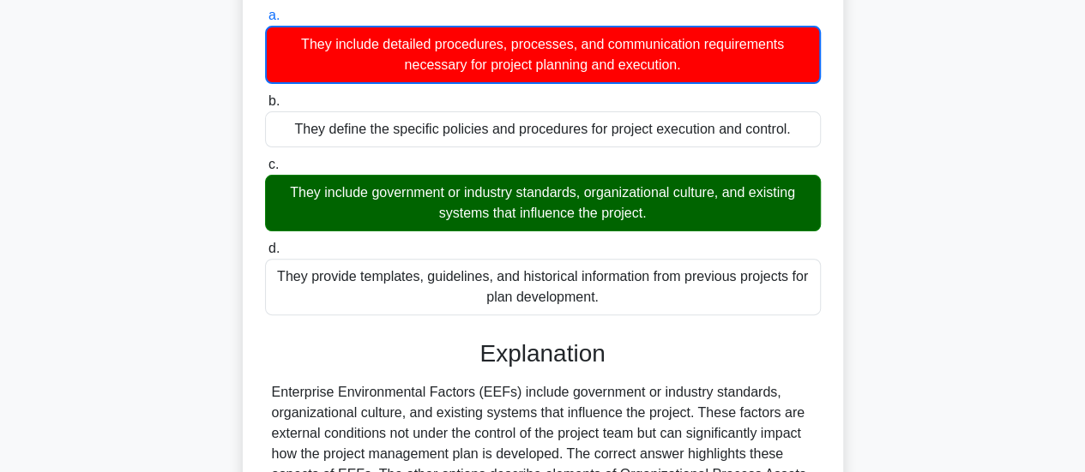
click at [577, 224] on div "They include government or industry standards, organizational culture, and exis…" at bounding box center [543, 203] width 556 height 57
click at [265, 171] on input "c. They include government or industry standards, organizational culture, and e…" at bounding box center [265, 164] width 0 height 11
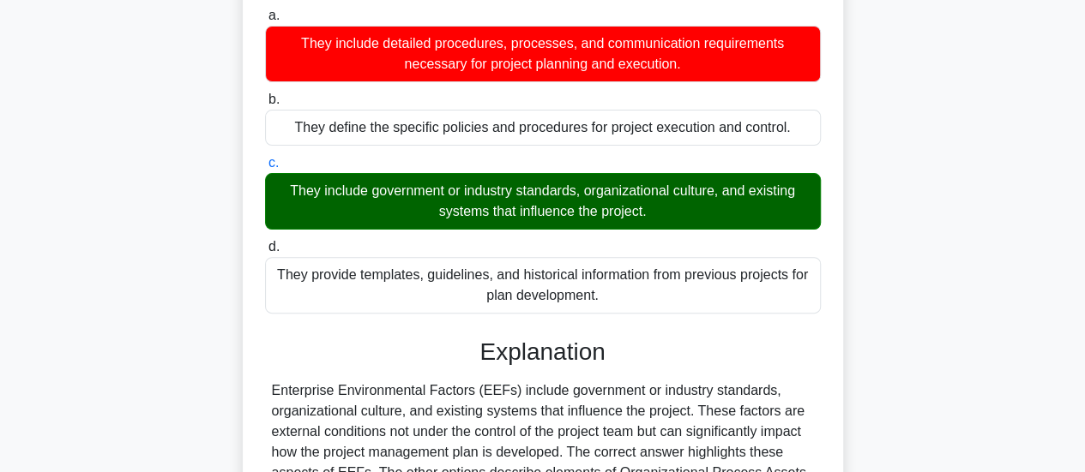
click at [605, 67] on div "They include detailed procedures, processes, and communication requirements nec…" at bounding box center [543, 54] width 556 height 57
click at [265, 21] on input "a. They include detailed procedures, processes, and communication requirements …" at bounding box center [265, 15] width 0 height 11
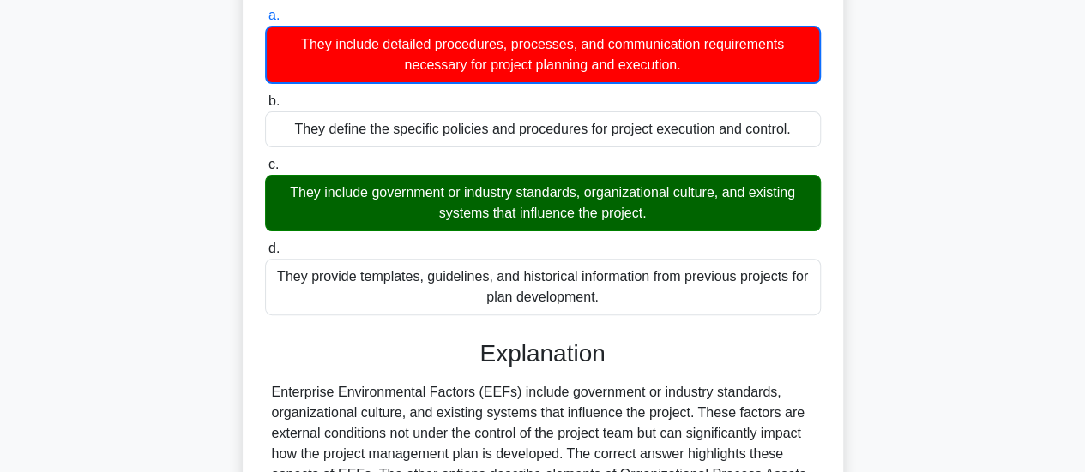
click at [605, 215] on div "They include government or industry standards, organizational culture, and exis…" at bounding box center [543, 203] width 556 height 57
click at [265, 171] on input "c. They include government or industry standards, organizational culture, and e…" at bounding box center [265, 164] width 0 height 11
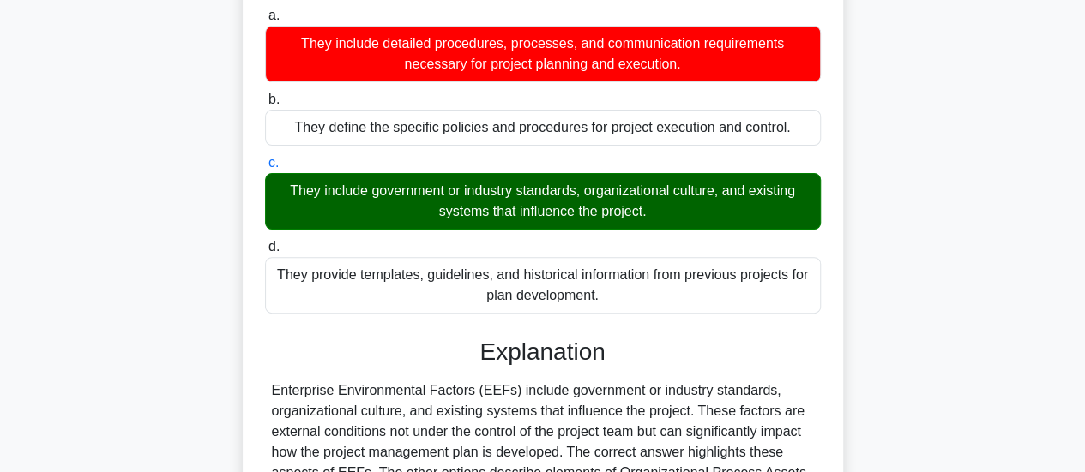
click at [605, 215] on div "They include government or industry standards, organizational culture, and exis…" at bounding box center [543, 201] width 556 height 57
click at [265, 169] on input "c. They include government or industry standards, organizational culture, and e…" at bounding box center [265, 163] width 0 height 11
click at [605, 215] on div "They include government or industry standards, organizational culture, and exis…" at bounding box center [543, 201] width 556 height 57
click at [265, 169] on input "c. They include government or industry standards, organizational culture, and e…" at bounding box center [265, 163] width 0 height 11
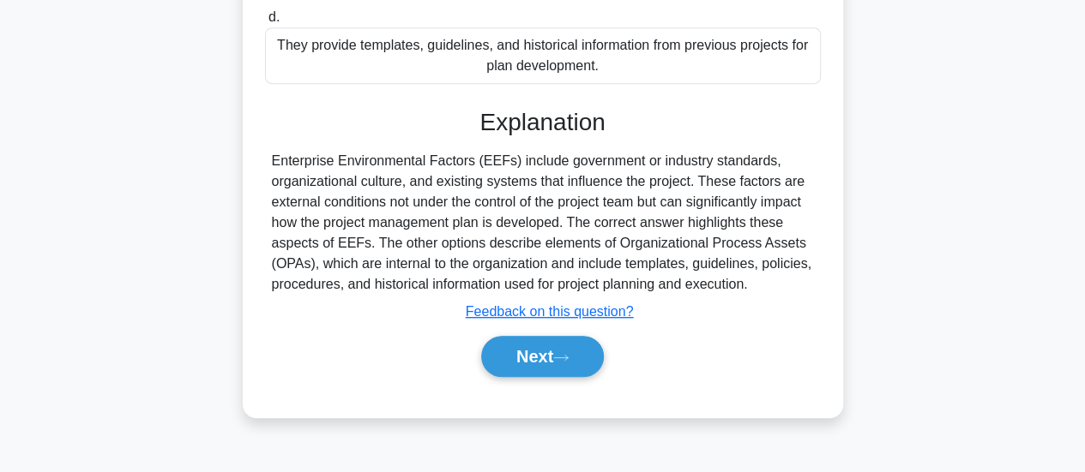
scroll to position [454, 0]
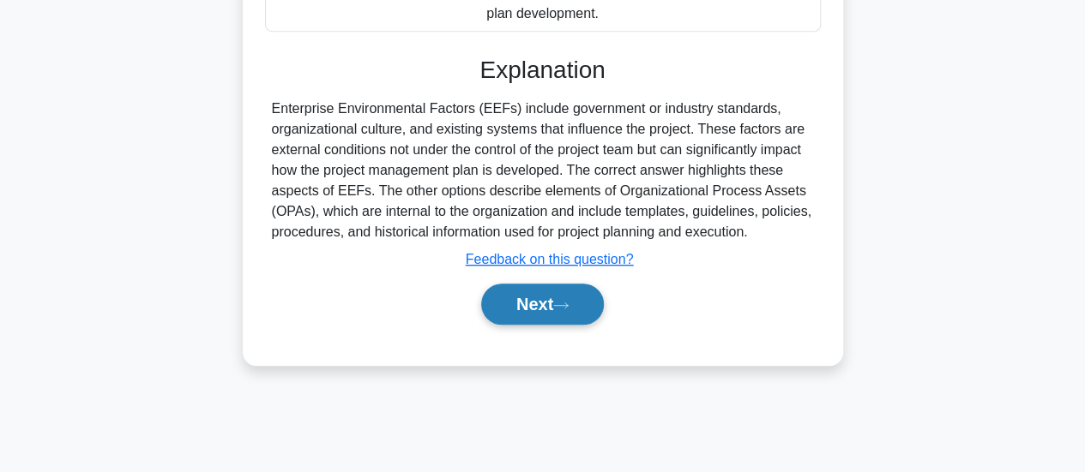
click at [545, 297] on button "Next" at bounding box center [542, 304] width 123 height 41
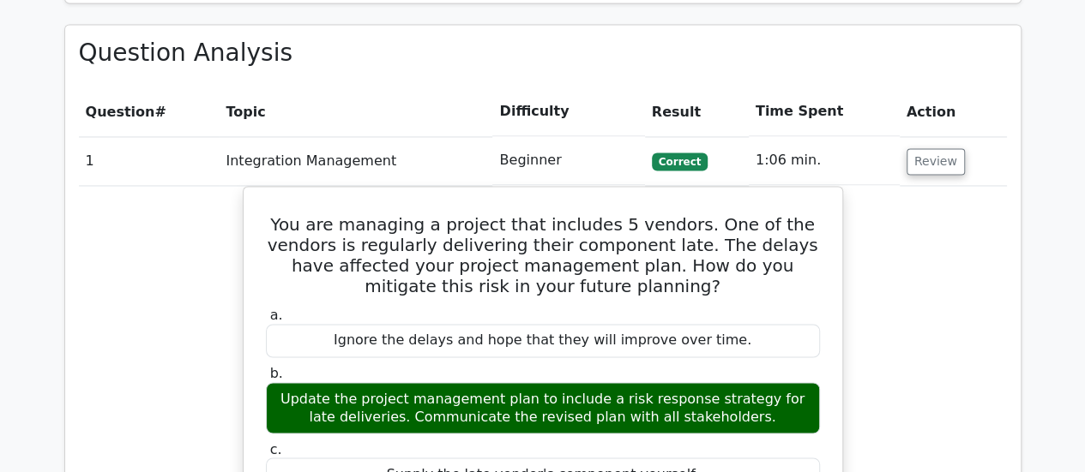
scroll to position [1115, 0]
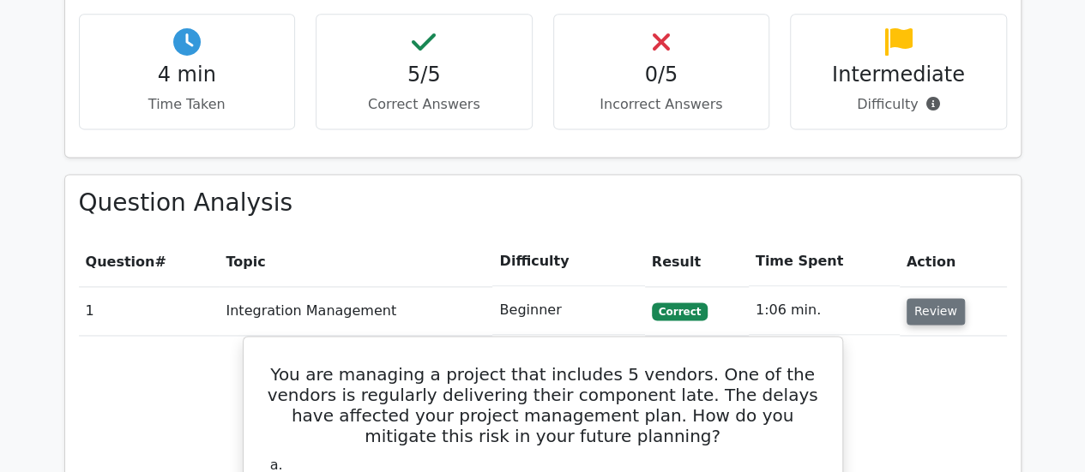
click at [948, 298] on button "Review" at bounding box center [935, 311] width 58 height 27
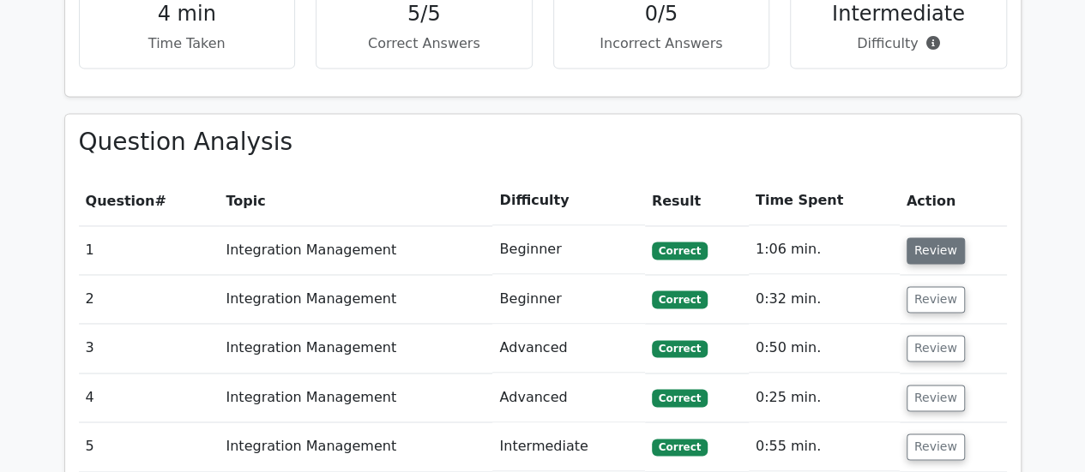
scroll to position [1200, 0]
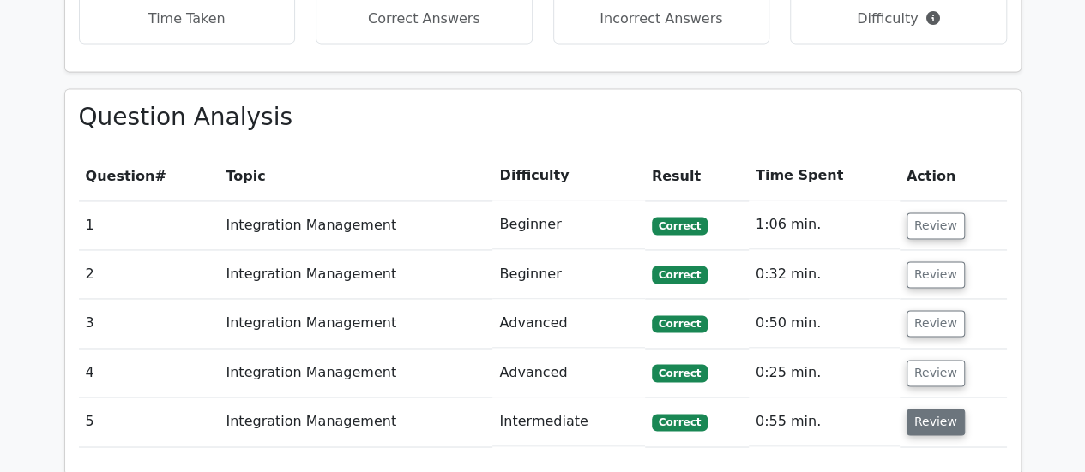
click at [926, 409] on button "Review" at bounding box center [935, 422] width 58 height 27
click at [937, 398] on td "Review" at bounding box center [952, 422] width 107 height 49
click at [937, 409] on button "Review" at bounding box center [935, 422] width 58 height 27
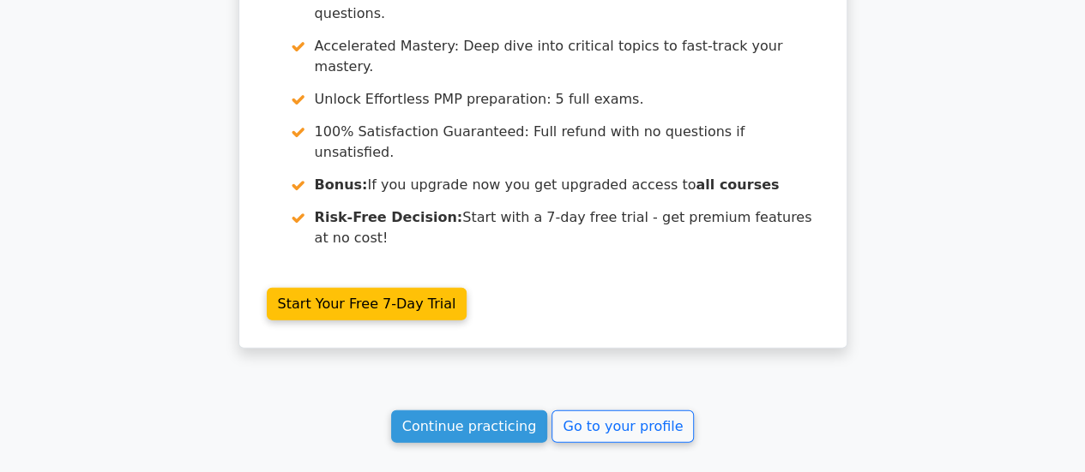
scroll to position [1938, 0]
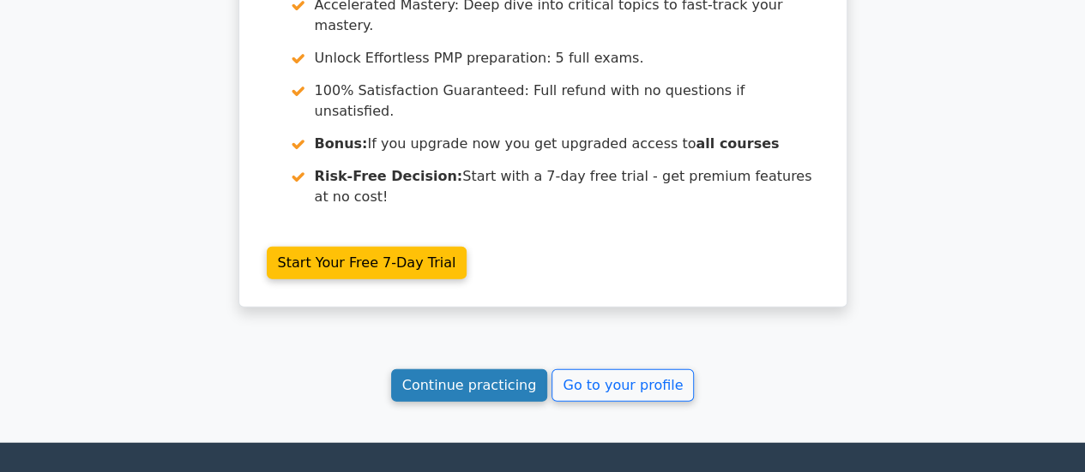
drag, startPoint x: 503, startPoint y: 209, endPoint x: 496, endPoint y: 221, distance: 13.8
click at [503, 370] on link "Continue practicing" at bounding box center [469, 386] width 157 height 33
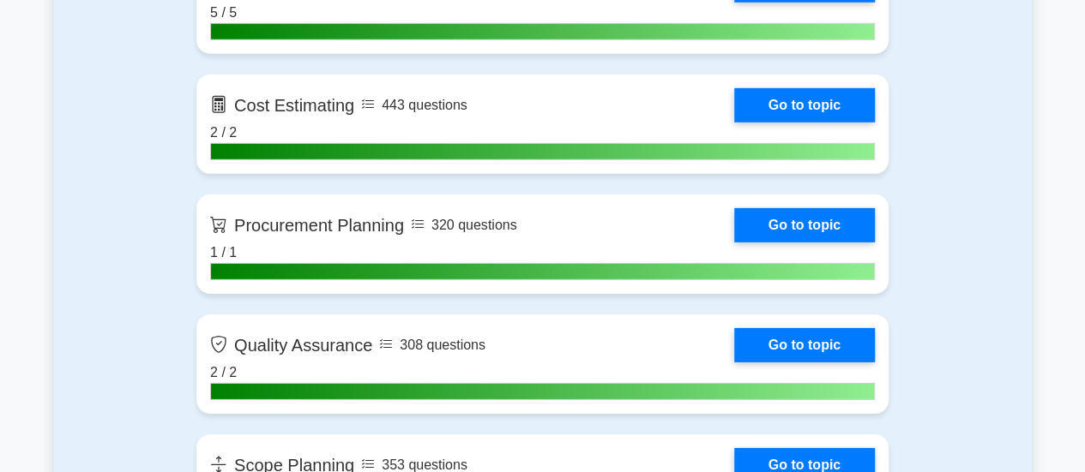
scroll to position [2829, 0]
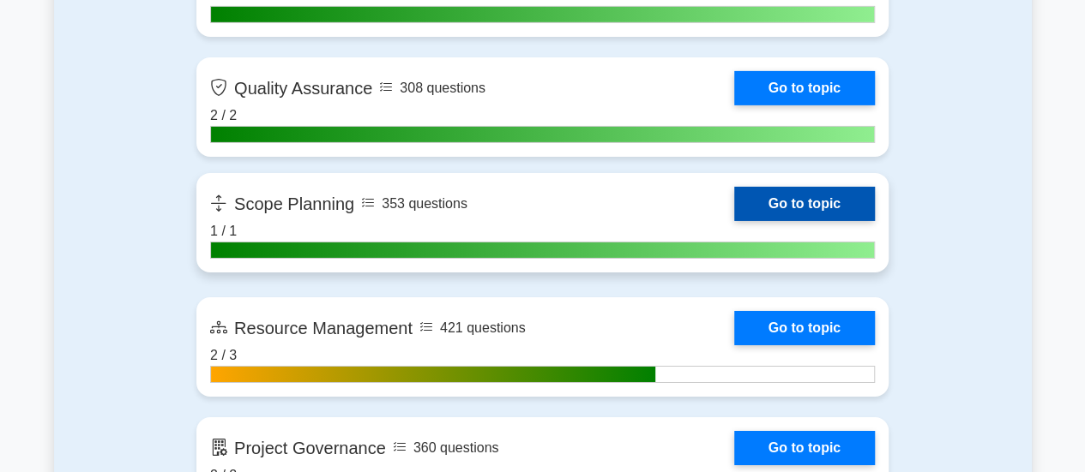
click at [753, 207] on link "Go to topic" at bounding box center [804, 204] width 141 height 34
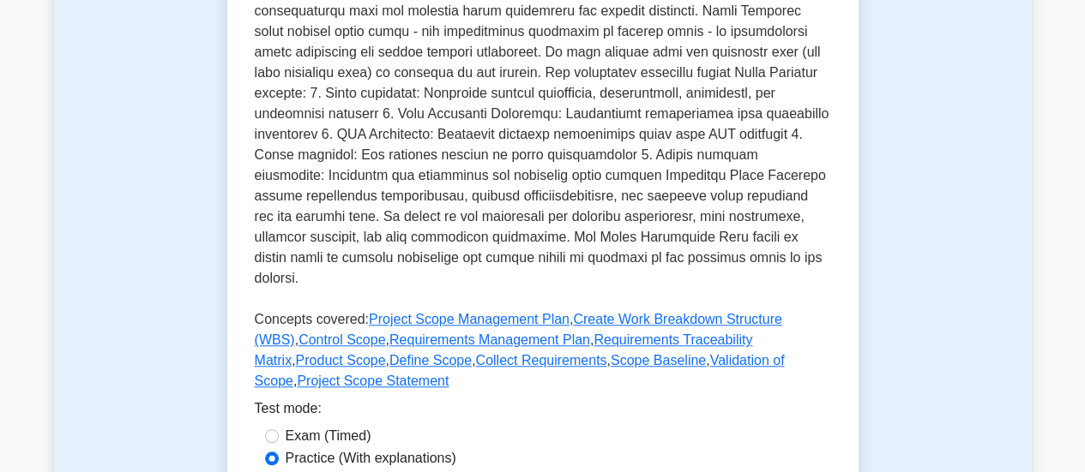
scroll to position [686, 0]
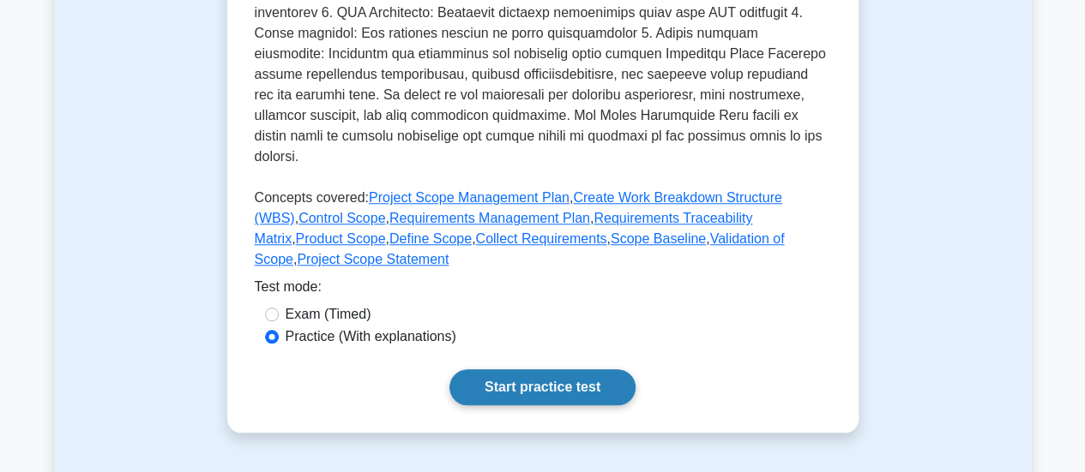
click at [552, 370] on link "Start practice test" at bounding box center [542, 388] width 186 height 36
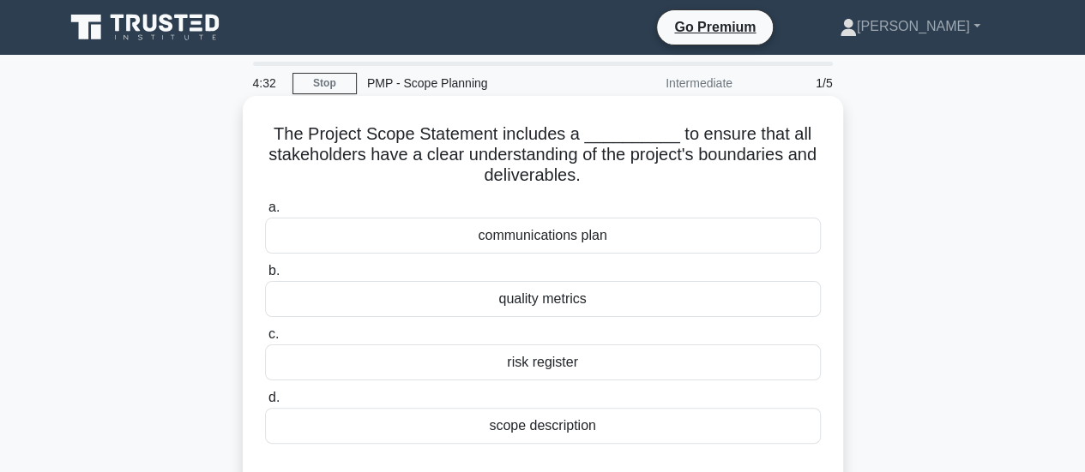
click at [451, 428] on div "scope description" at bounding box center [543, 426] width 556 height 36
click at [265, 404] on input "d. scope description" at bounding box center [265, 398] width 0 height 11
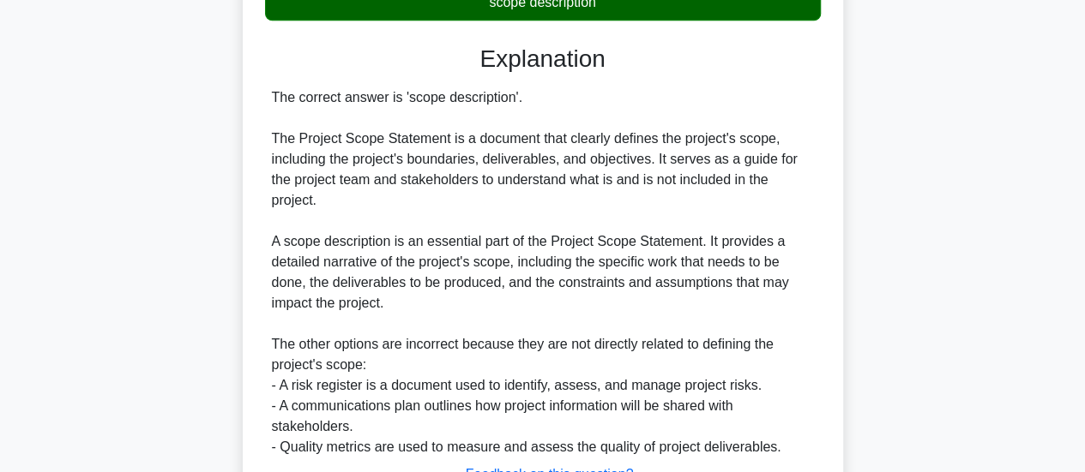
scroll to position [514, 0]
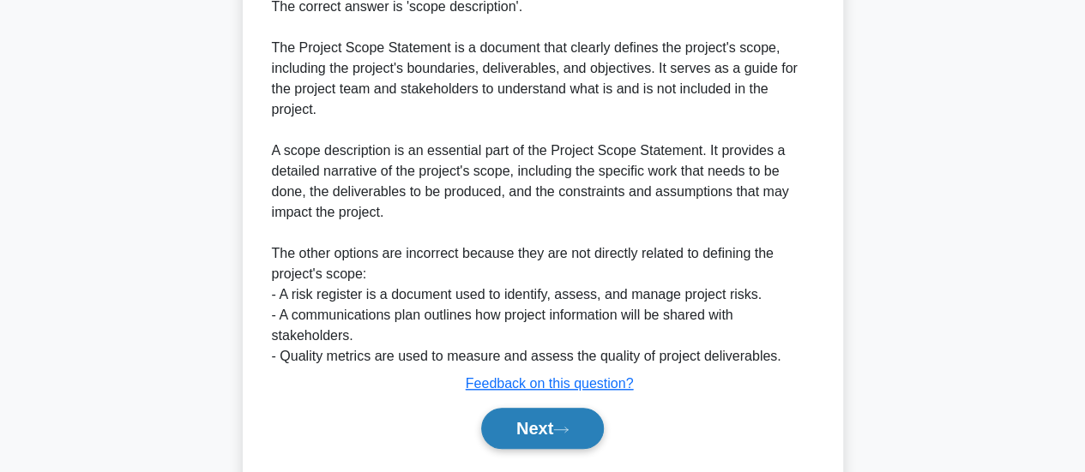
click at [530, 427] on button "Next" at bounding box center [542, 428] width 123 height 41
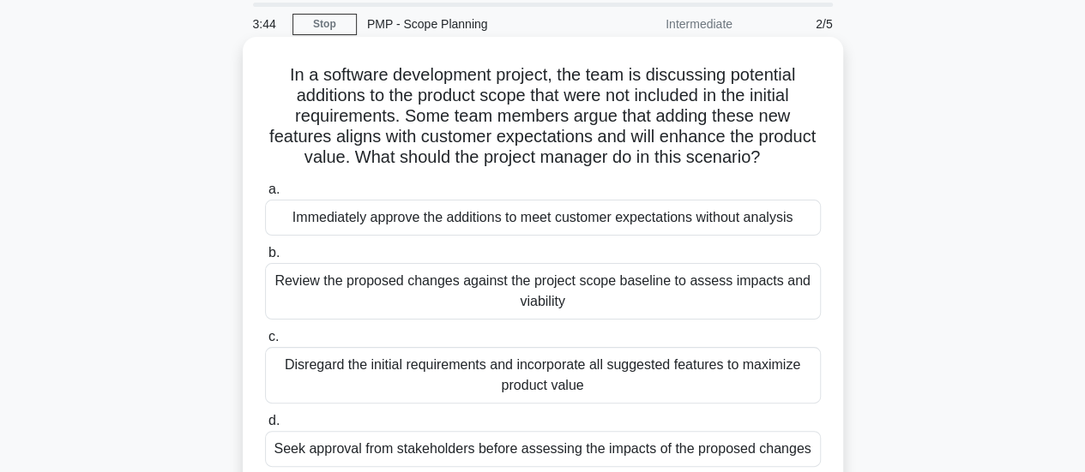
scroll to position [86, 0]
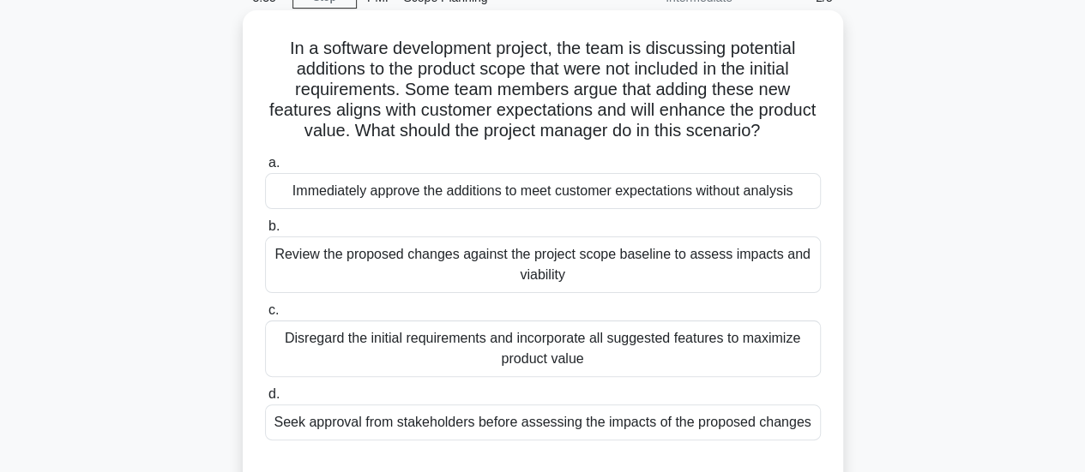
click at [597, 259] on div "Review the proposed changes against the project scope baseline to assess impact…" at bounding box center [543, 265] width 556 height 57
click at [265, 232] on input "b. Review the proposed changes against the project scope baseline to assess imp…" at bounding box center [265, 226] width 0 height 11
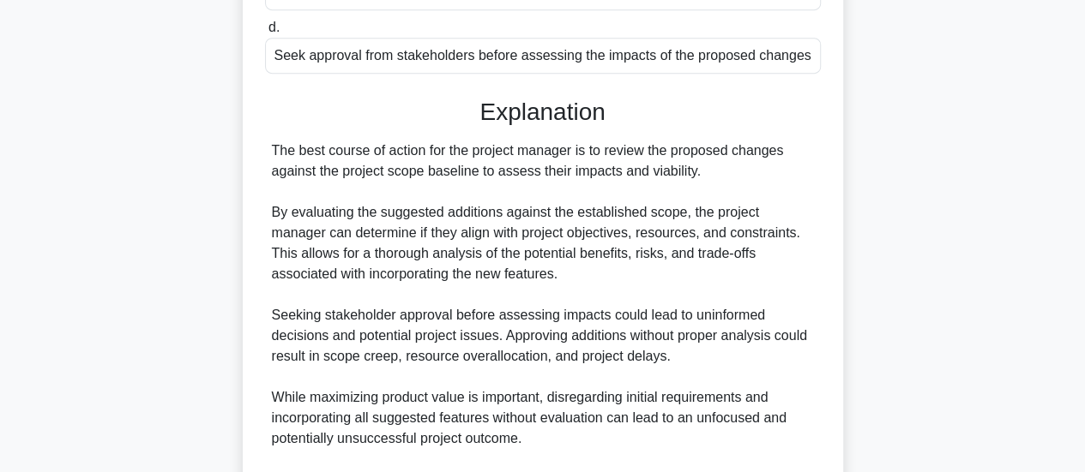
scroll to position [600, 0]
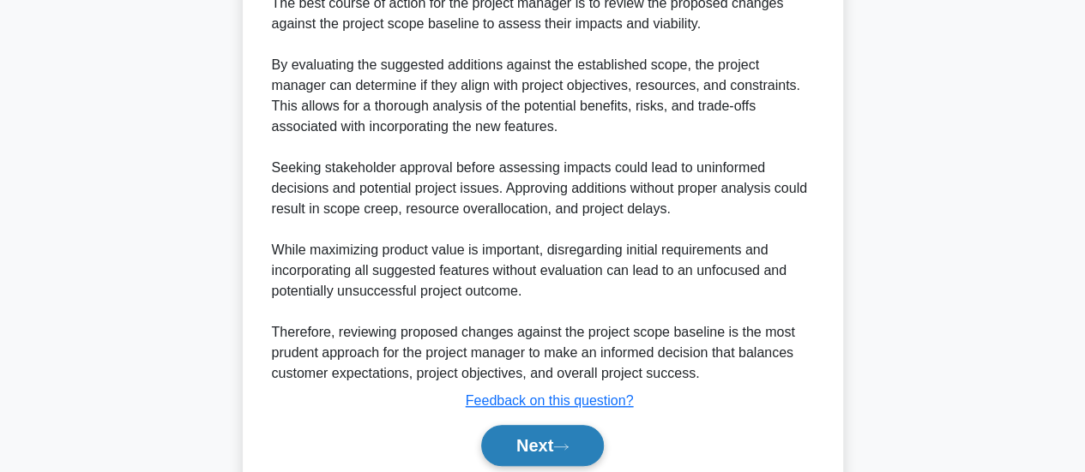
click at [552, 435] on button "Next" at bounding box center [542, 445] width 123 height 41
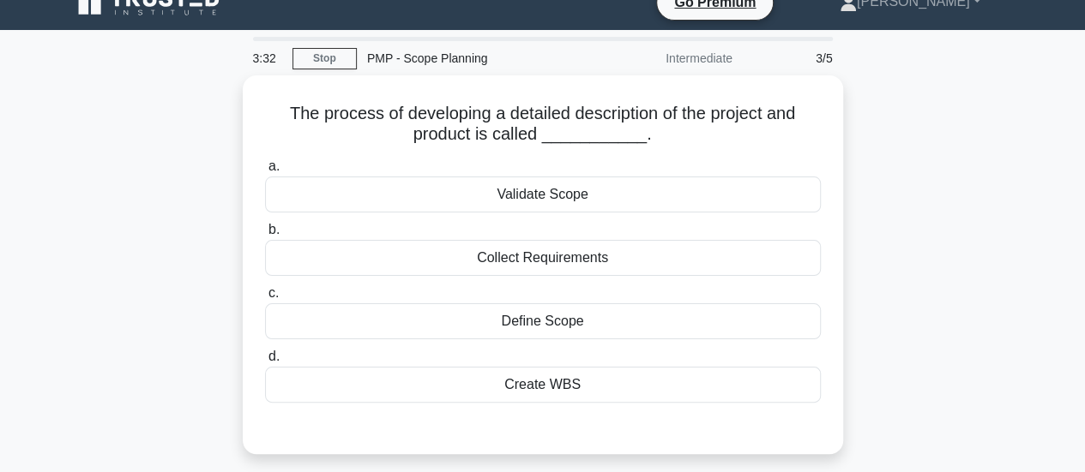
scroll to position [0, 0]
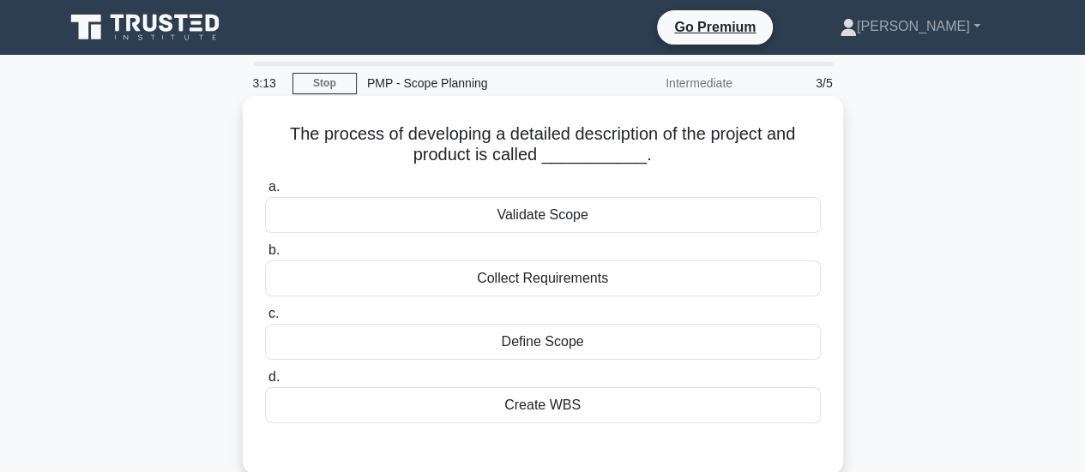
click at [540, 339] on div "Define Scope" at bounding box center [543, 342] width 556 height 36
click at [265, 320] on input "c. Define Scope" at bounding box center [265, 314] width 0 height 11
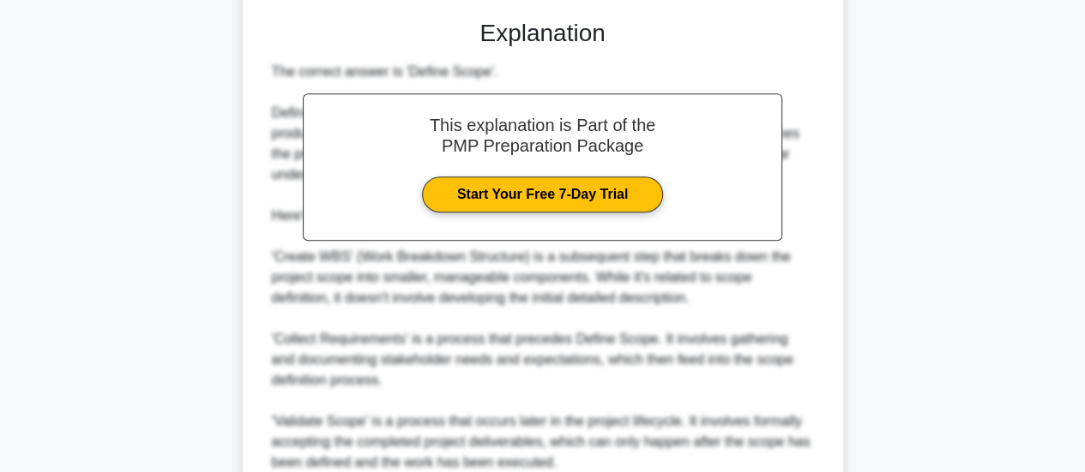
scroll to position [582, 0]
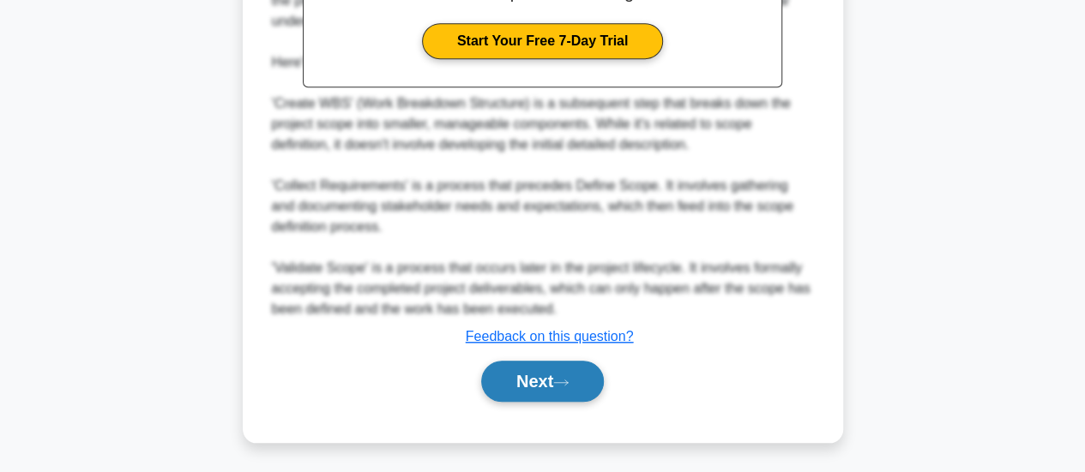
click at [547, 381] on button "Next" at bounding box center [542, 381] width 123 height 41
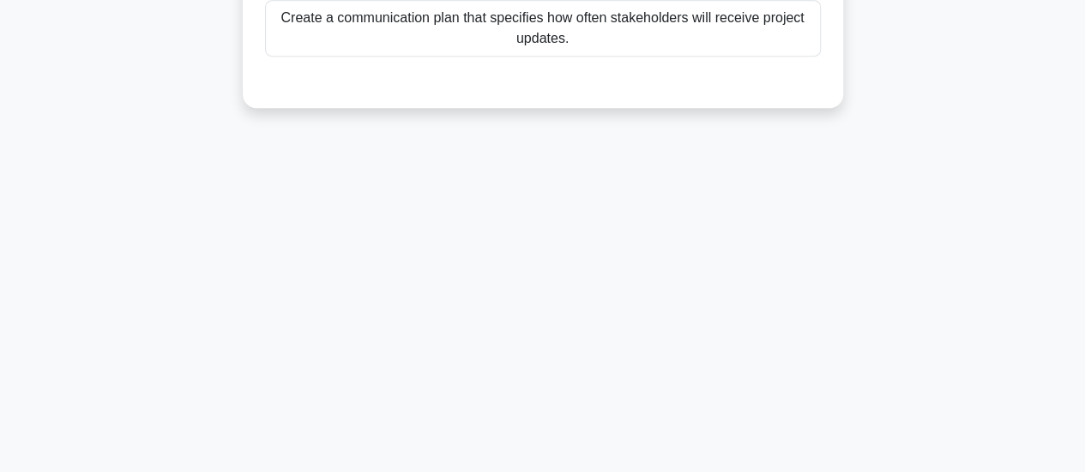
scroll to position [0, 0]
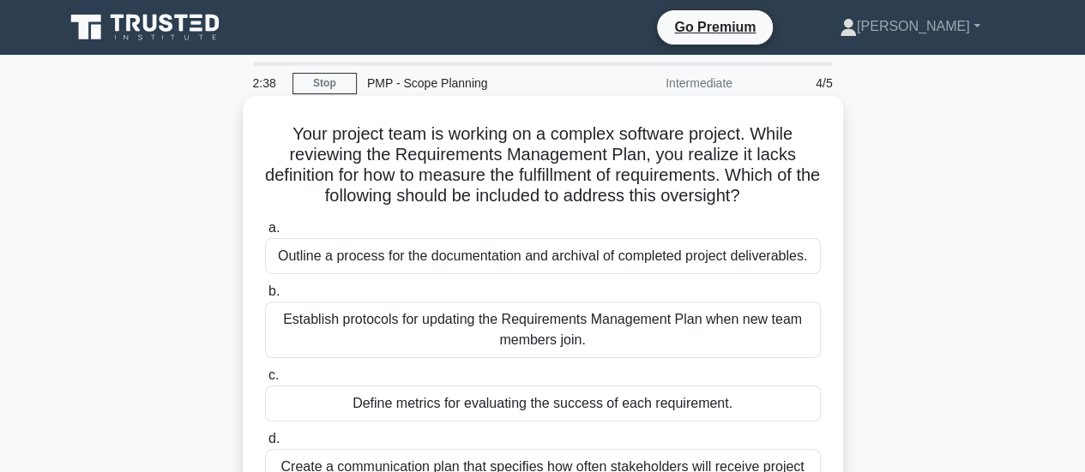
drag, startPoint x: 482, startPoint y: 175, endPoint x: 783, endPoint y: 187, distance: 301.2
click at [783, 187] on h5 "Your project team is working on a complex software project. While reviewing the…" at bounding box center [542, 165] width 559 height 84
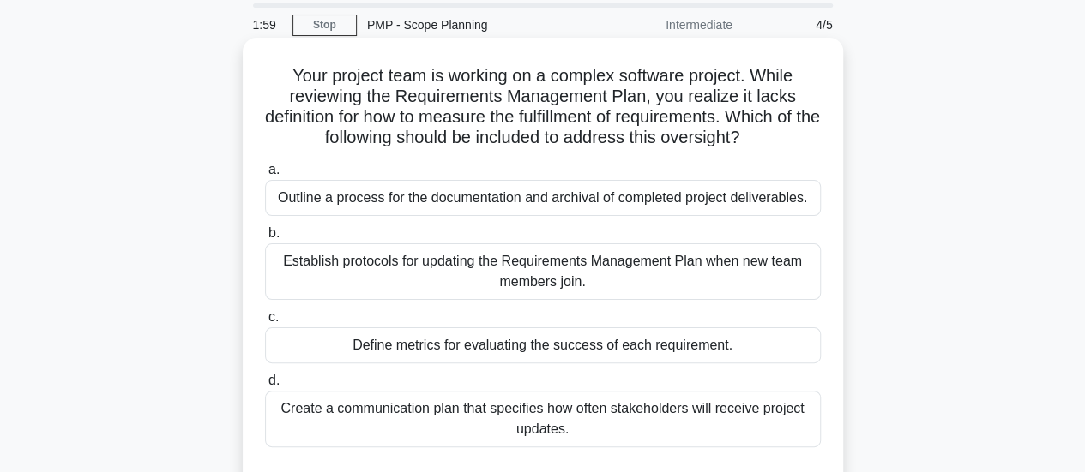
scroll to position [86, 0]
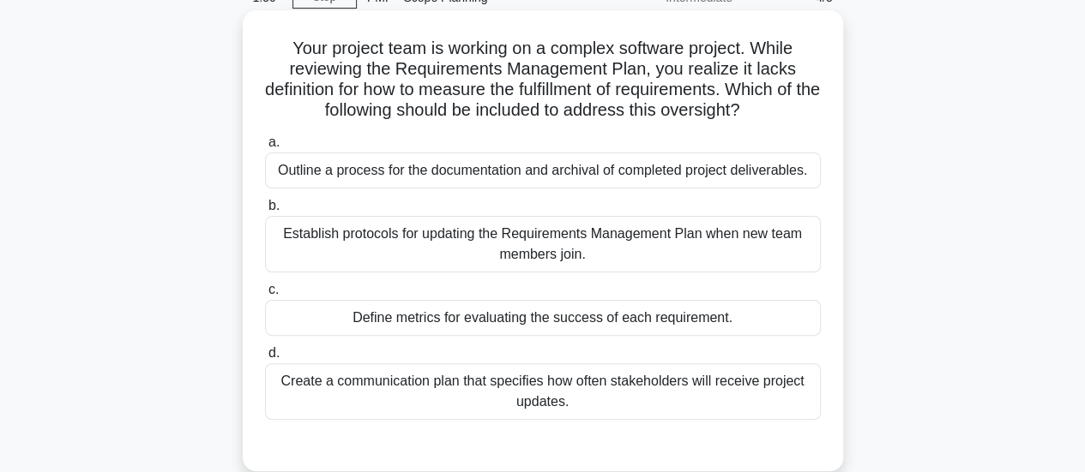
click at [537, 313] on div "Define metrics for evaluating the success of each requirement." at bounding box center [543, 318] width 556 height 36
click at [265, 296] on input "c. Define metrics for evaluating the success of each requirement." at bounding box center [265, 290] width 0 height 11
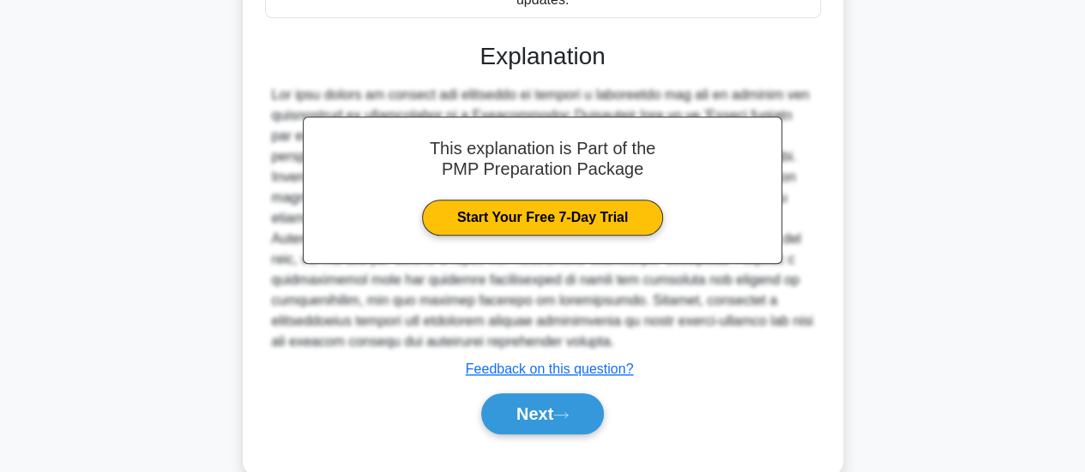
scroll to position [514, 0]
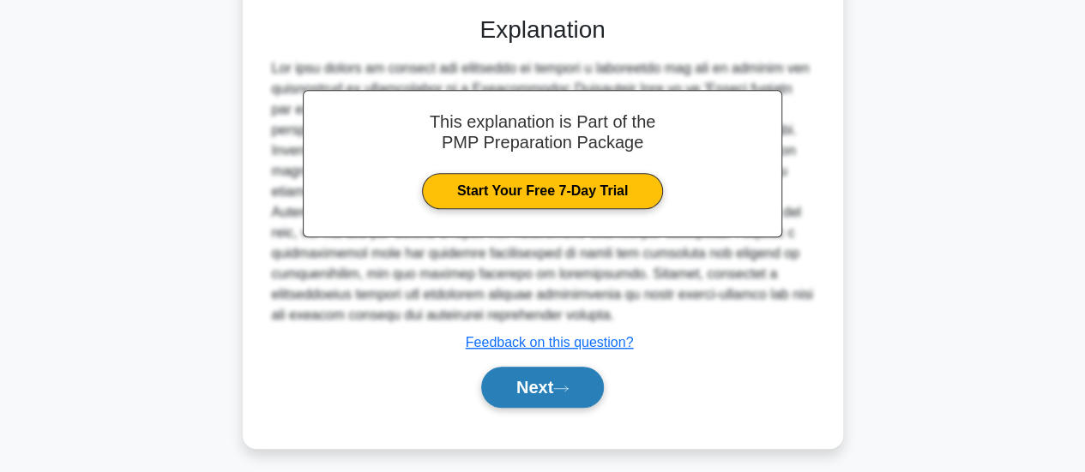
click at [518, 388] on button "Next" at bounding box center [542, 387] width 123 height 41
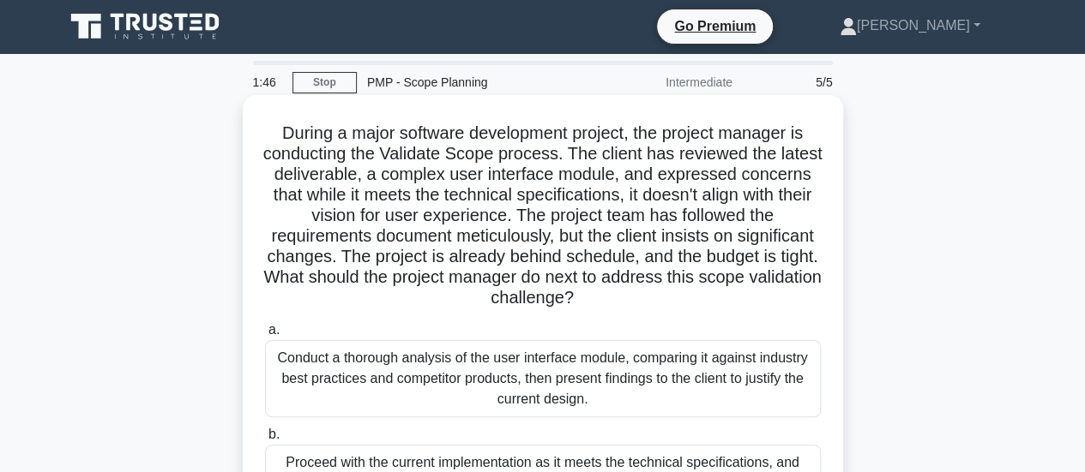
scroll to position [0, 0]
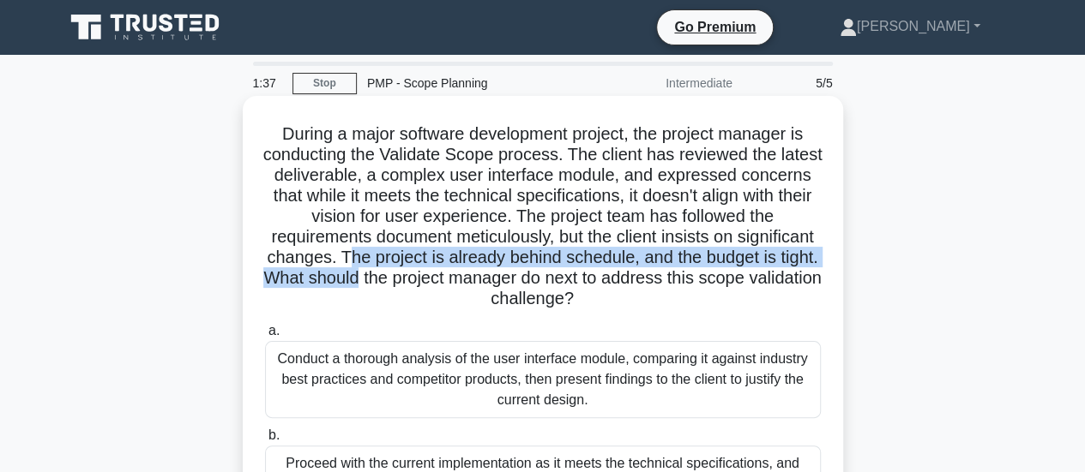
drag, startPoint x: 449, startPoint y: 259, endPoint x: 492, endPoint y: 283, distance: 49.1
click at [492, 283] on h5 "During a major software development project, the project manager is conducting …" at bounding box center [542, 216] width 559 height 187
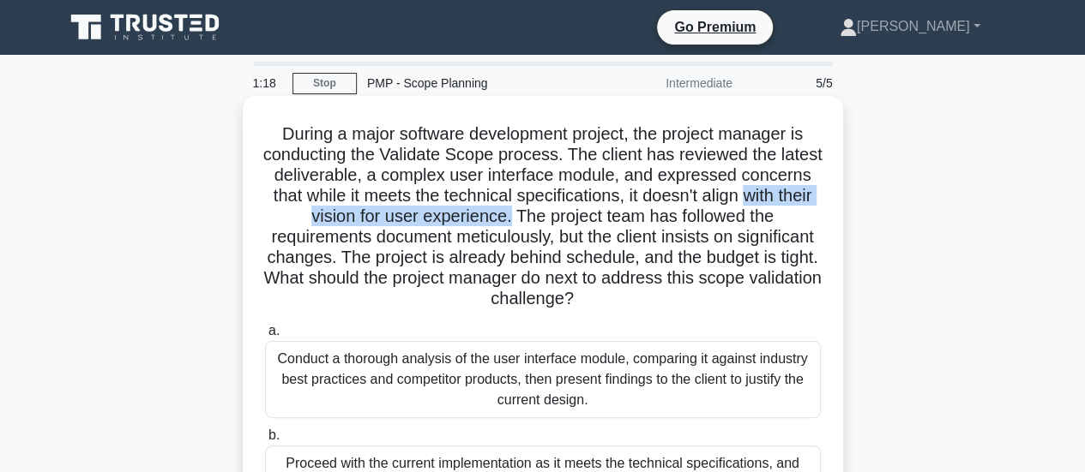
drag, startPoint x: 269, startPoint y: 222, endPoint x: 549, endPoint y: 220, distance: 279.5
click at [549, 220] on h5 "During a major software development project, the project manager is conducting …" at bounding box center [542, 216] width 559 height 187
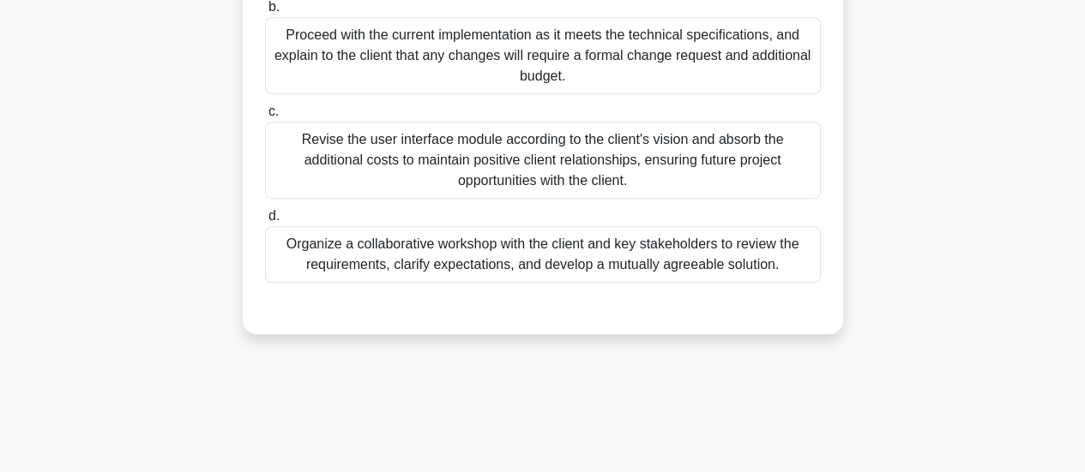
scroll to position [343, 0]
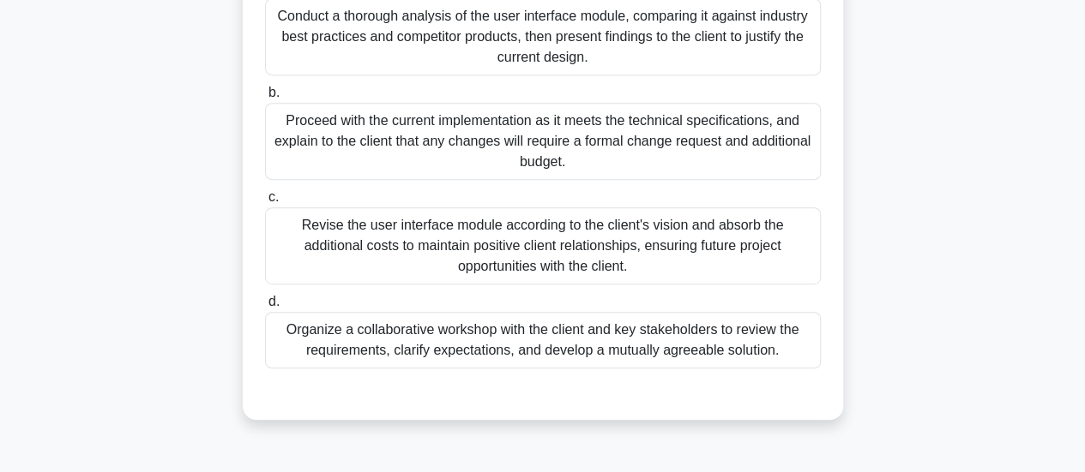
click at [668, 159] on div "Proceed with the current implementation as it meets the technical specification…" at bounding box center [543, 141] width 556 height 77
click at [265, 99] on input "b. Proceed with the current implementation as it meets the technical specificat…" at bounding box center [265, 92] width 0 height 11
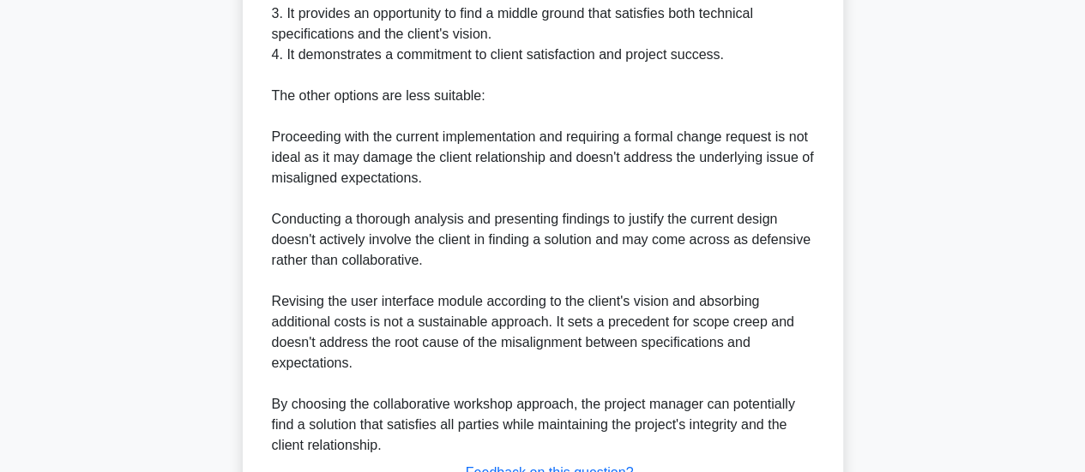
scroll to position [1099, 0]
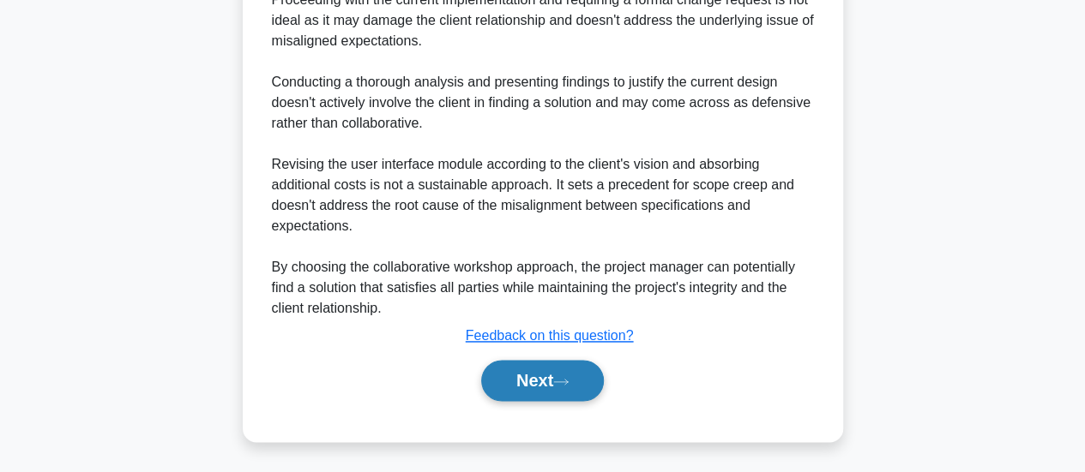
click at [520, 373] on button "Next" at bounding box center [542, 380] width 123 height 41
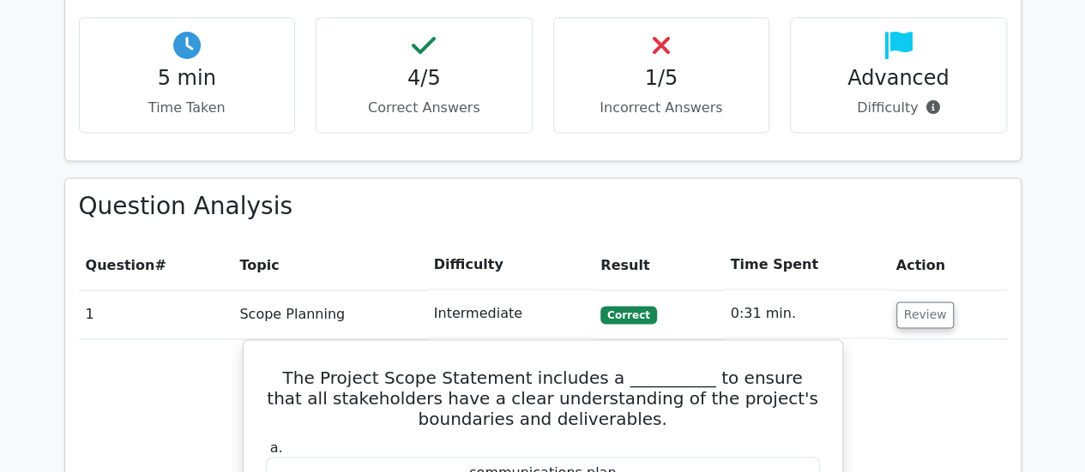
scroll to position [1115, 0]
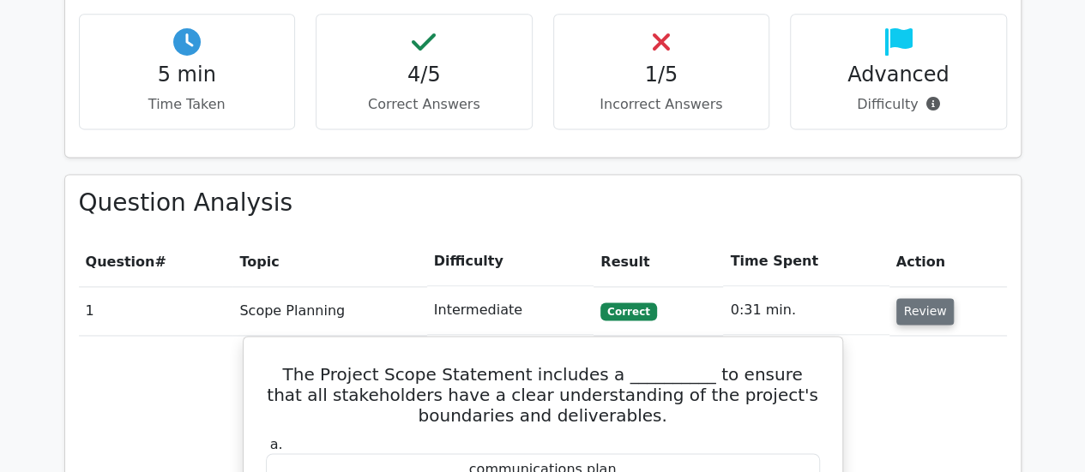
click at [924, 298] on button "Review" at bounding box center [925, 311] width 58 height 27
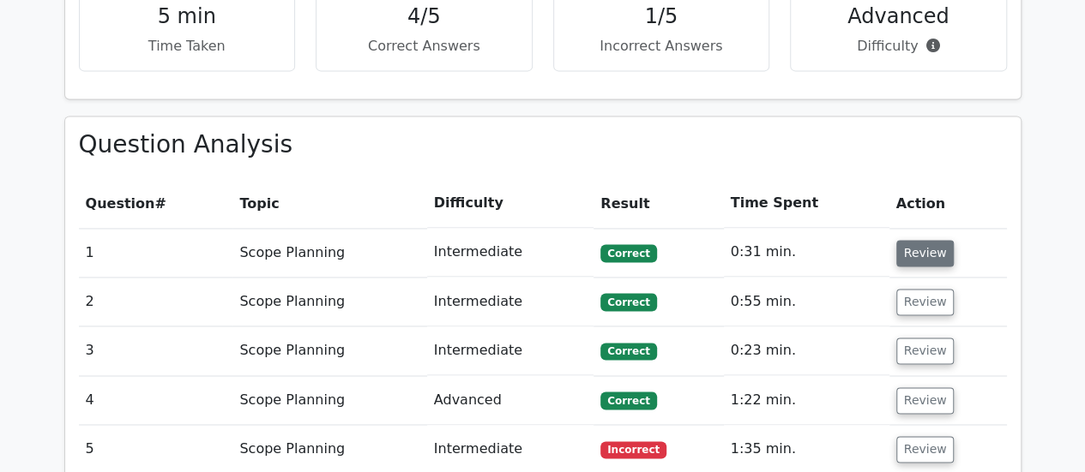
scroll to position [1200, 0]
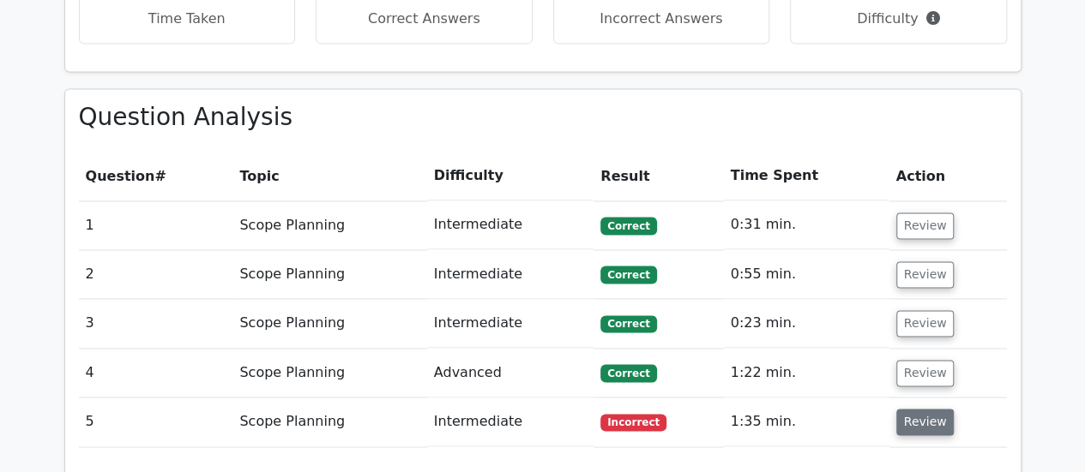
click at [928, 409] on button "Review" at bounding box center [925, 422] width 58 height 27
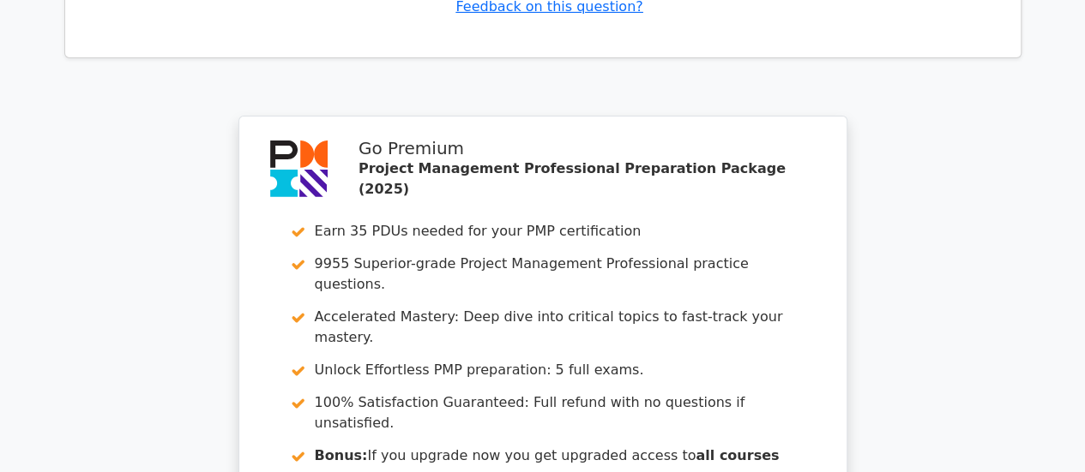
scroll to position [3290, 0]
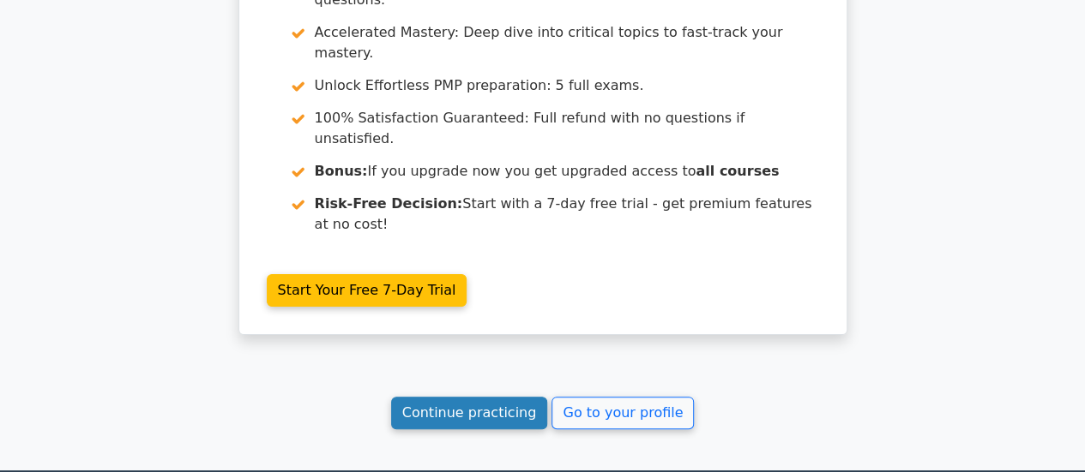
click at [510, 397] on link "Continue practicing" at bounding box center [469, 413] width 157 height 33
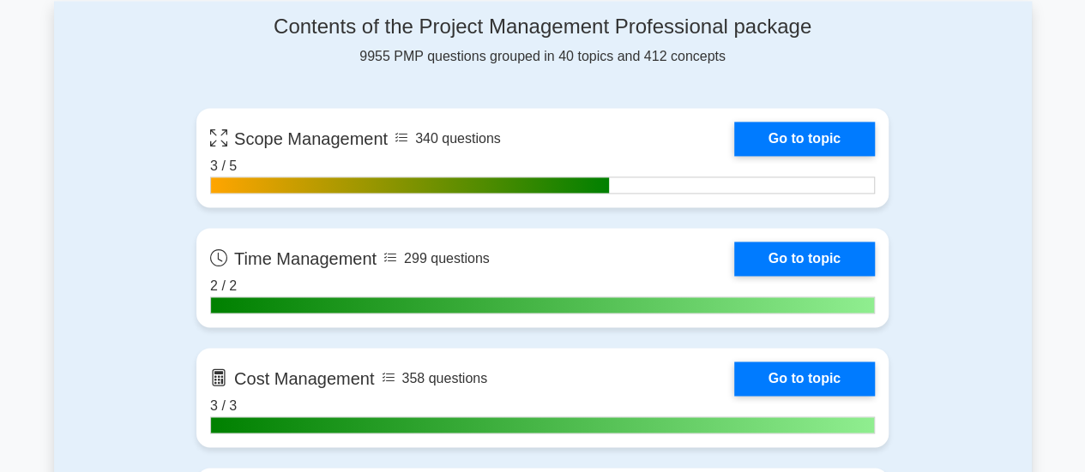
scroll to position [1200, 0]
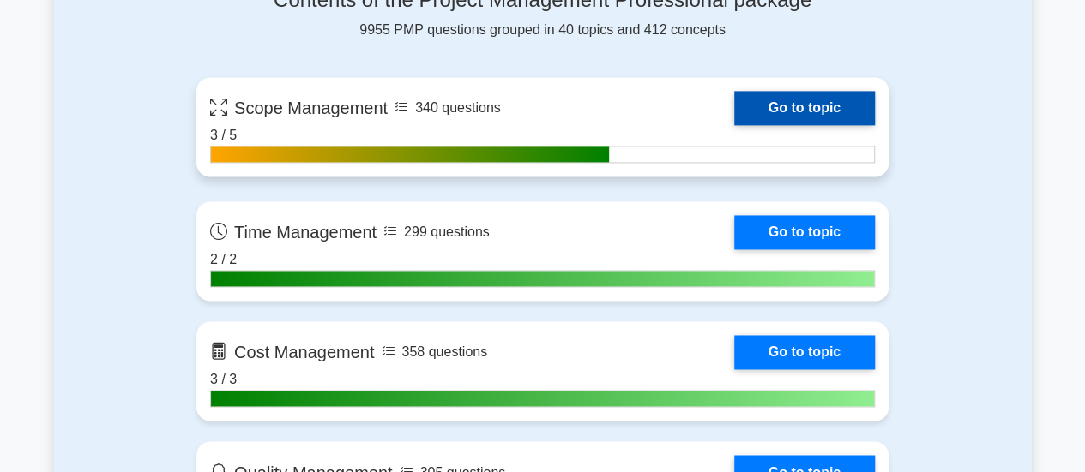
click at [778, 110] on link "Go to topic" at bounding box center [804, 108] width 141 height 34
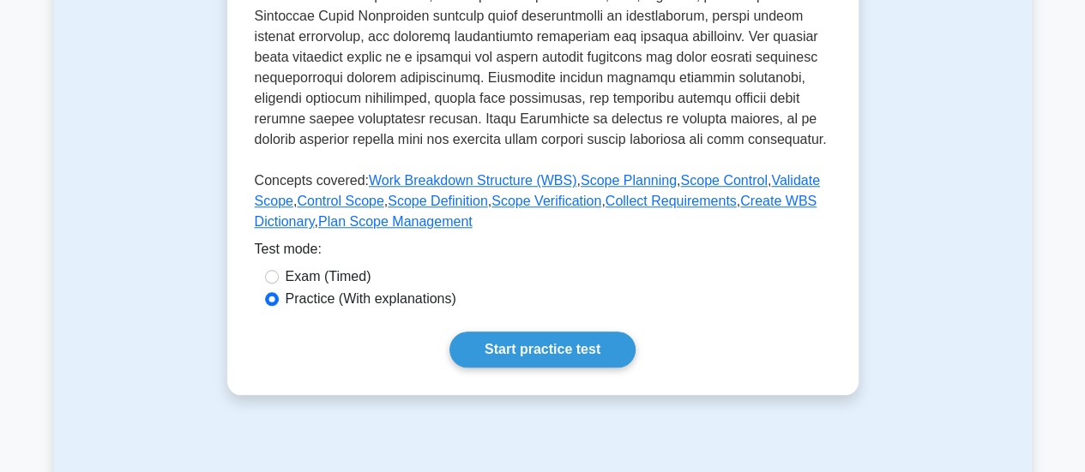
scroll to position [686, 0]
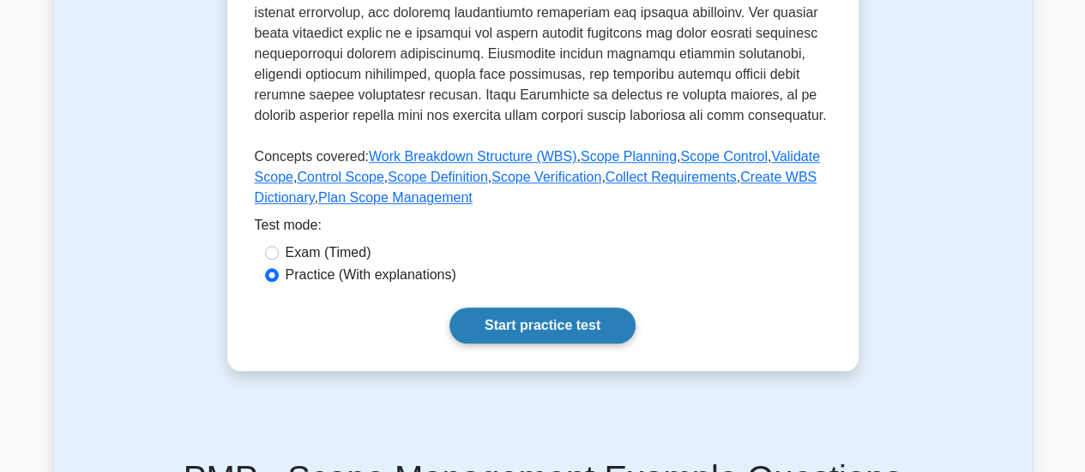
click at [542, 320] on link "Start practice test" at bounding box center [542, 326] width 186 height 36
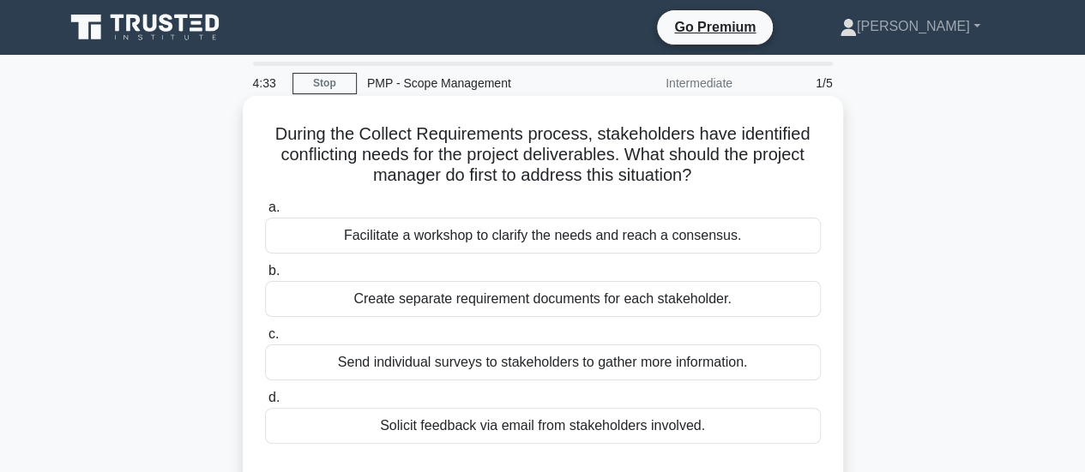
click at [592, 234] on div "Facilitate a workshop to clarify the needs and reach a consensus." at bounding box center [543, 236] width 556 height 36
click at [265, 213] on input "a. Facilitate a workshop to clarify the needs and reach a consensus." at bounding box center [265, 207] width 0 height 11
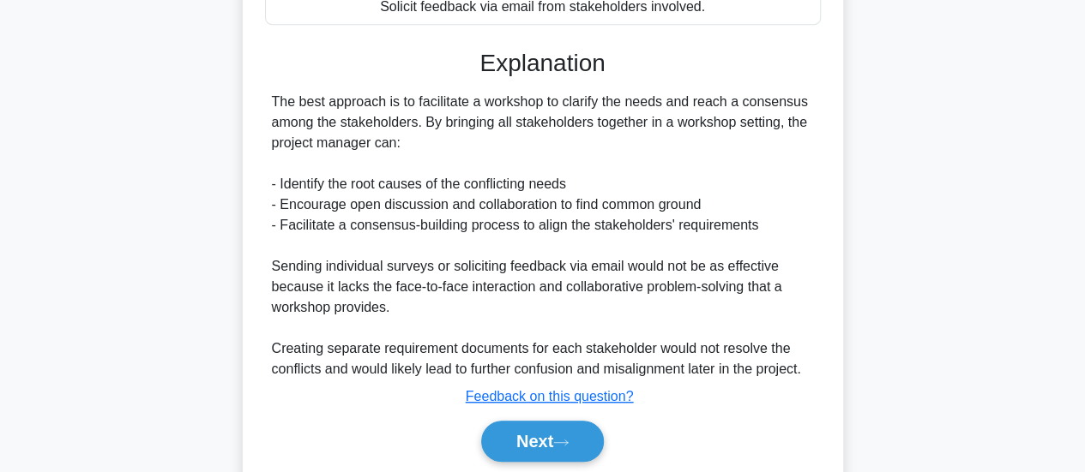
scroll to position [429, 0]
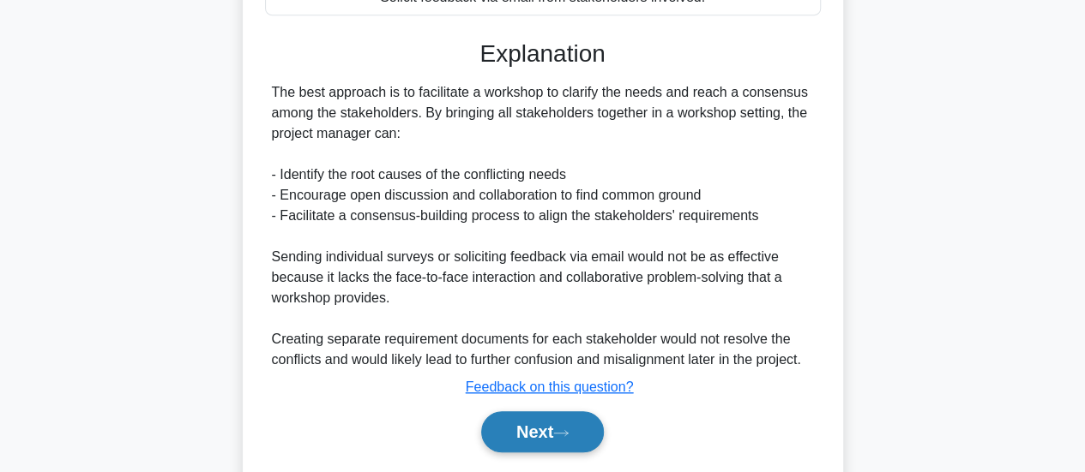
click at [511, 425] on button "Next" at bounding box center [542, 432] width 123 height 41
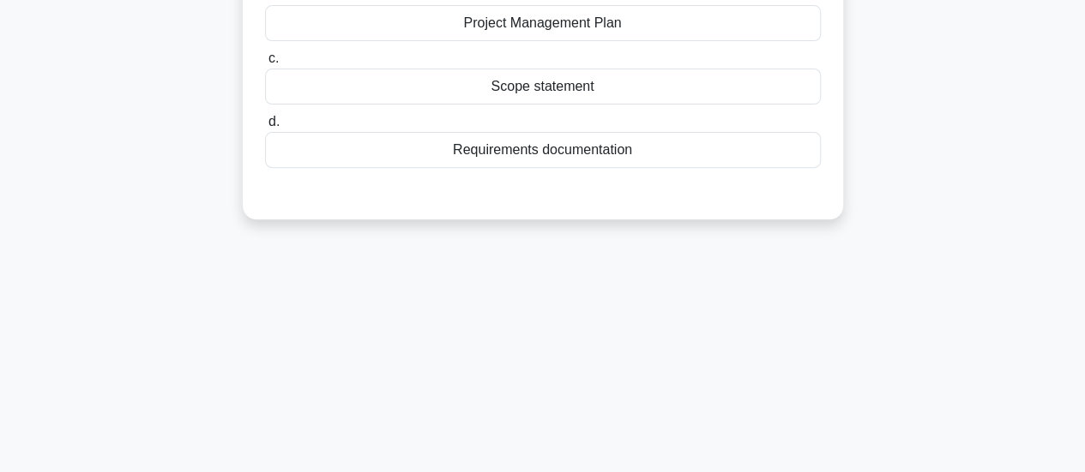
scroll to position [0, 0]
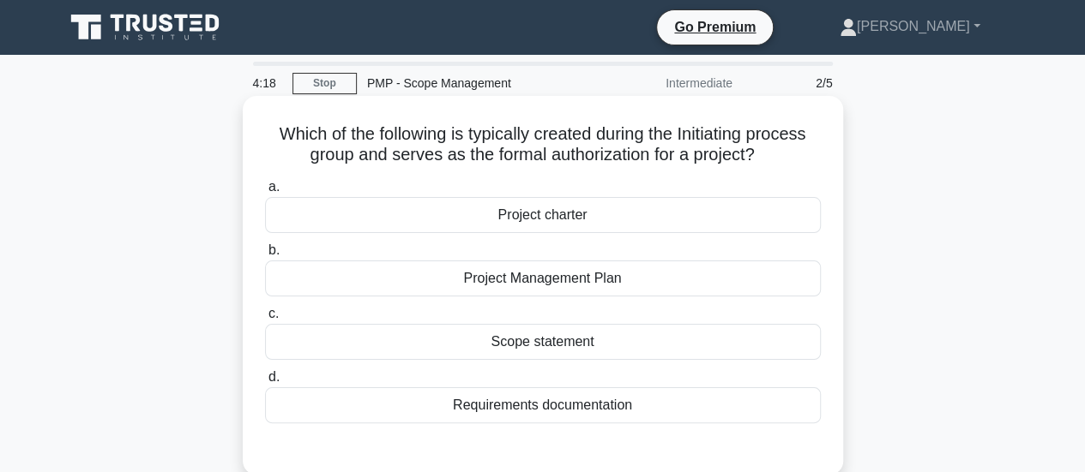
click at [574, 222] on div "Project charter" at bounding box center [543, 215] width 556 height 36
click at [265, 193] on input "a. Project charter" at bounding box center [265, 187] width 0 height 11
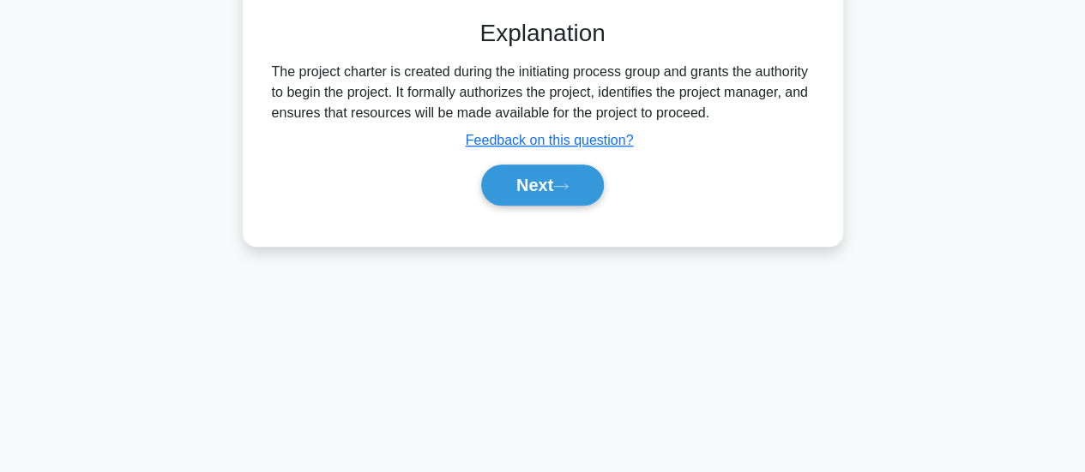
scroll to position [454, 0]
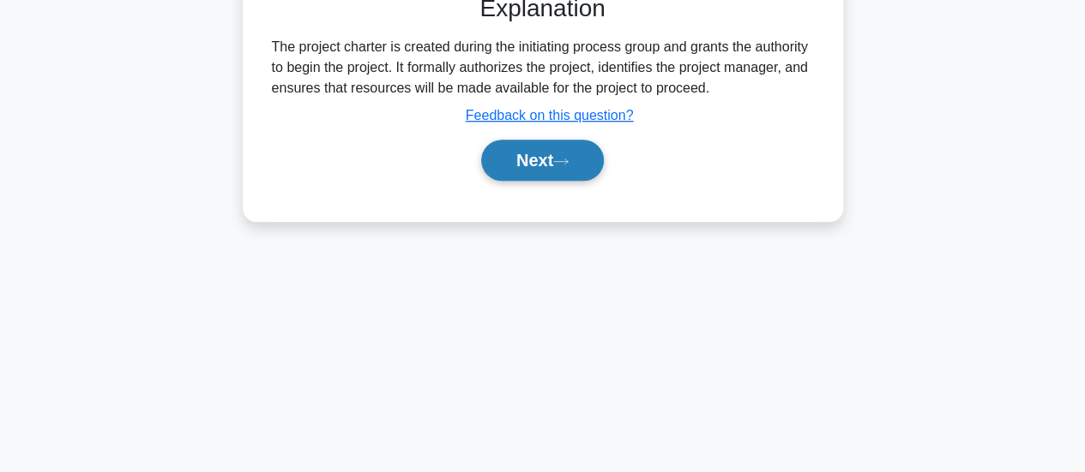
click at [568, 169] on button "Next" at bounding box center [542, 160] width 123 height 41
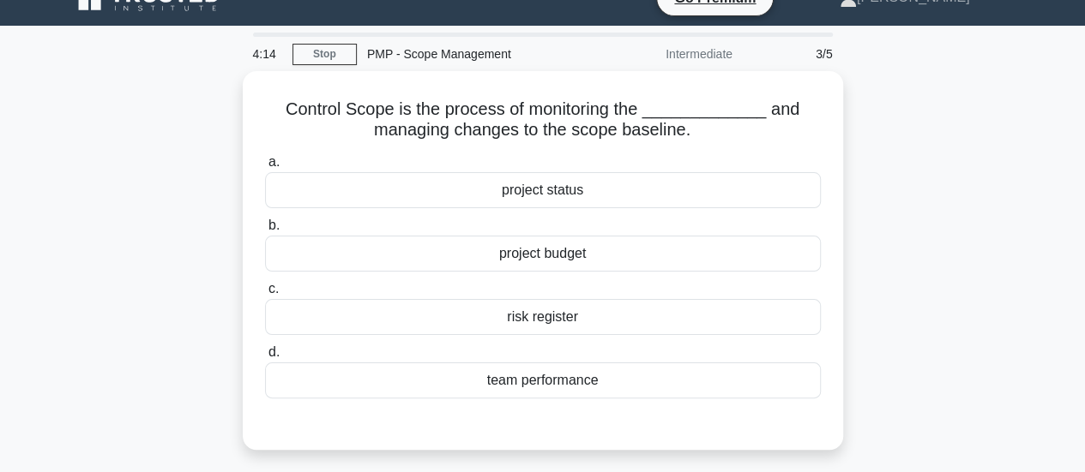
scroll to position [25, 0]
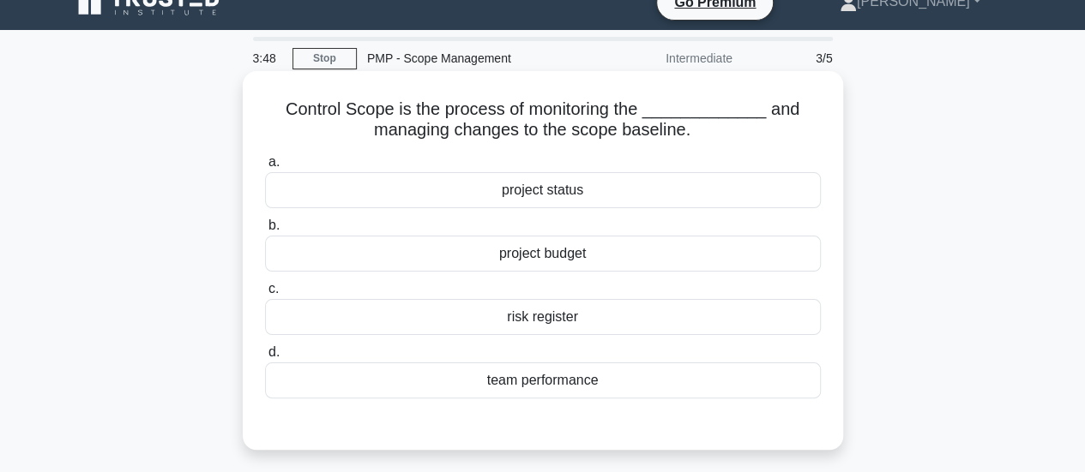
click at [543, 381] on div "team performance" at bounding box center [543, 381] width 556 height 36
click at [265, 358] on input "d. team performance" at bounding box center [265, 352] width 0 height 11
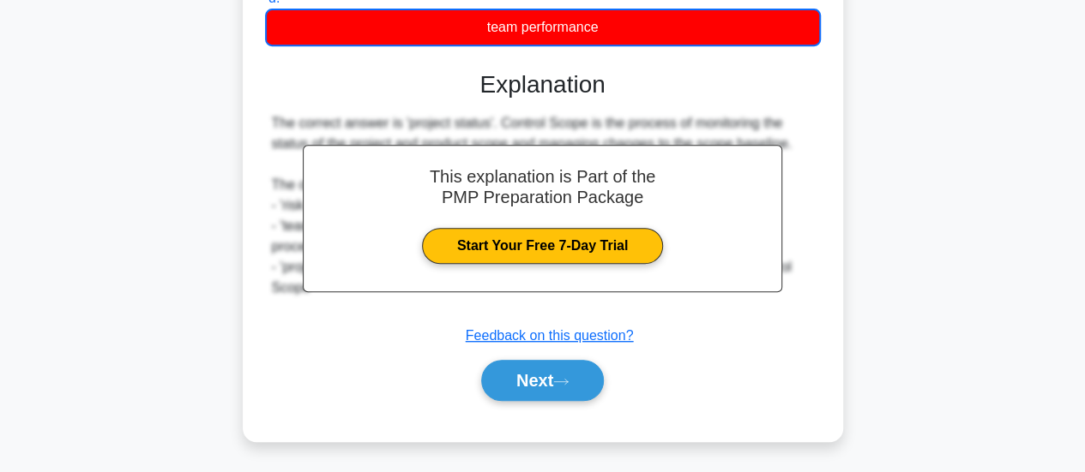
scroll to position [454, 0]
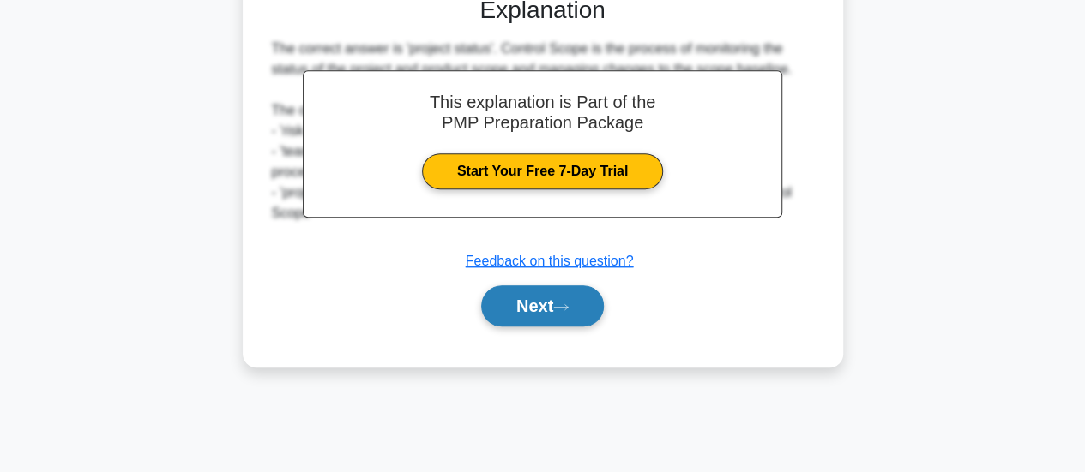
click at [537, 311] on button "Next" at bounding box center [542, 305] width 123 height 41
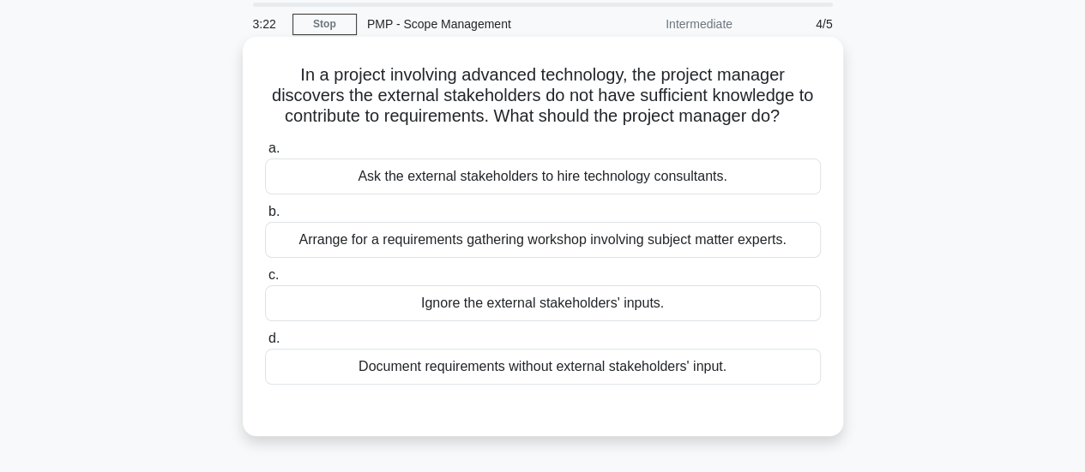
scroll to position [86, 0]
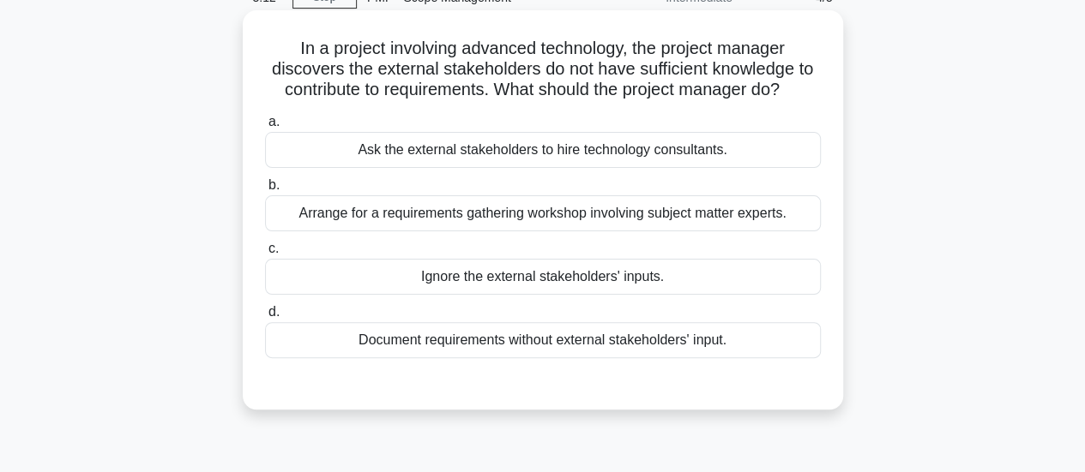
click at [661, 220] on div "Arrange for a requirements gathering workshop involving subject matter experts." at bounding box center [543, 213] width 556 height 36
click at [265, 191] on input "b. Arrange for a requirements gathering workshop involving subject matter exper…" at bounding box center [265, 185] width 0 height 11
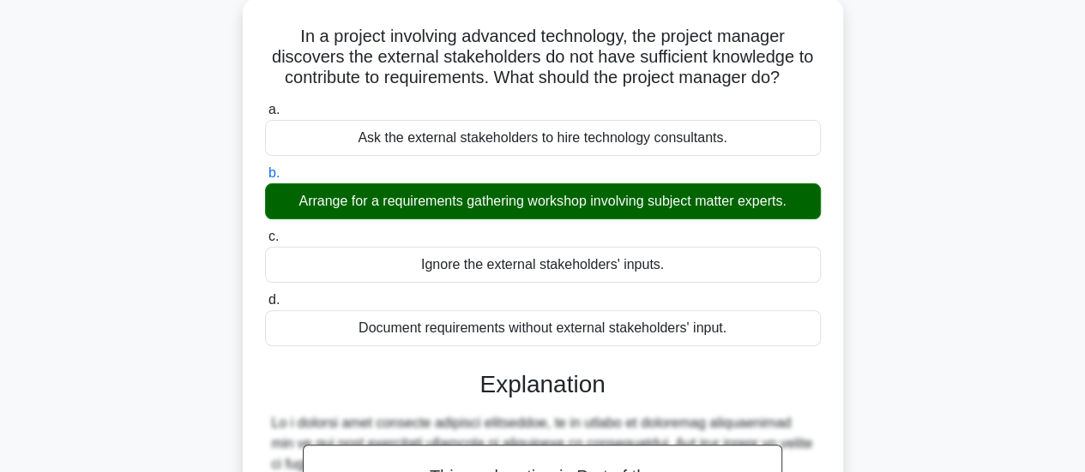
scroll to position [459, 0]
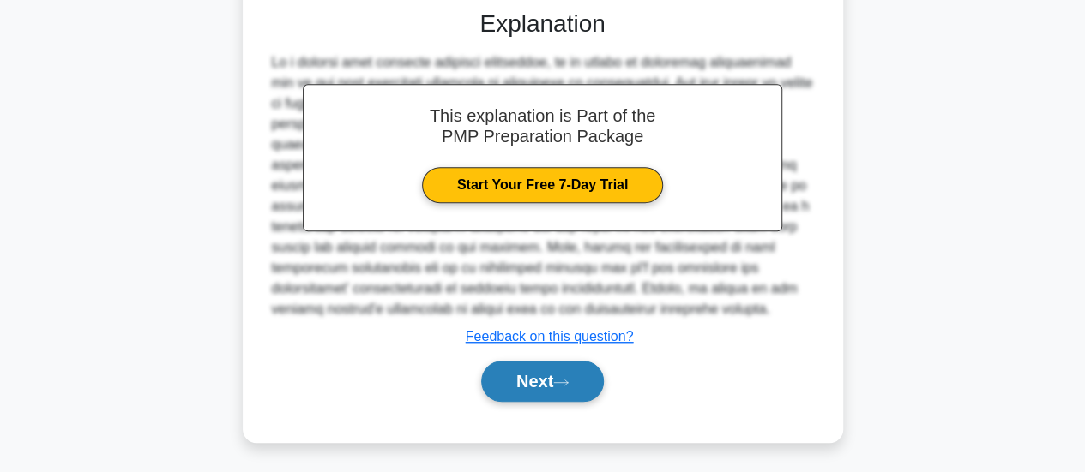
click at [546, 394] on button "Next" at bounding box center [542, 381] width 123 height 41
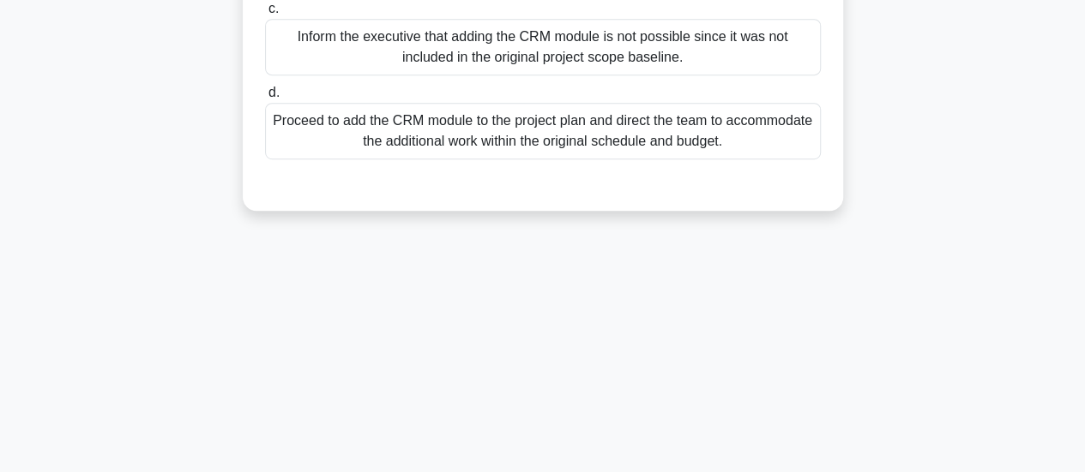
scroll to position [0, 0]
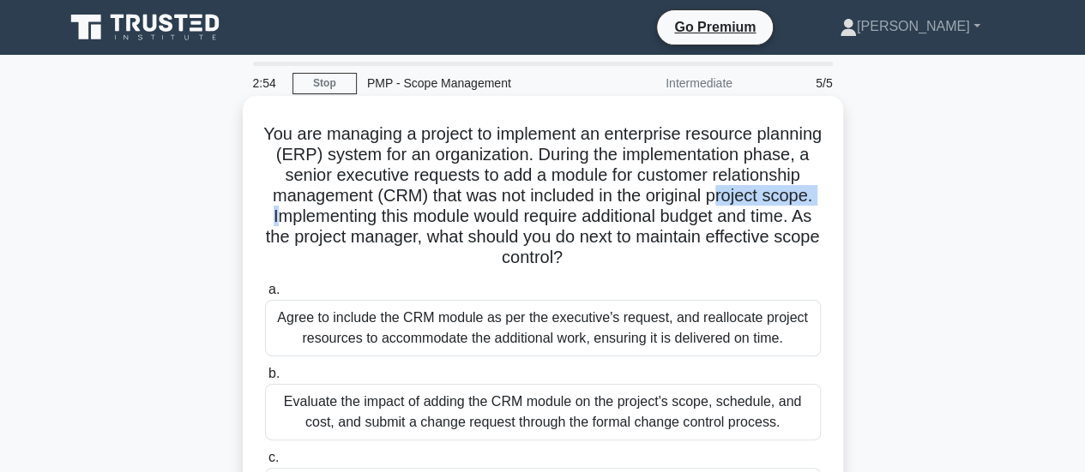
drag, startPoint x: 291, startPoint y: 219, endPoint x: 406, endPoint y: 219, distance: 114.0
click at [406, 219] on h5 "You are managing a project to implement an enterprise resource planning (ERP) s…" at bounding box center [542, 196] width 559 height 146
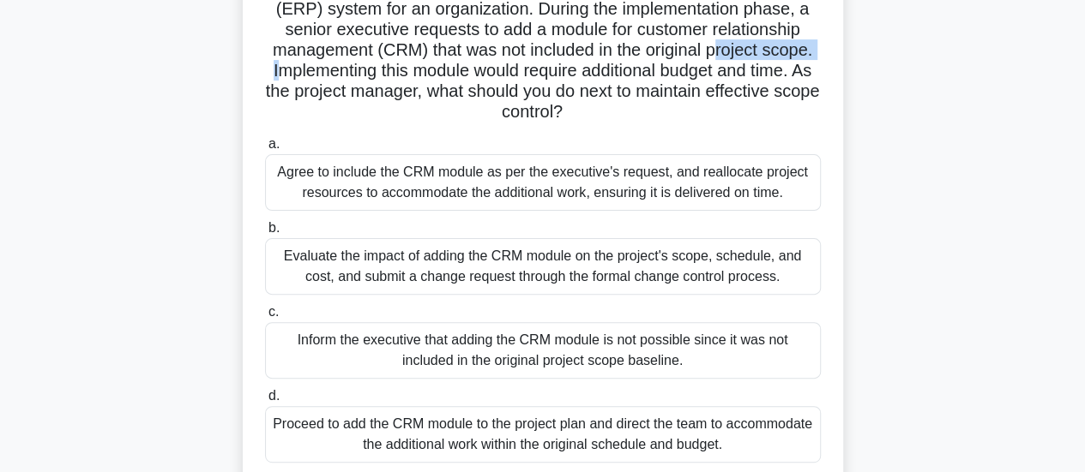
scroll to position [171, 0]
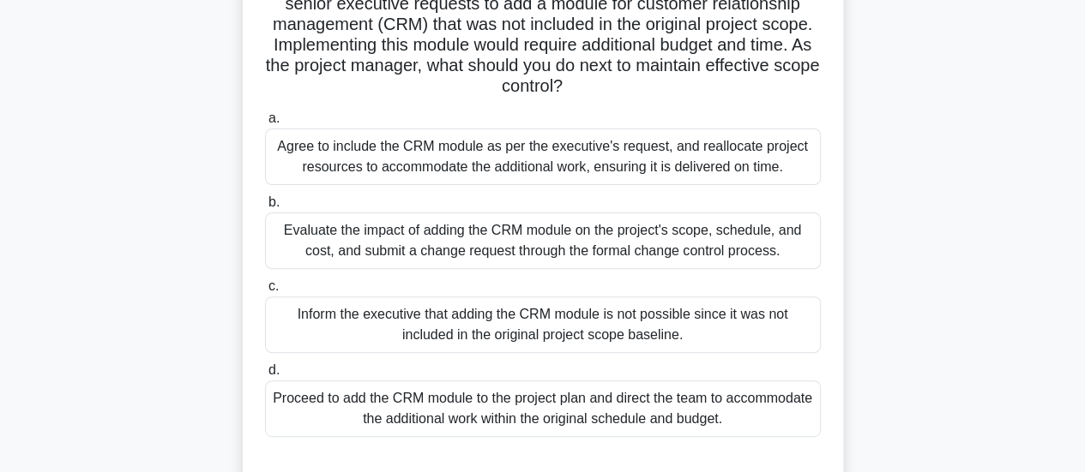
click at [496, 251] on div "Evaluate the impact of adding the CRM module on the project's scope, schedule, …" at bounding box center [543, 241] width 556 height 57
click at [265, 208] on input "b. Evaluate the impact of adding the CRM module on the project's scope, schedul…" at bounding box center [265, 202] width 0 height 11
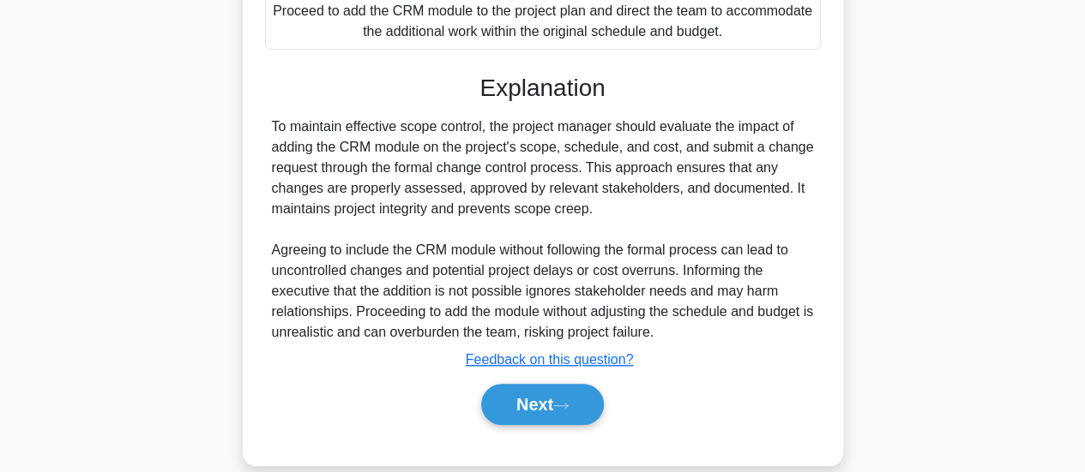
scroll to position [582, 0]
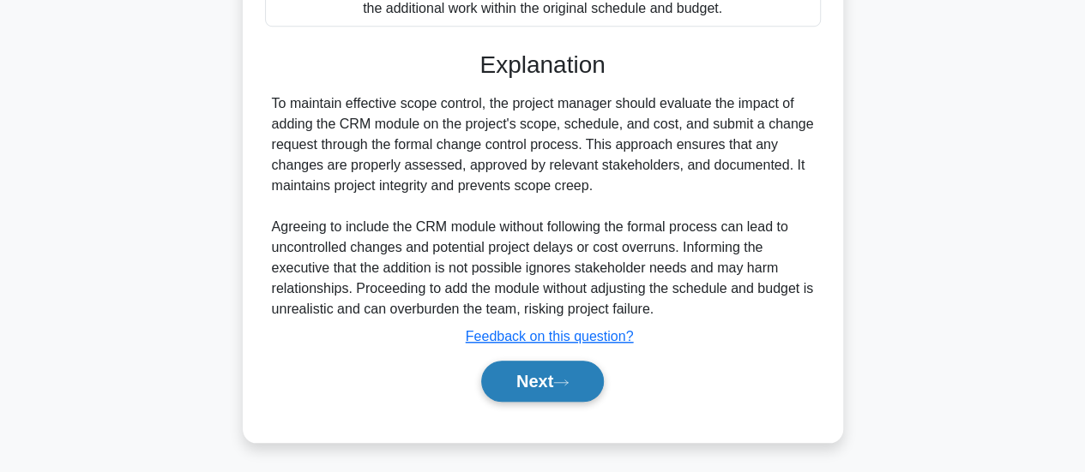
click at [514, 387] on button "Next" at bounding box center [542, 381] width 123 height 41
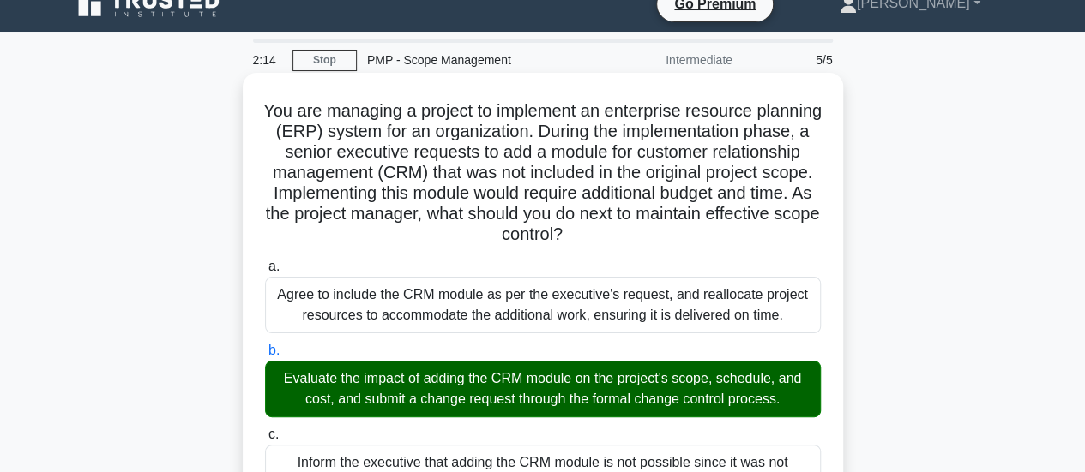
scroll to position [0, 0]
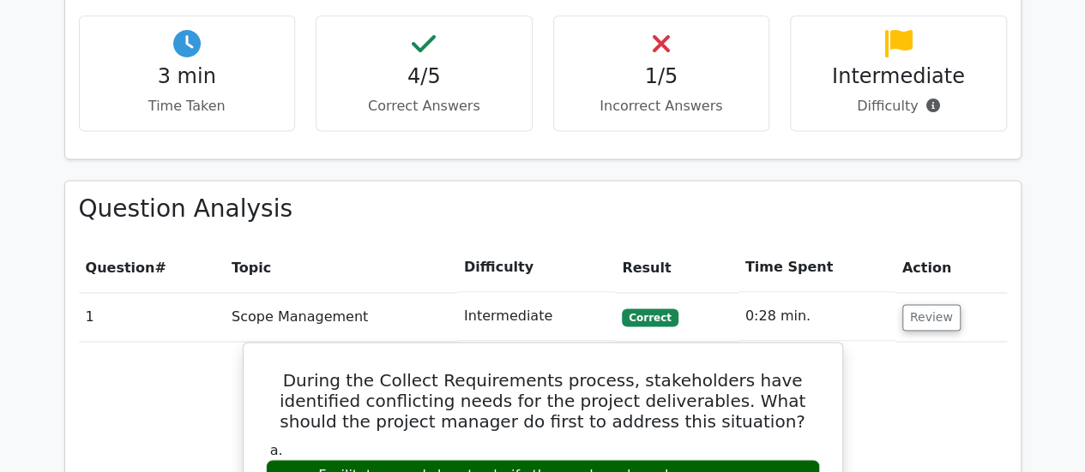
scroll to position [1115, 0]
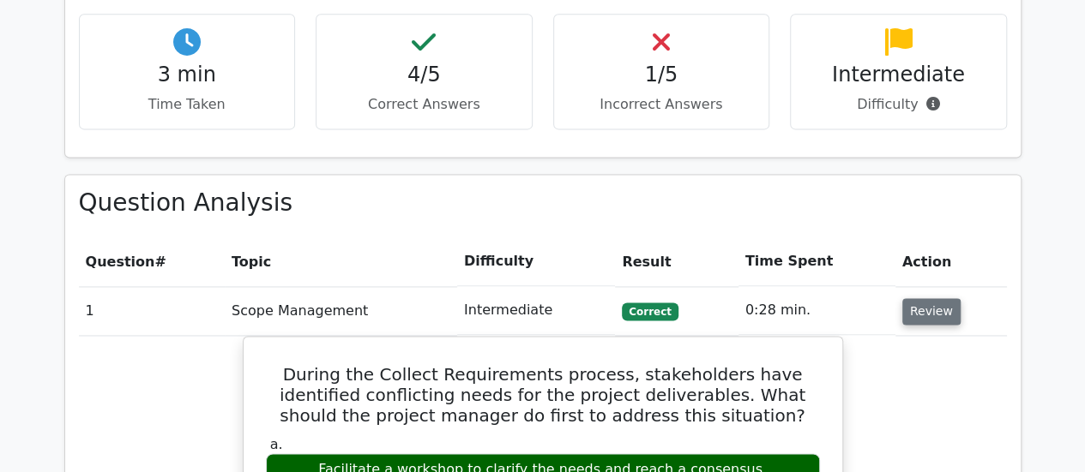
click at [924, 298] on button "Review" at bounding box center [931, 311] width 58 height 27
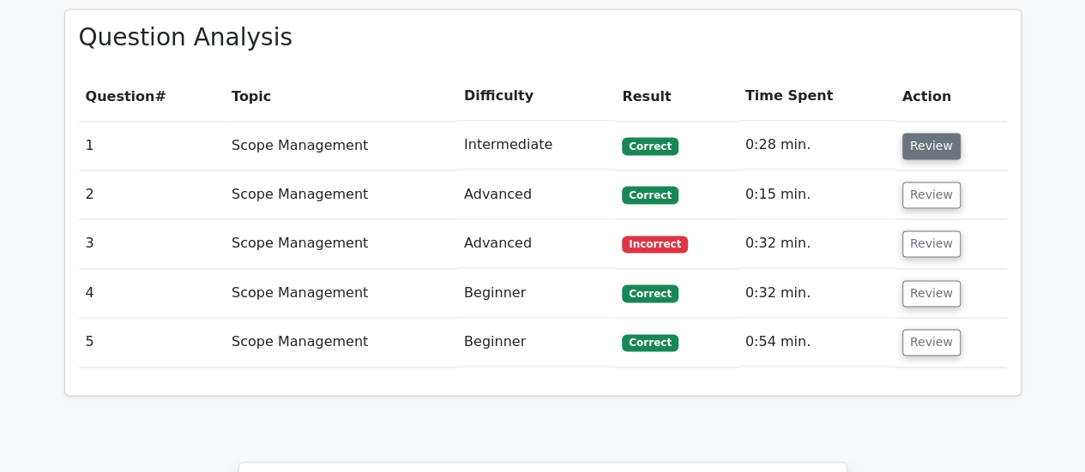
scroll to position [1286, 0]
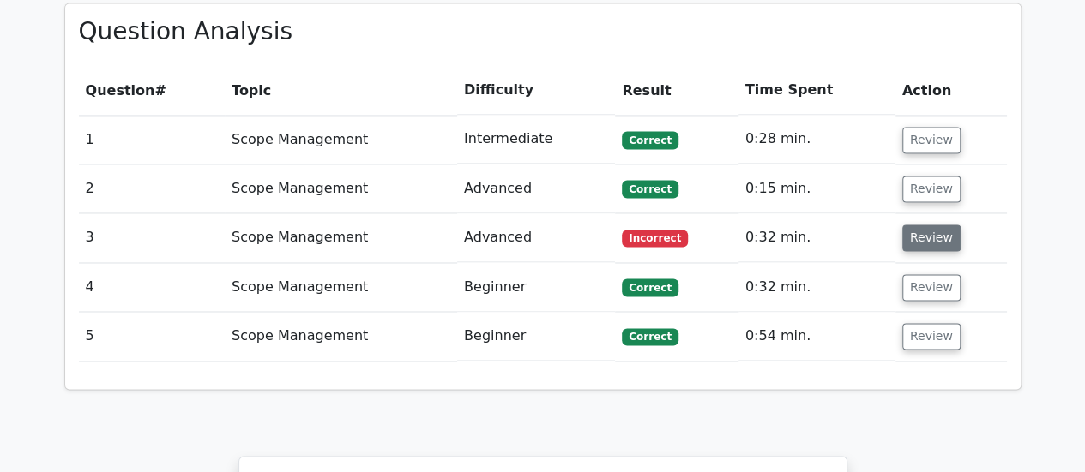
click at [921, 225] on button "Review" at bounding box center [931, 238] width 58 height 27
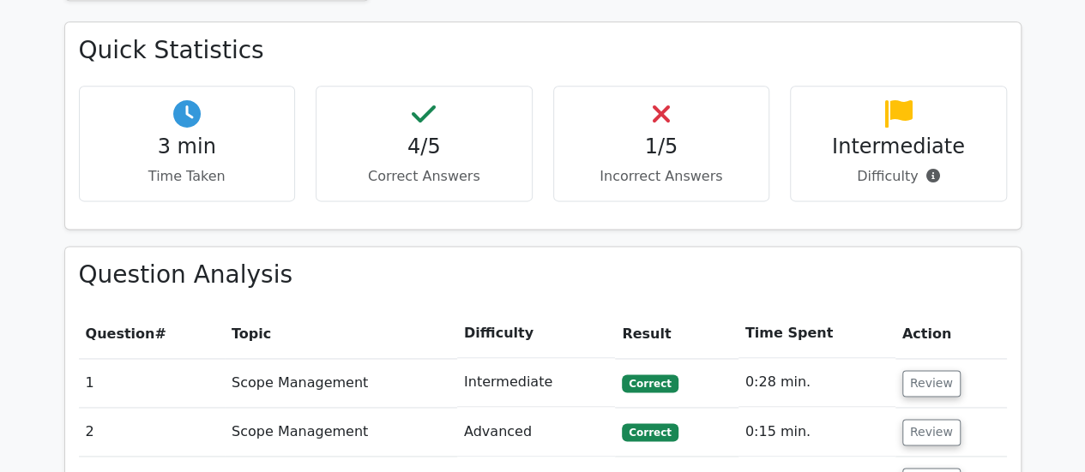
scroll to position [1200, 0]
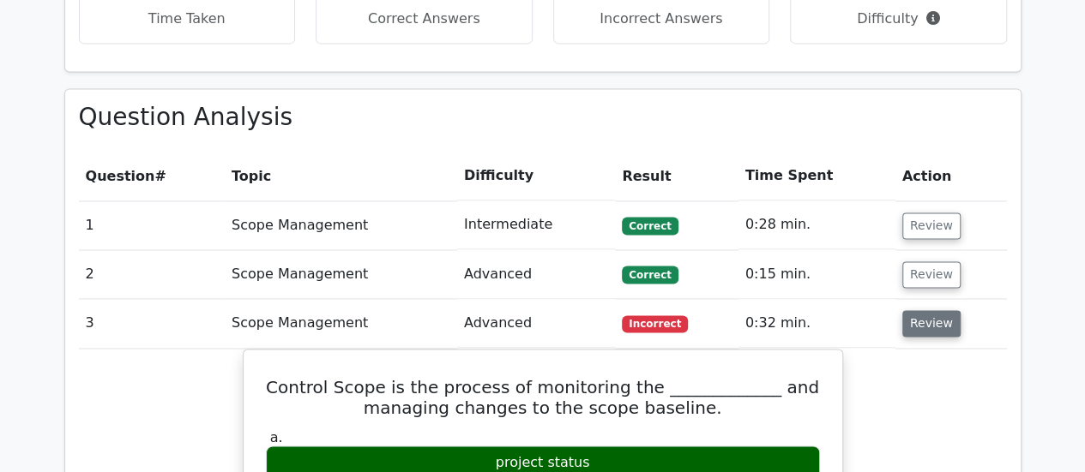
click at [941, 310] on button "Review" at bounding box center [931, 323] width 58 height 27
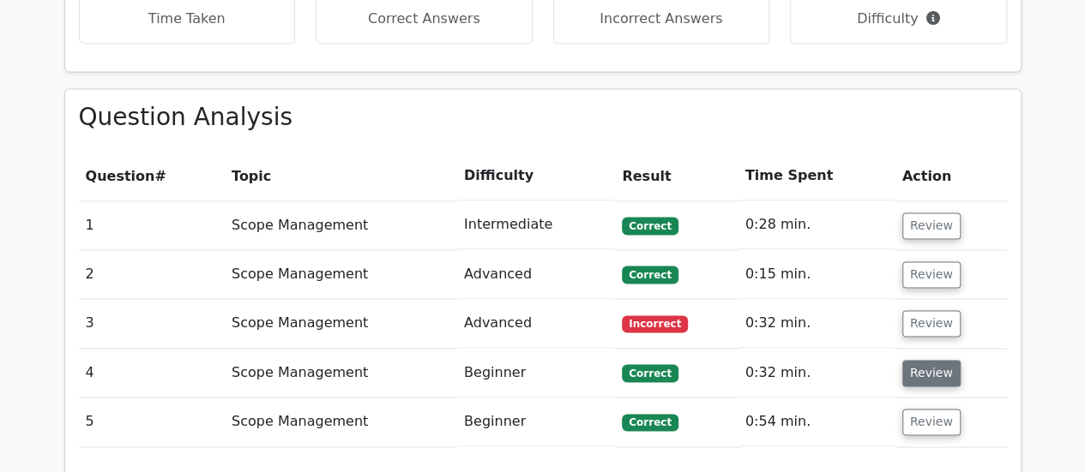
click at [941, 360] on button "Review" at bounding box center [931, 373] width 58 height 27
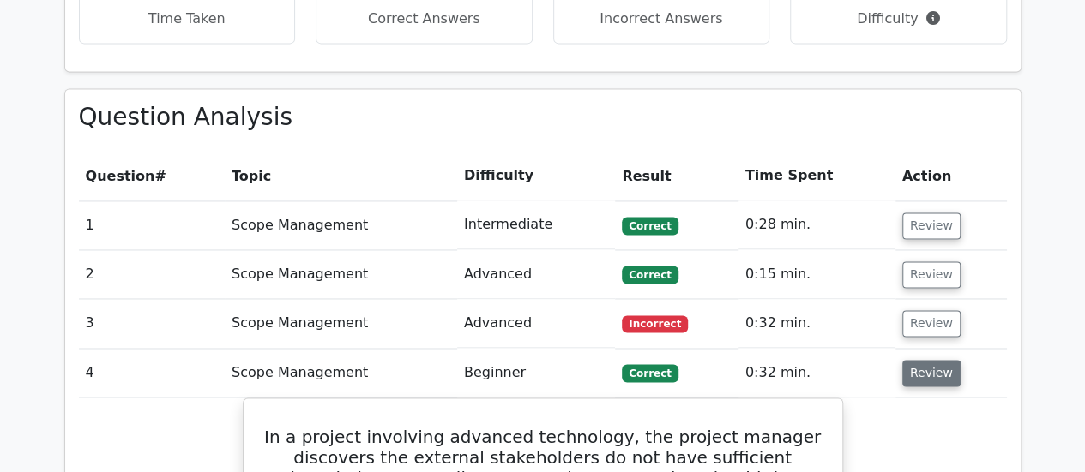
click at [917, 360] on button "Review" at bounding box center [931, 373] width 58 height 27
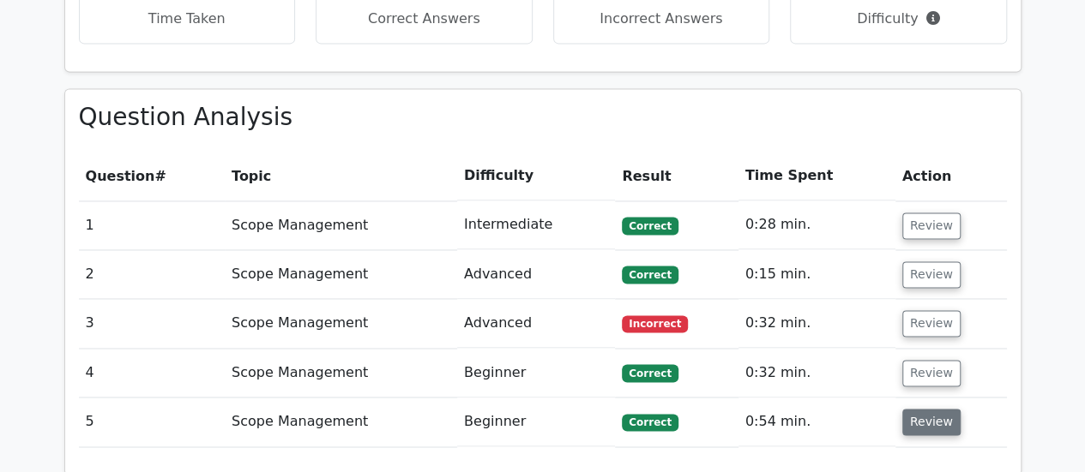
click at [919, 409] on button "Review" at bounding box center [931, 422] width 58 height 27
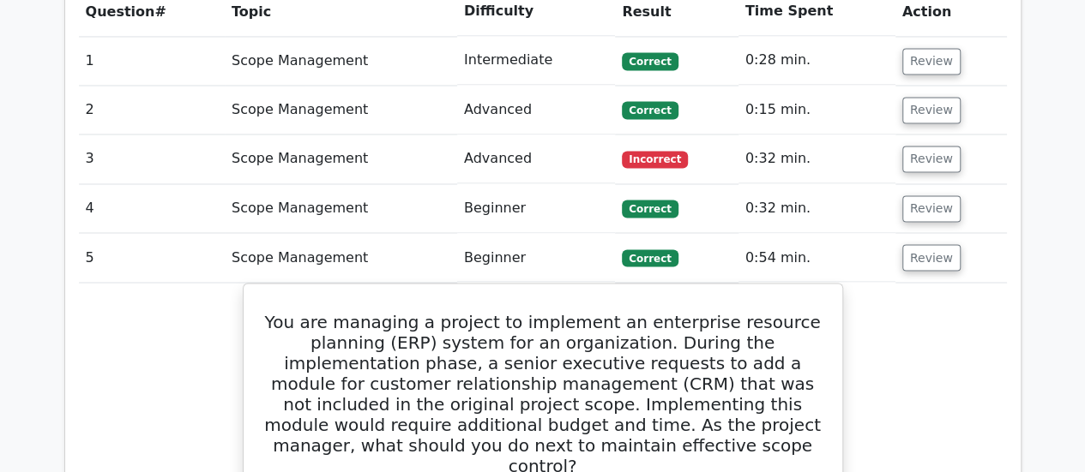
scroll to position [1115, 0]
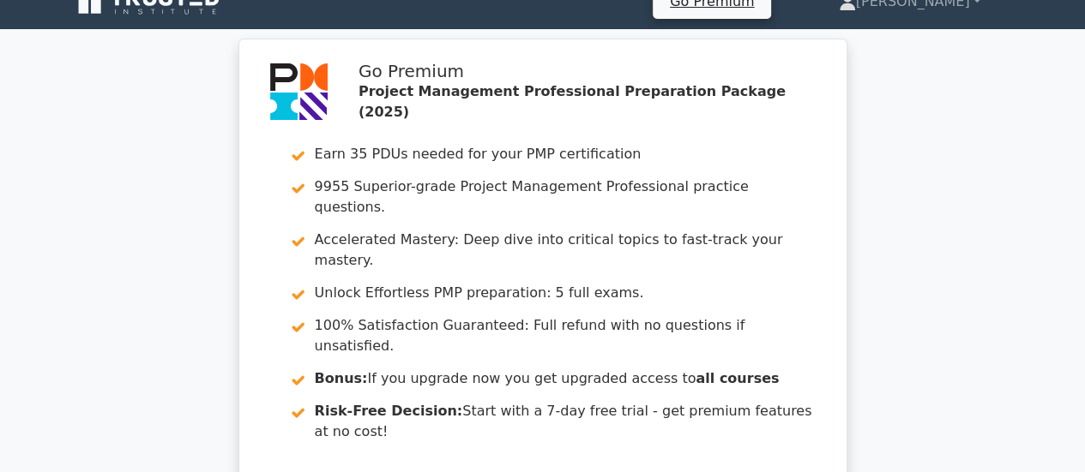
scroll to position [0, 0]
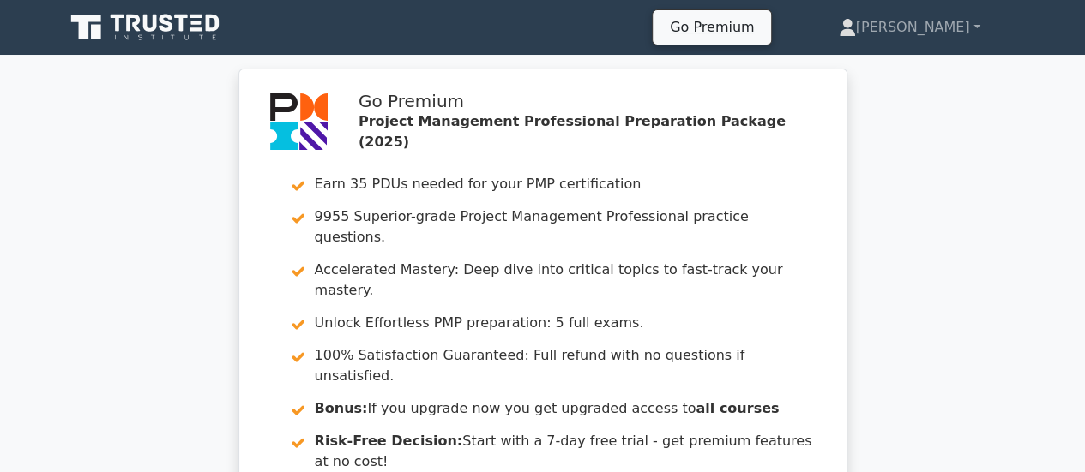
click at [171, 27] on icon at bounding box center [166, 23] width 14 height 18
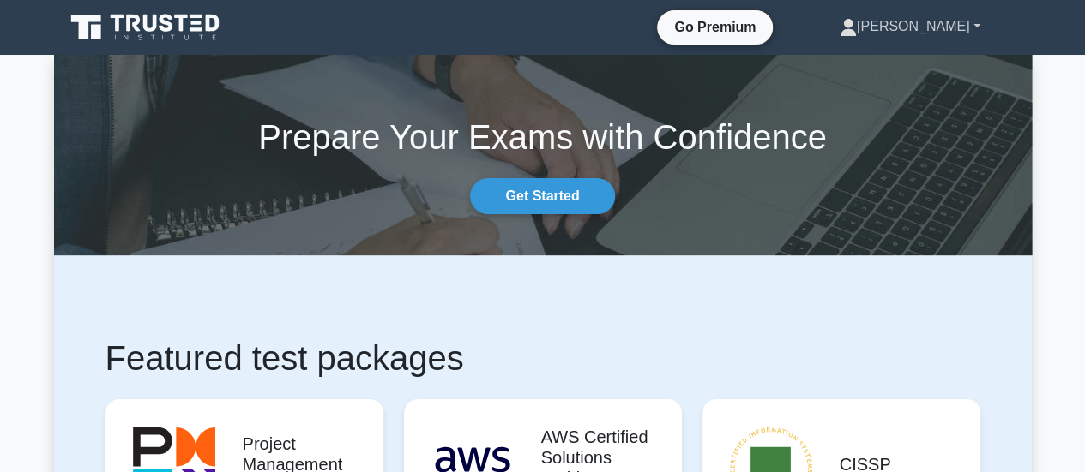
click at [948, 32] on link "[PERSON_NAME]" at bounding box center [909, 26] width 223 height 34
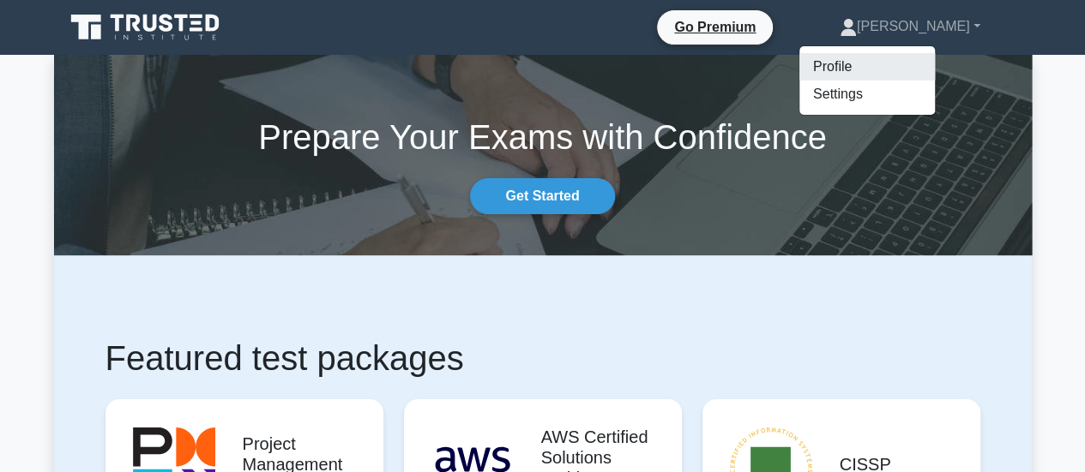
click at [935, 70] on link "Profile" at bounding box center [866, 66] width 135 height 27
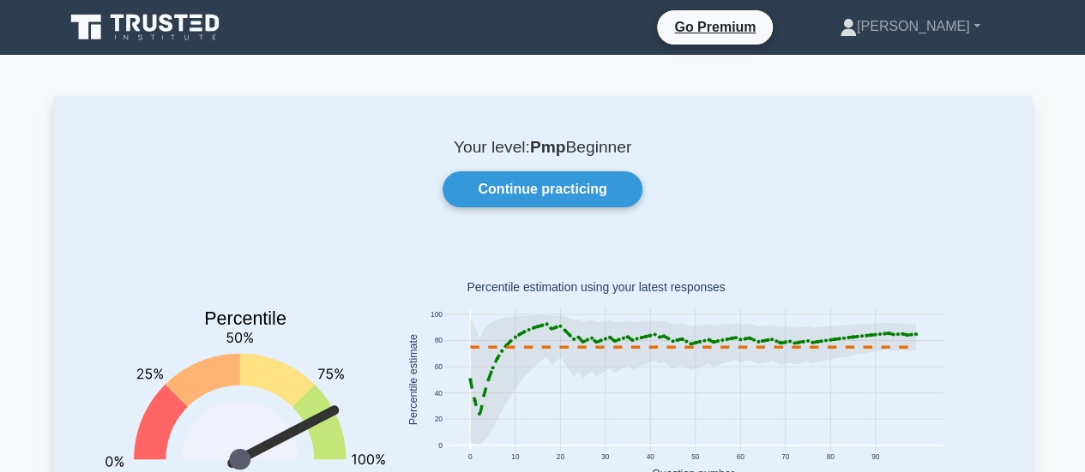
click at [160, 31] on icon at bounding box center [146, 27] width 165 height 33
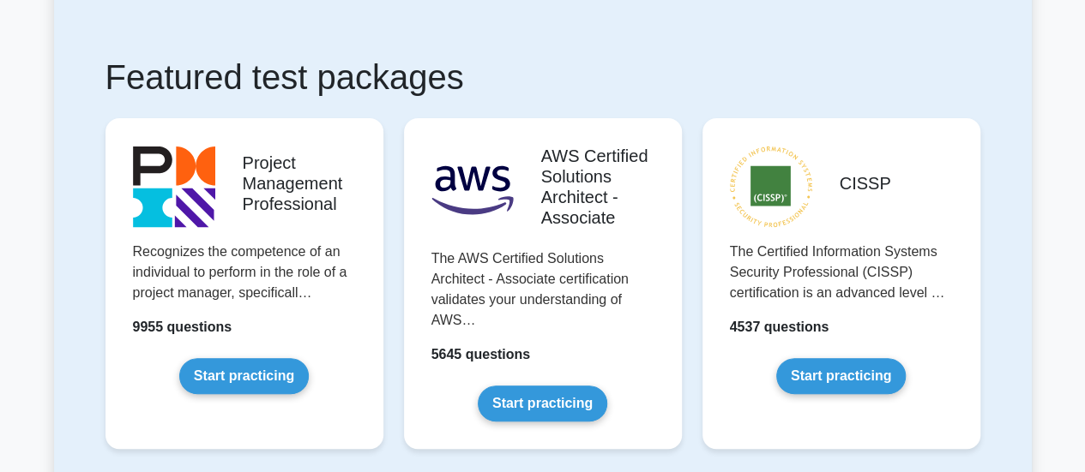
scroll to position [86, 0]
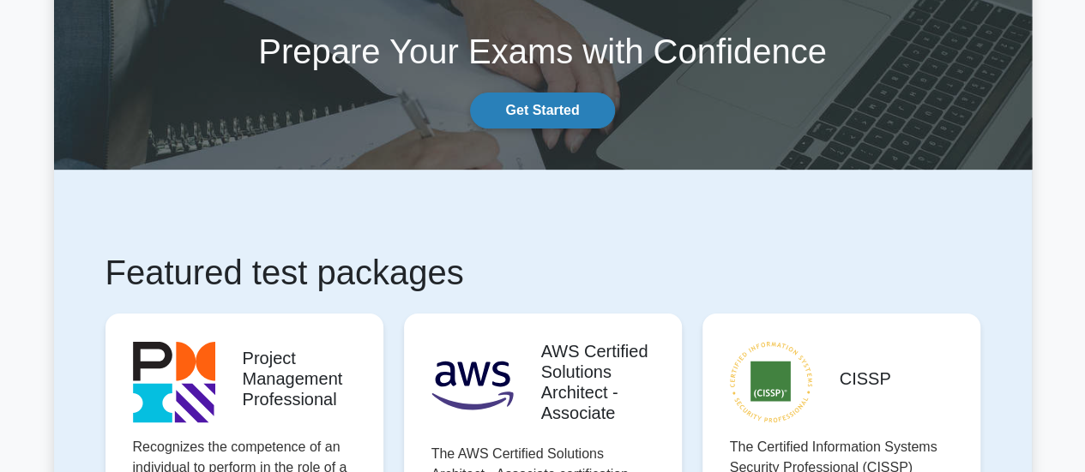
click at [537, 118] on link "Get Started" at bounding box center [542, 111] width 144 height 36
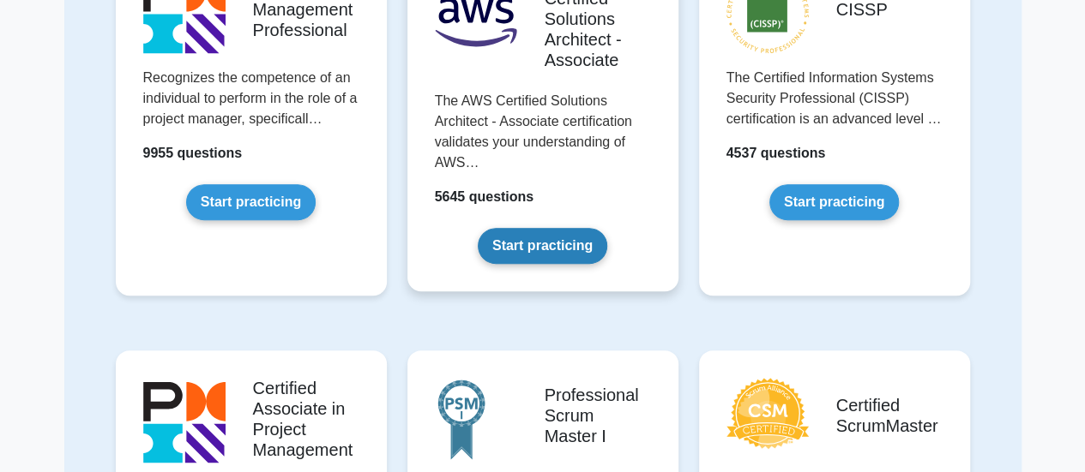
scroll to position [257, 0]
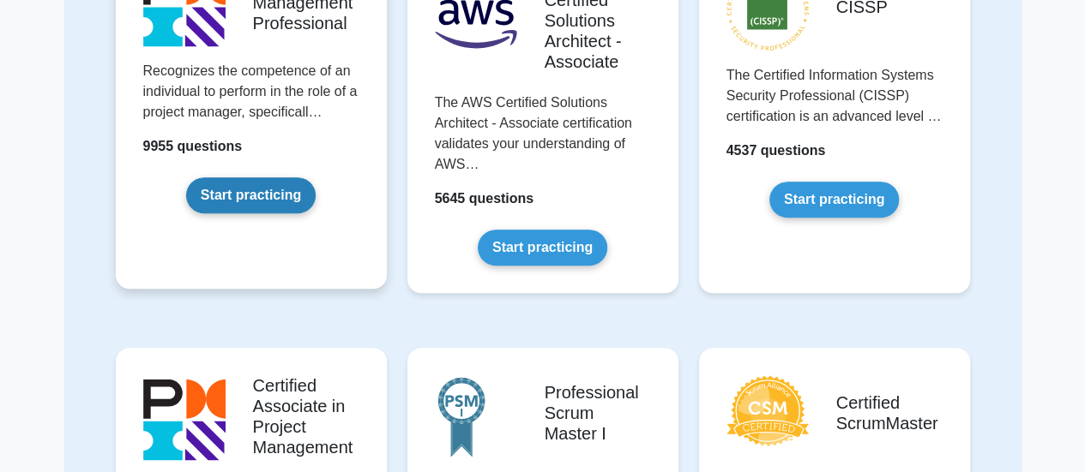
click at [287, 198] on link "Start practicing" at bounding box center [250, 195] width 129 height 36
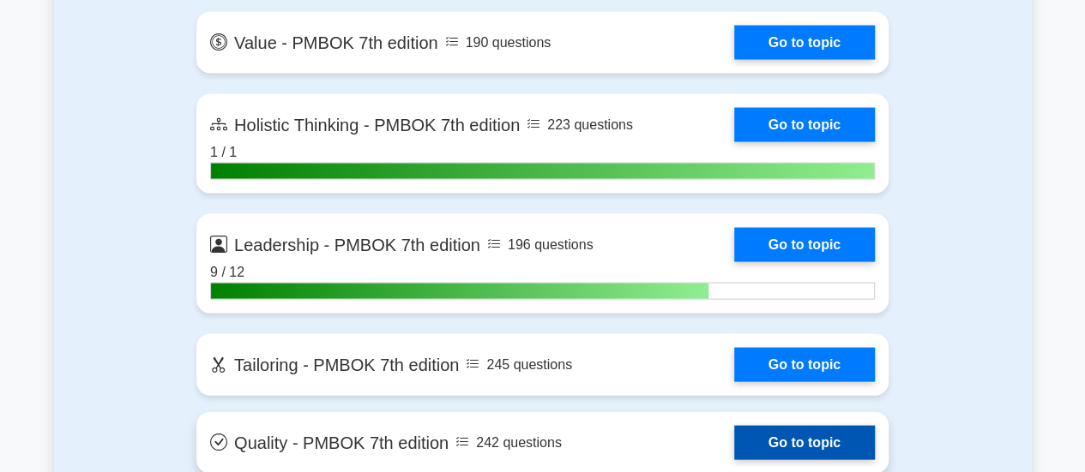
scroll to position [4630, 0]
